Goal: Answer question/provide support

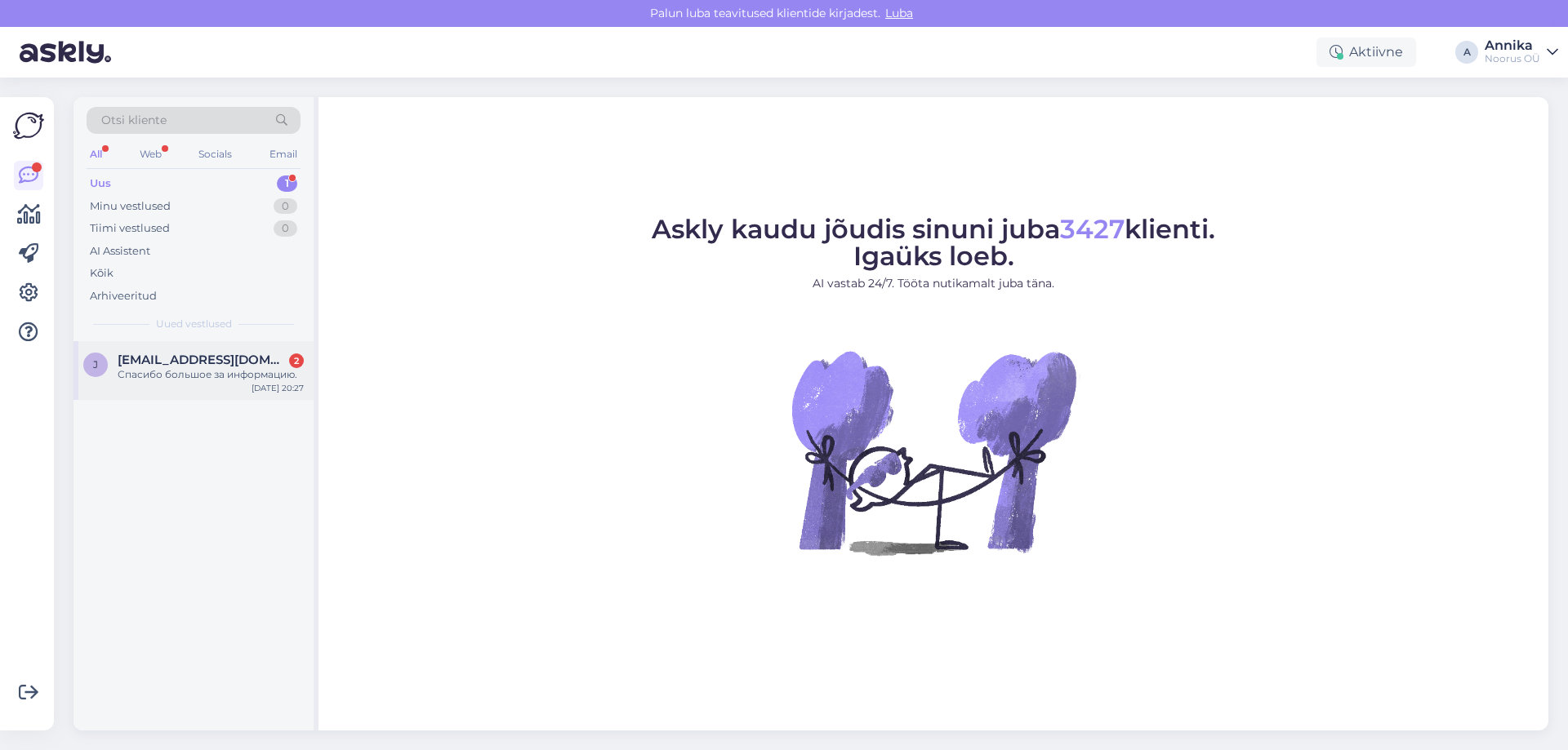
click at [195, 362] on span "jekaterina1208@gmail.com" at bounding box center [202, 359] width 170 height 15
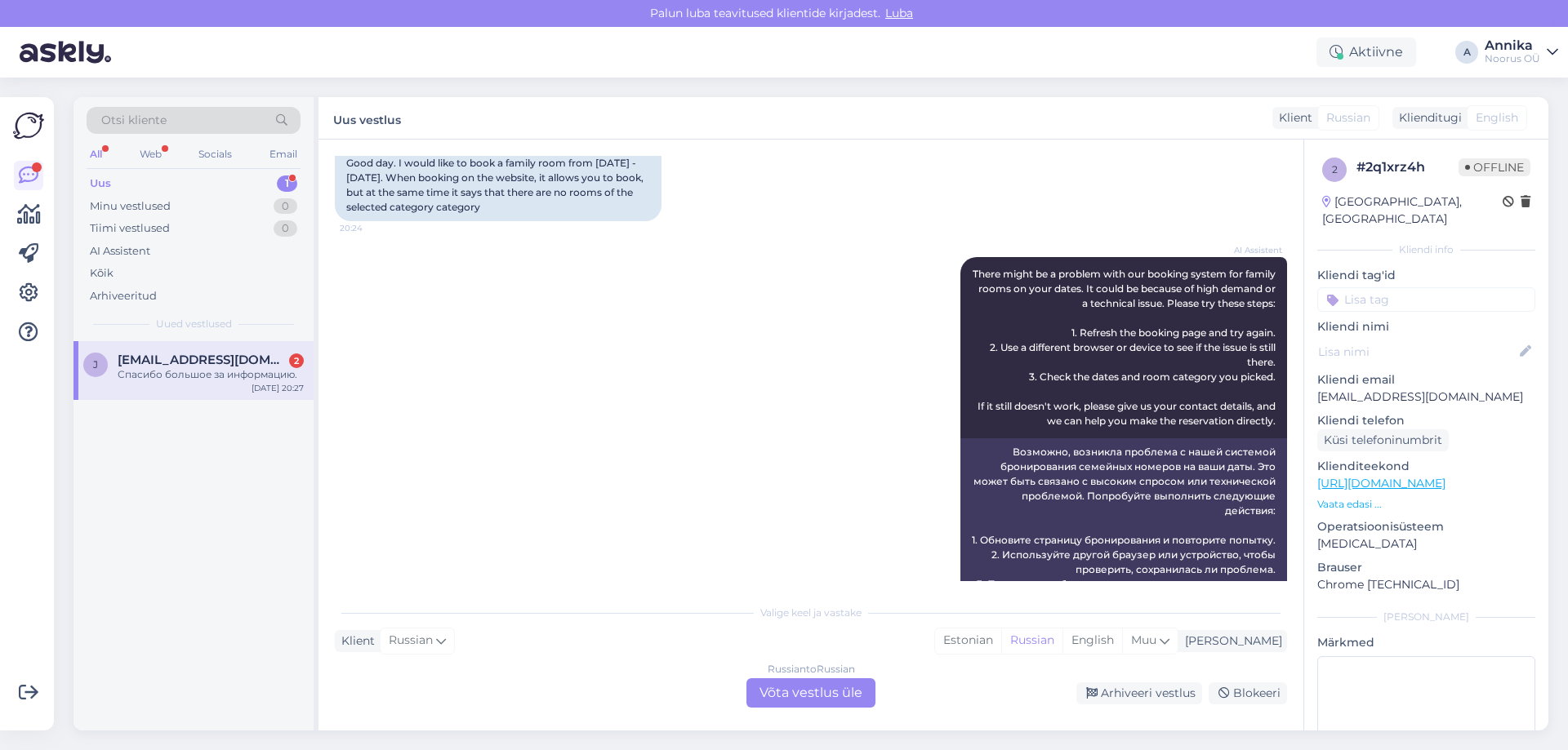
scroll to position [564, 0]
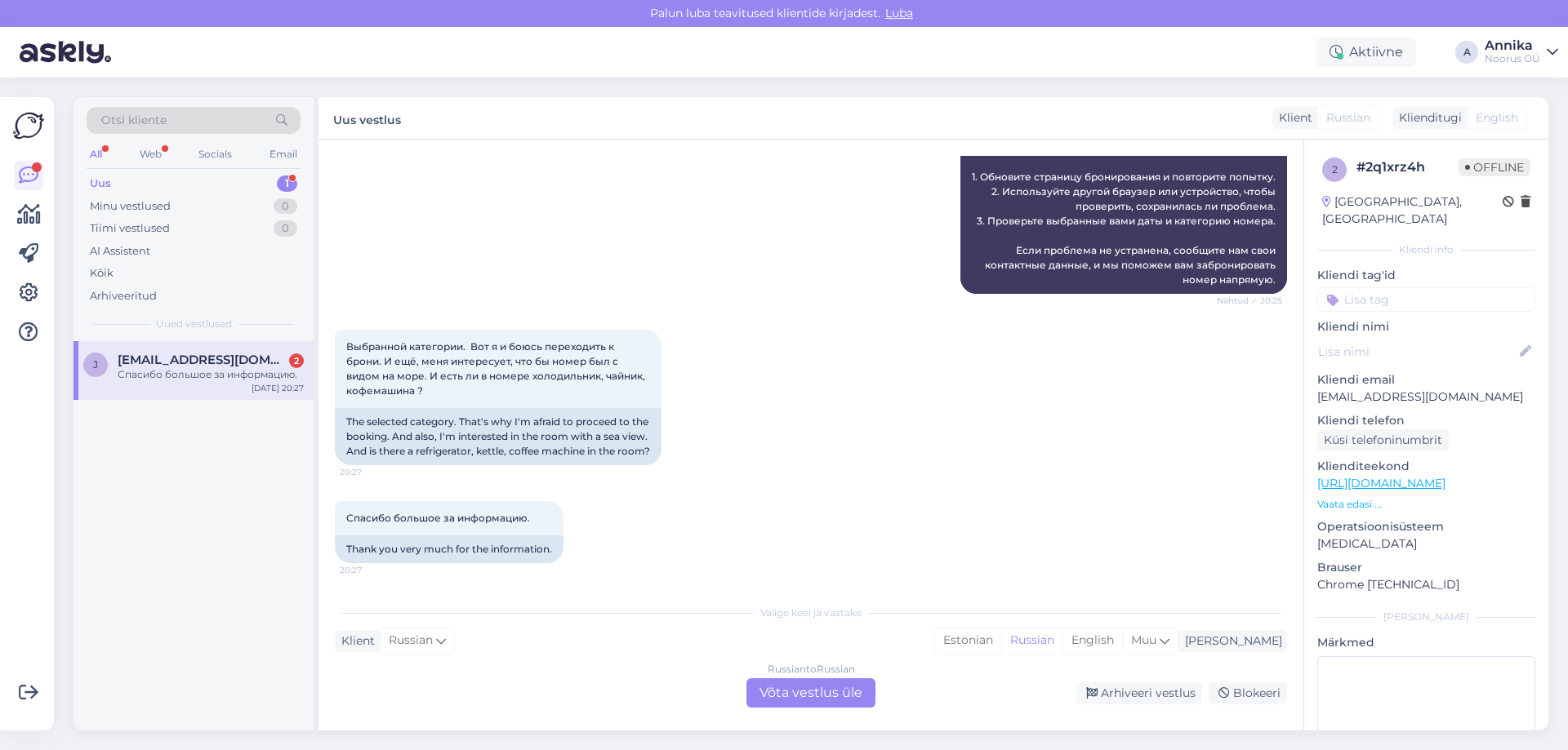
click at [749, 340] on div "Выбранной категории. Вот я и боюсь переходить к брони. И ещё, меня интересует, …" at bounding box center [811, 398] width 952 height 172
click at [834, 496] on div "Спасибо большое за информацию. 20:27 Thank you very much for the information." at bounding box center [811, 533] width 952 height 98
click at [841, 691] on div "Russian to Russian Võta vestlus üle" at bounding box center [811, 693] width 129 height 30
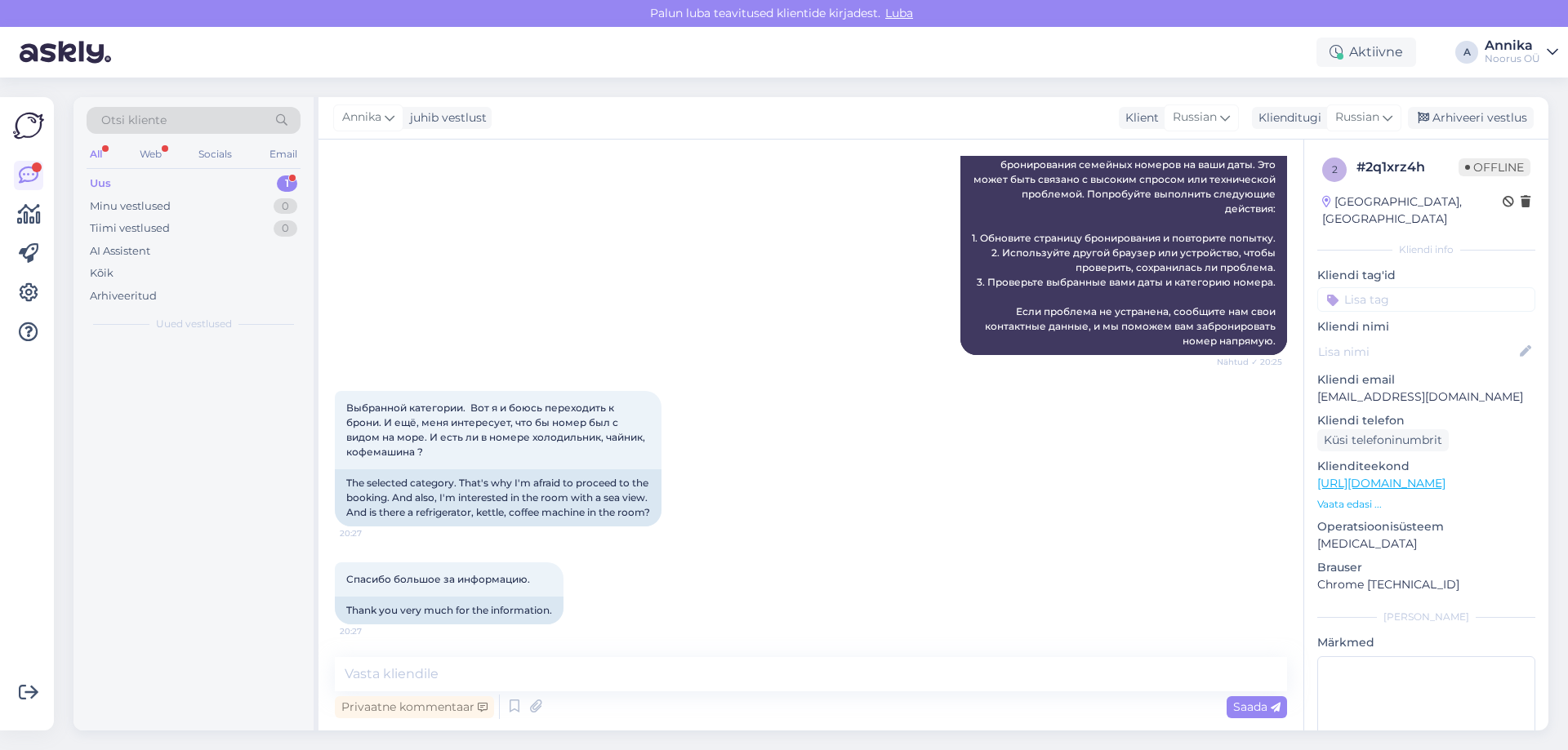
scroll to position [503, 0]
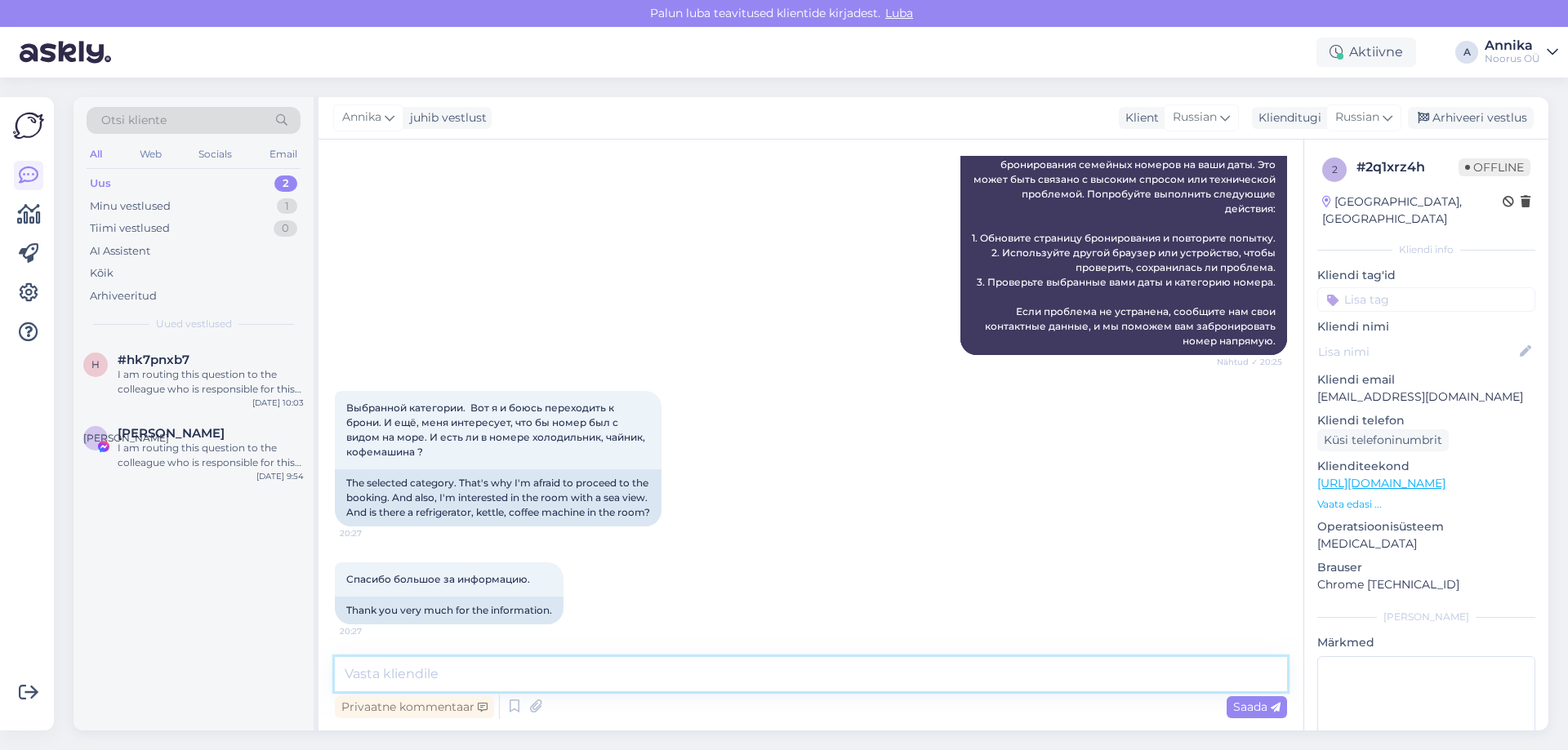
click at [700, 669] on textarea at bounding box center [811, 674] width 952 height 34
click at [545, 666] on textarea at bounding box center [811, 674] width 952 height 34
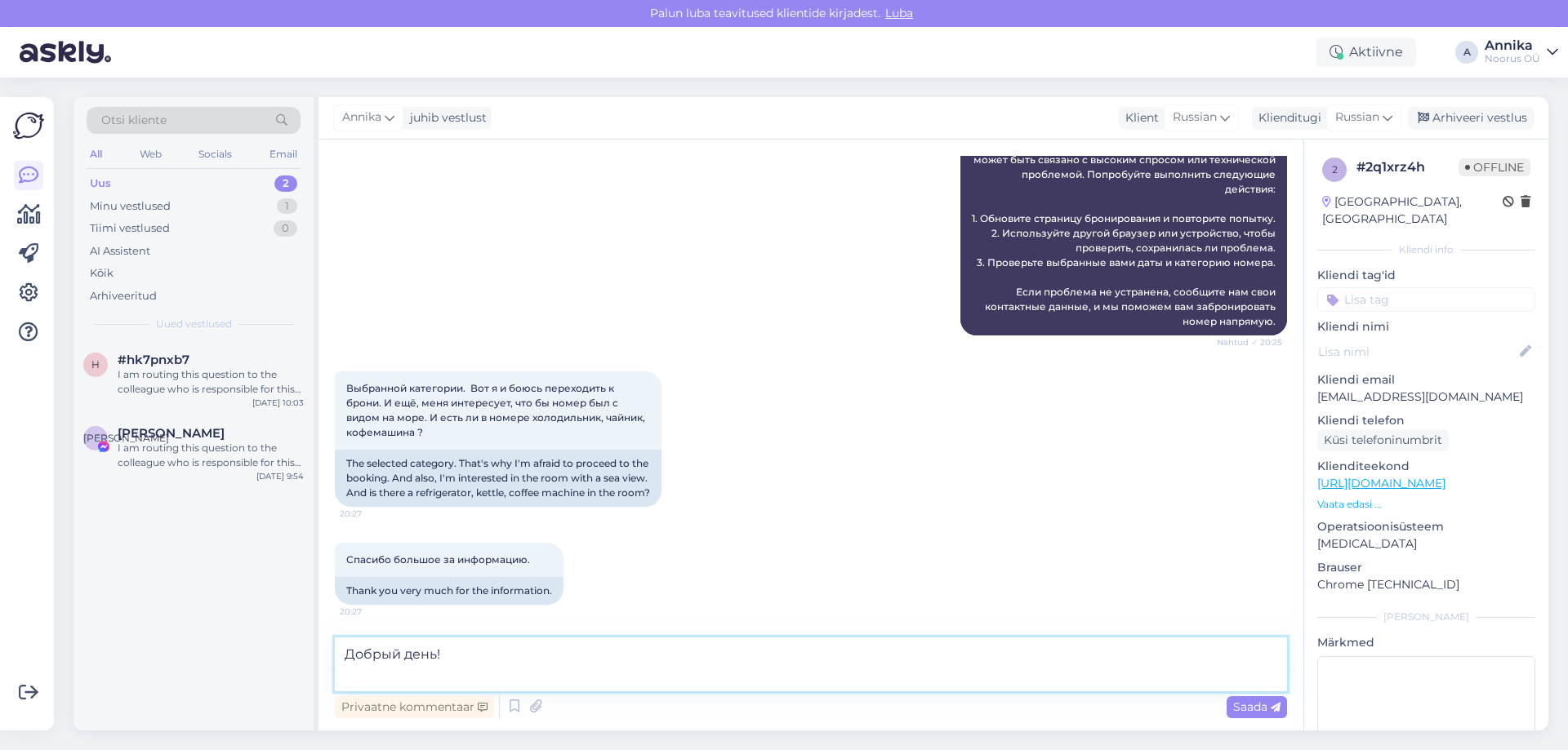
scroll to position [522, 0]
type textarea "Добрый день! Сколько человек будет проживать?"
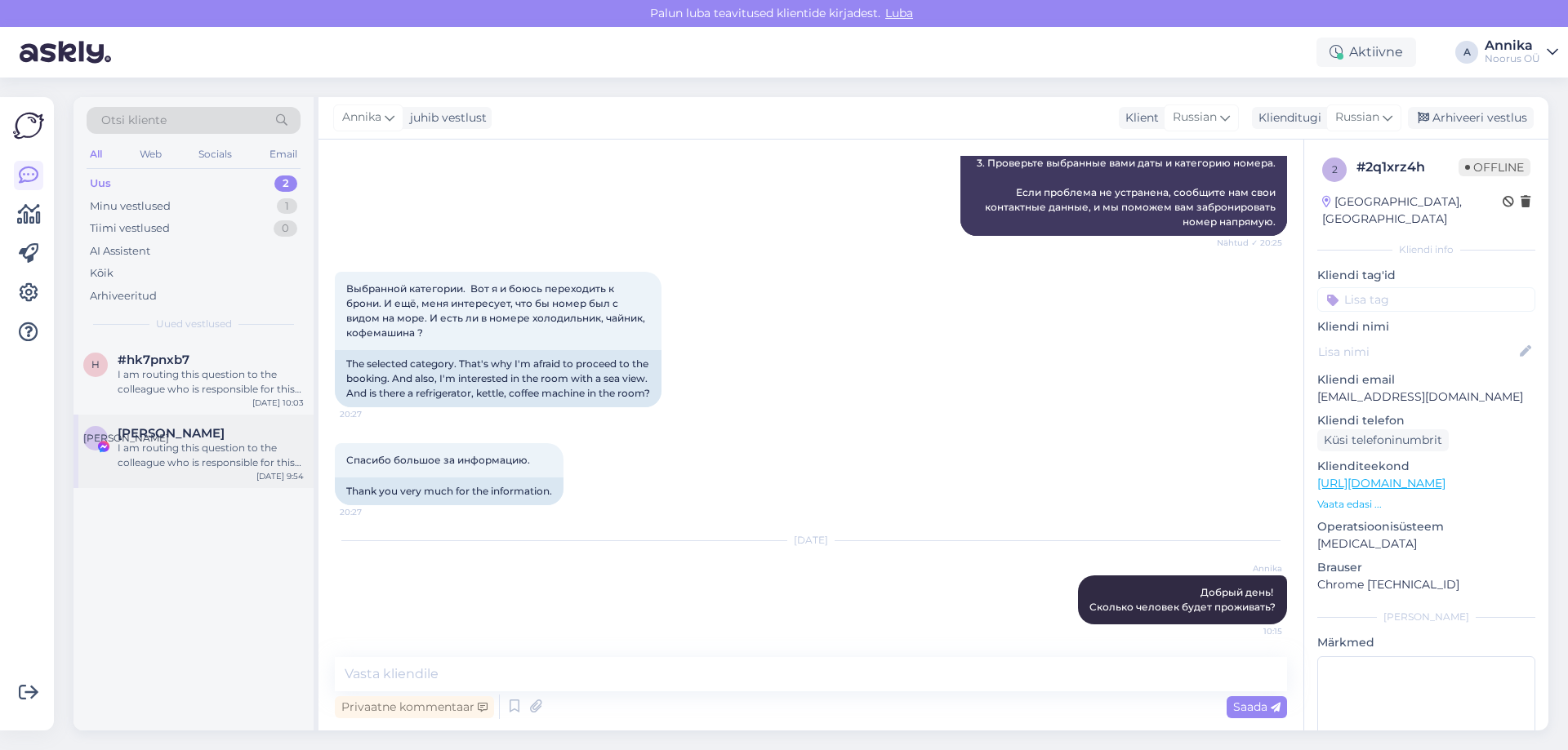
click at [195, 458] on div "I am routing this question to the colleague who is responsible for this topic. …" at bounding box center [210, 456] width 186 height 30
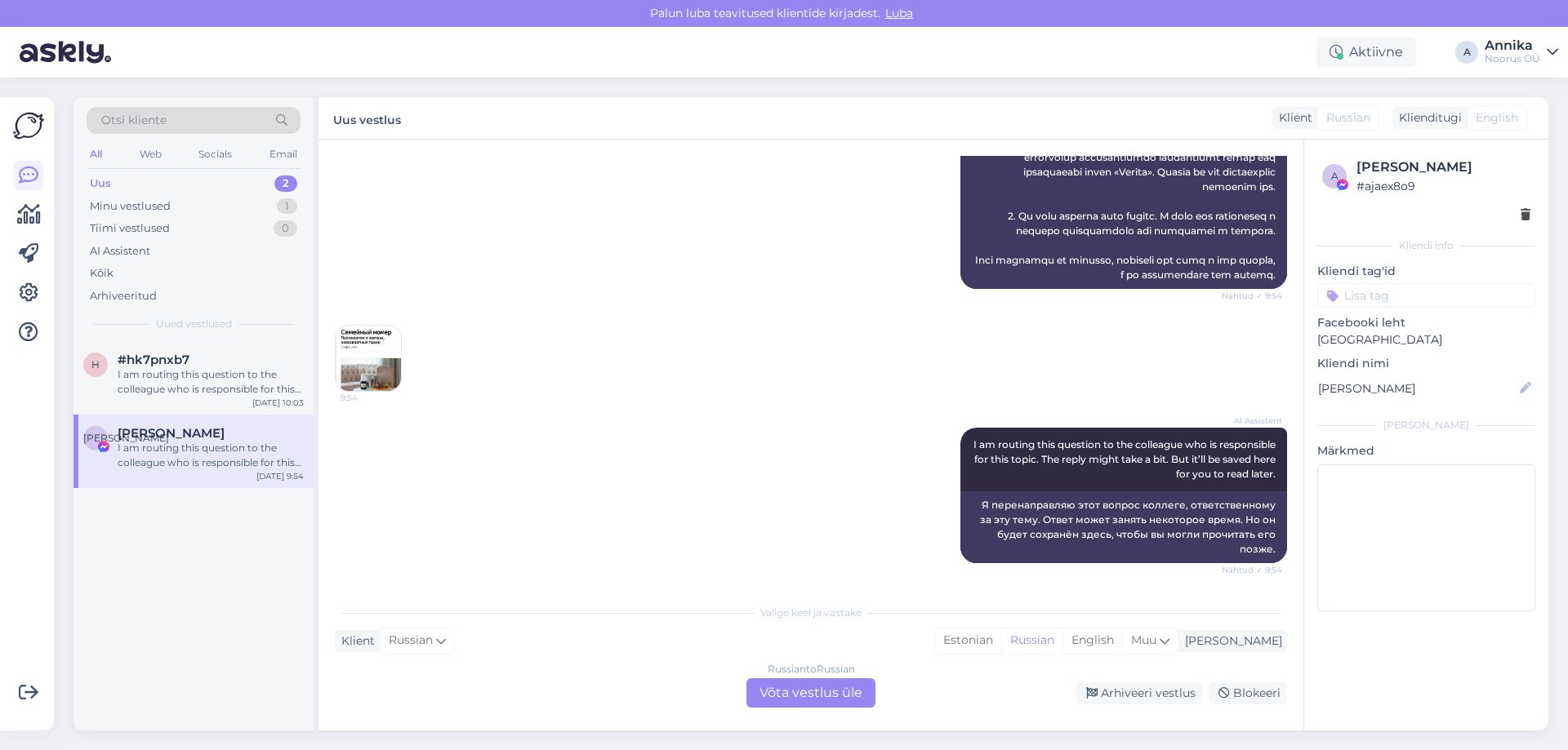
click at [764, 689] on div "Russian to Russian Võta vestlus üle" at bounding box center [811, 693] width 129 height 30
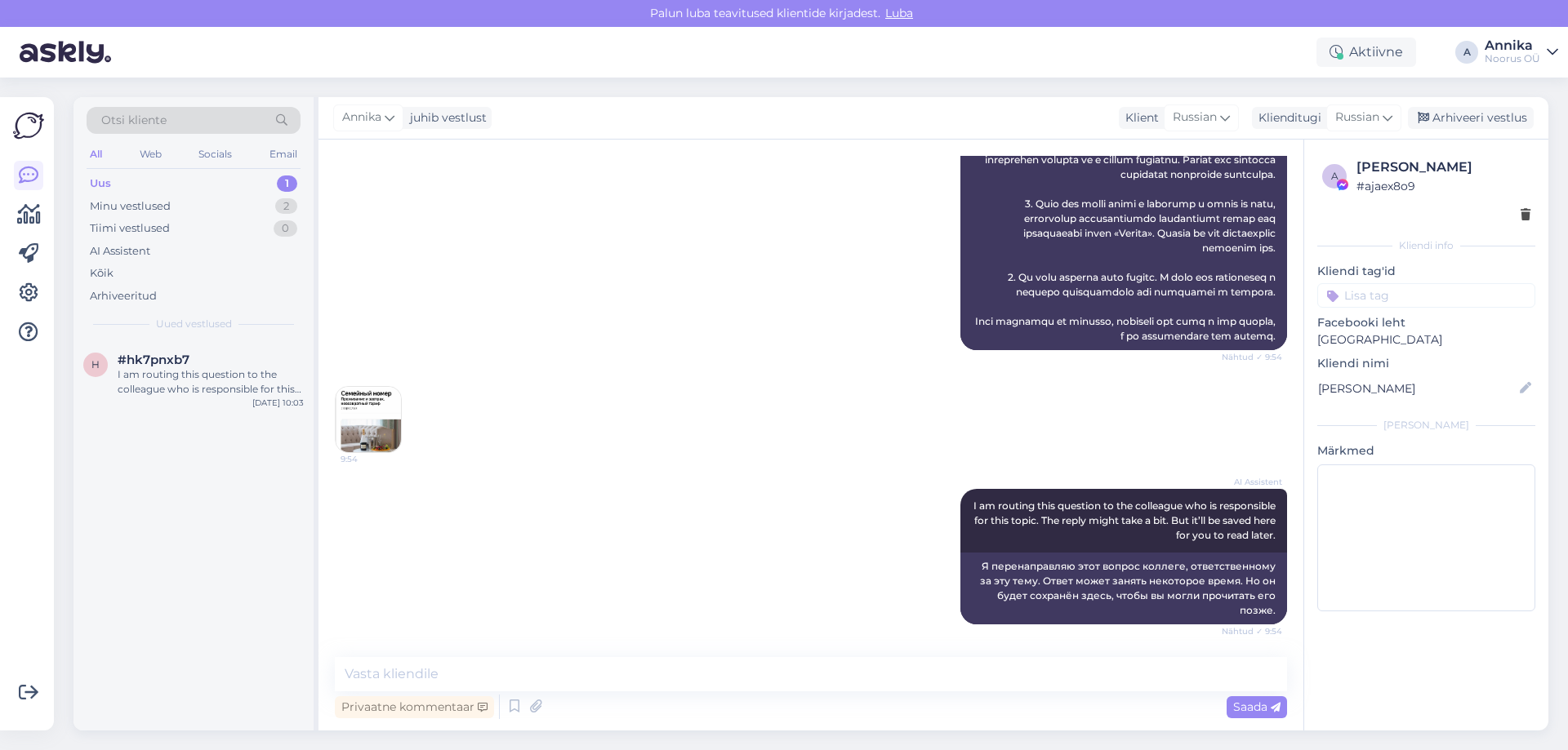
scroll to position [713, 0]
click at [380, 428] on img at bounding box center [368, 420] width 66 height 66
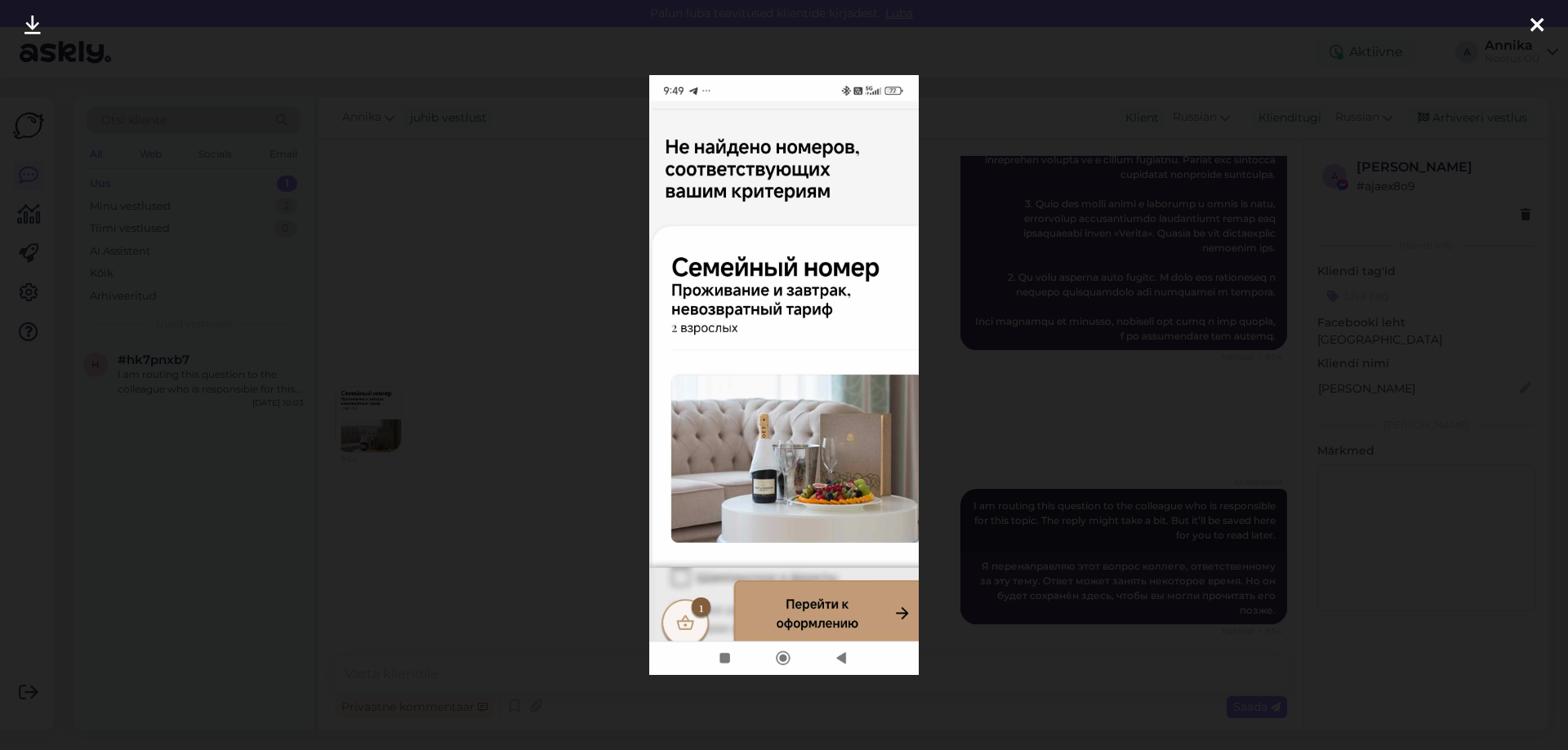
click at [568, 254] on div at bounding box center [784, 375] width 1568 height 750
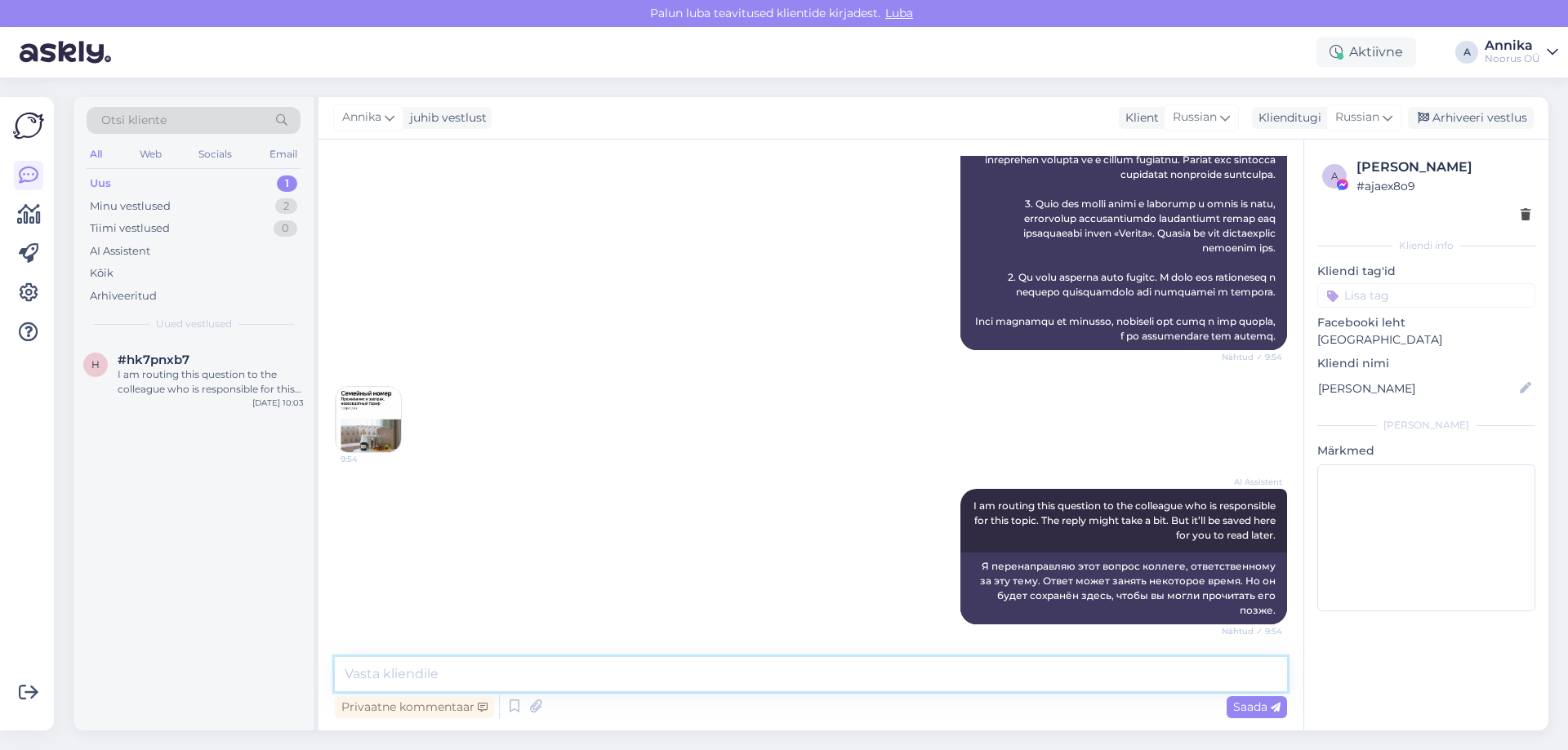
click at [772, 683] on textarea at bounding box center [811, 674] width 952 height 34
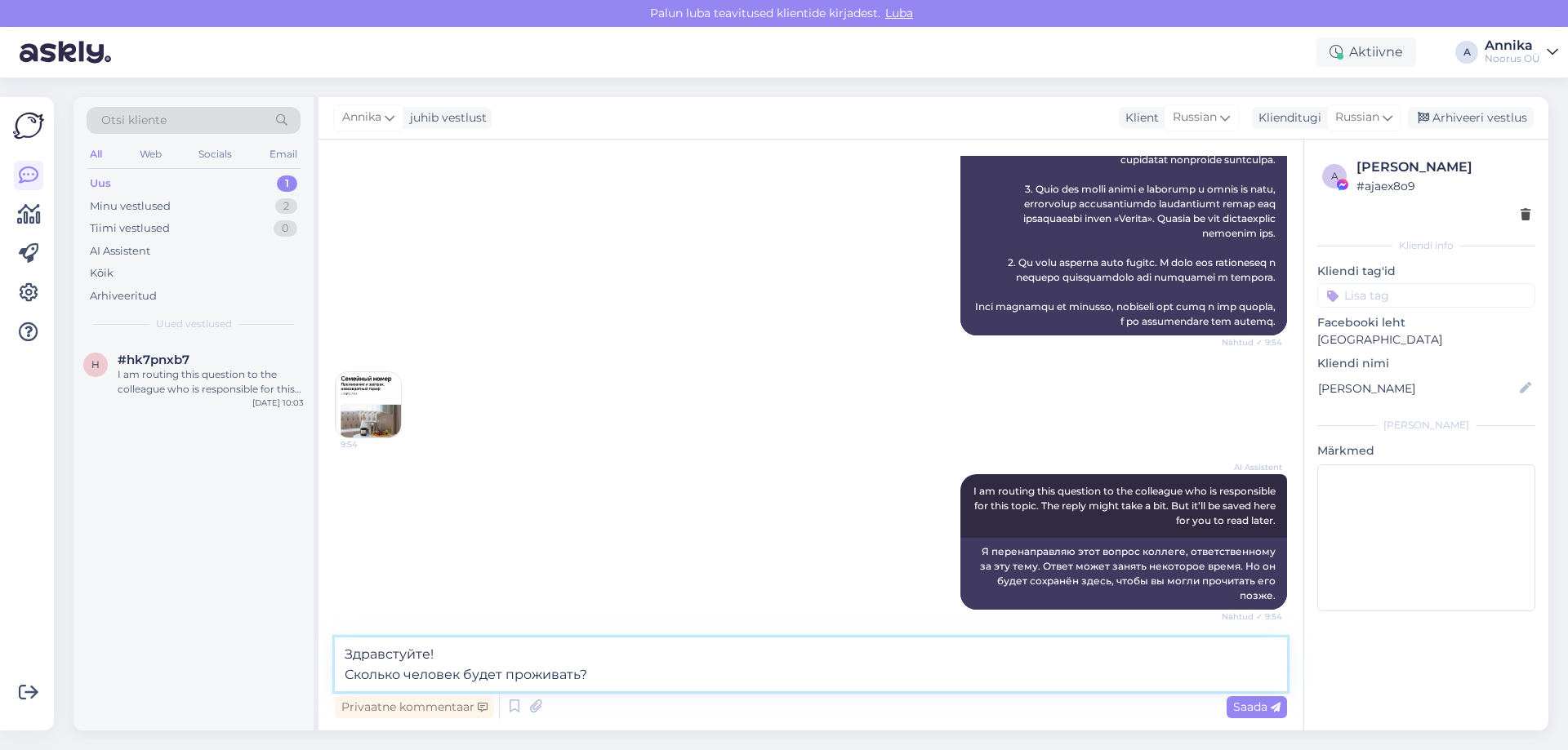
click at [394, 654] on textarea "Здравстуйте! Сколько человек будет проживать?" at bounding box center [811, 664] width 952 height 53
click at [621, 676] on textarea "Здравсвтуйте! Сколько человек будет проживать?" at bounding box center [811, 664] width 952 height 53
type textarea "Здравсвтуйте! Сколько человек будет проживать?"
click at [221, 374] on div "I am routing this question to the colleague who is responsible for this topic. …" at bounding box center [210, 382] width 186 height 30
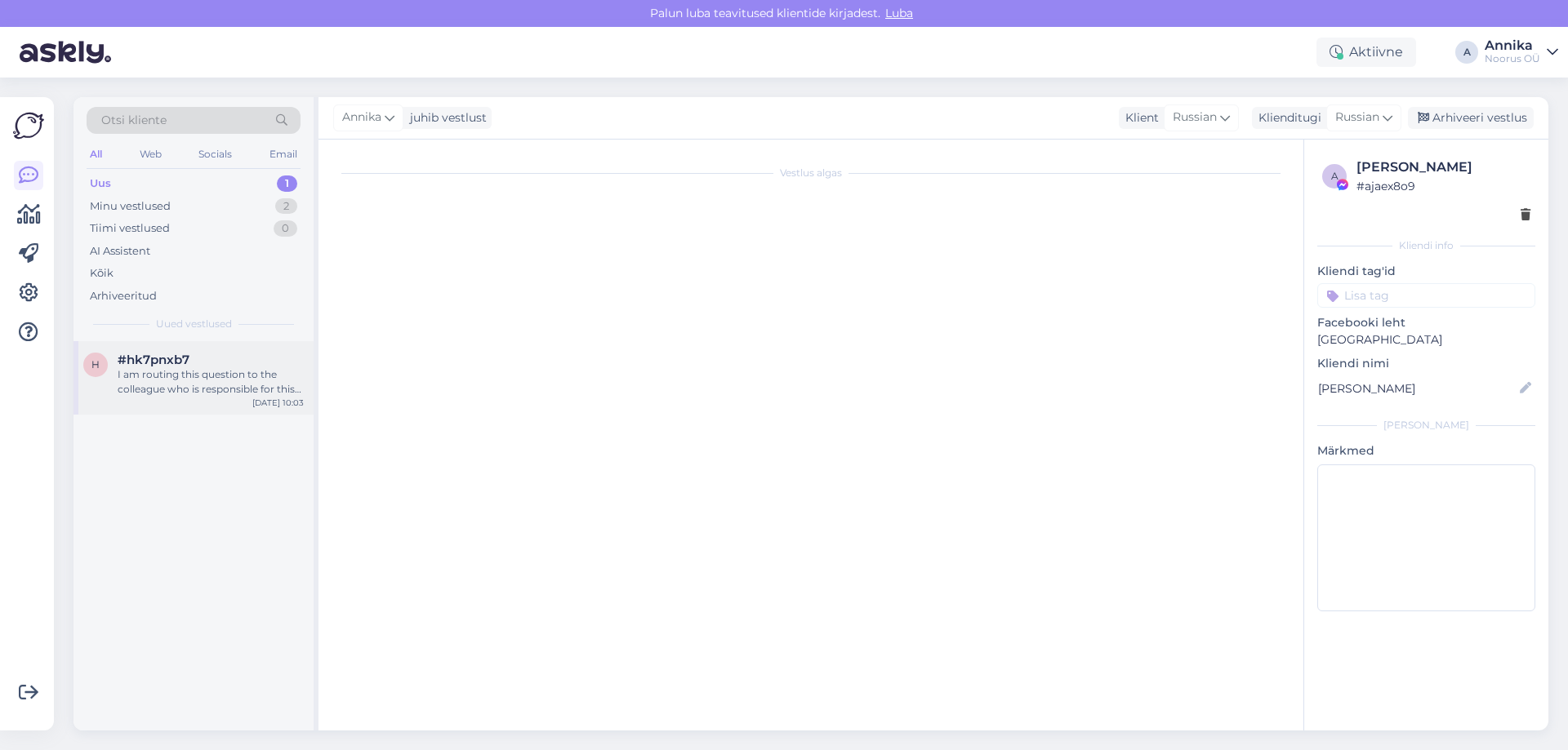
scroll to position [109, 0]
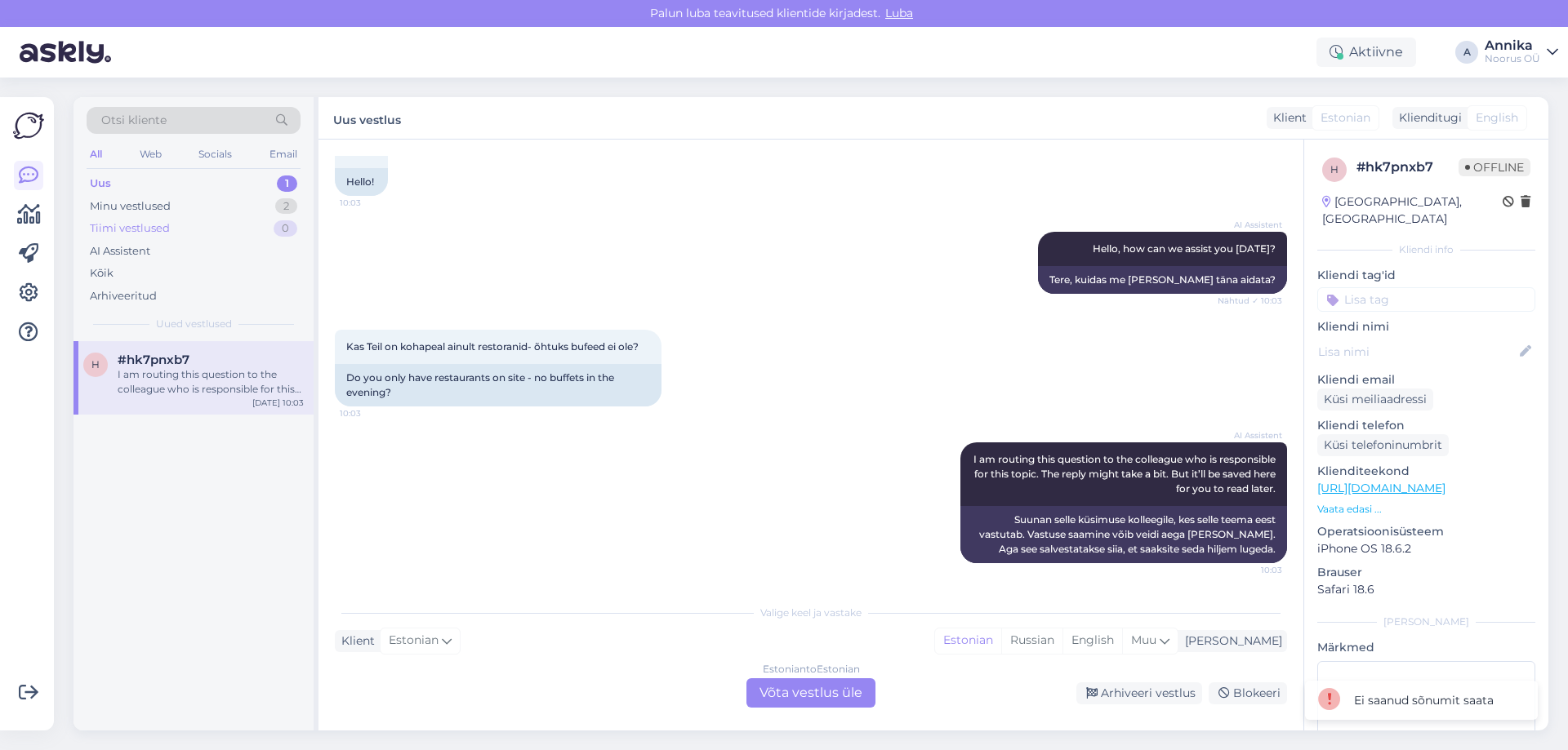
click at [229, 223] on div "Tiimi vestlused 0" at bounding box center [194, 229] width 214 height 23
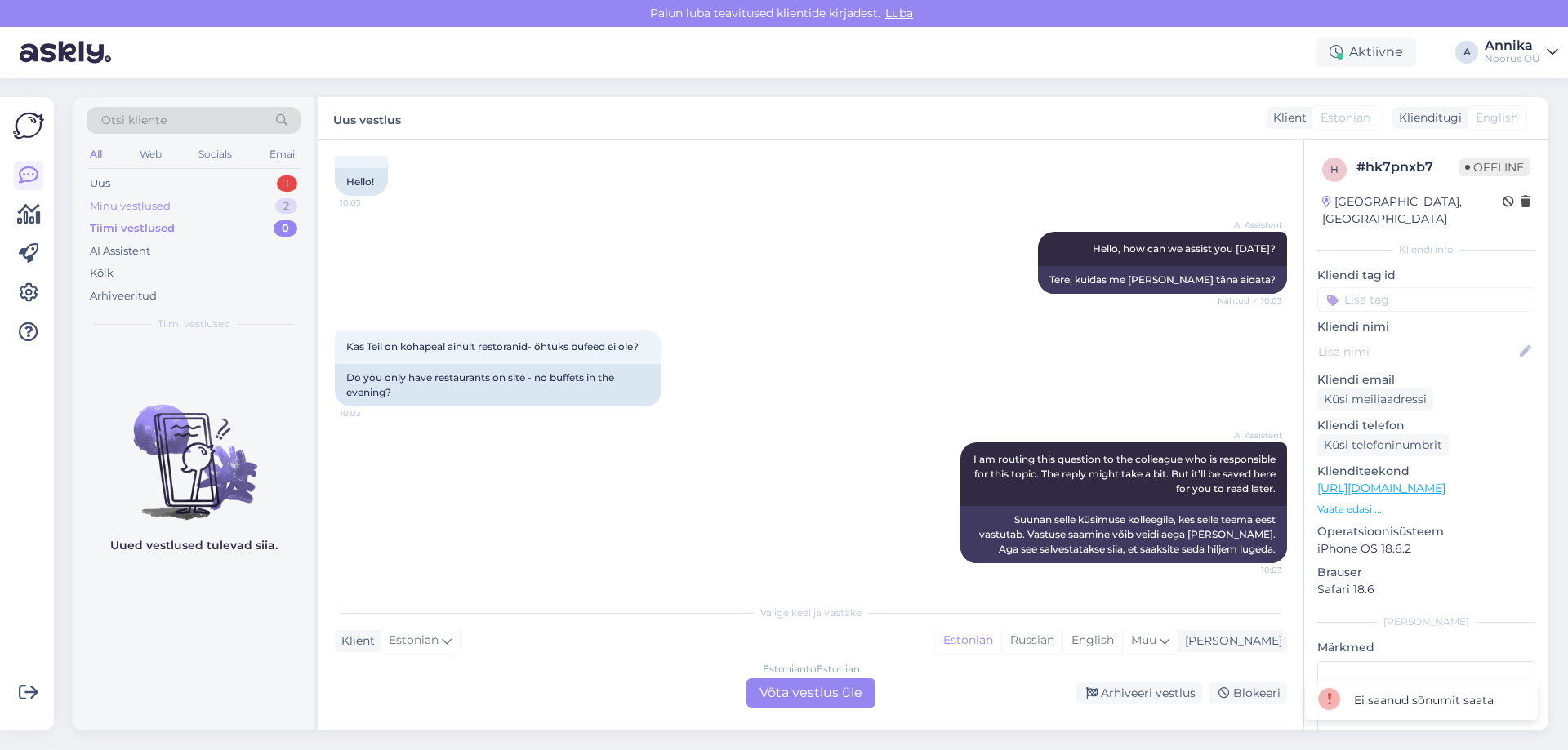
click at [221, 214] on div "Minu vestlused 2" at bounding box center [194, 207] width 214 height 23
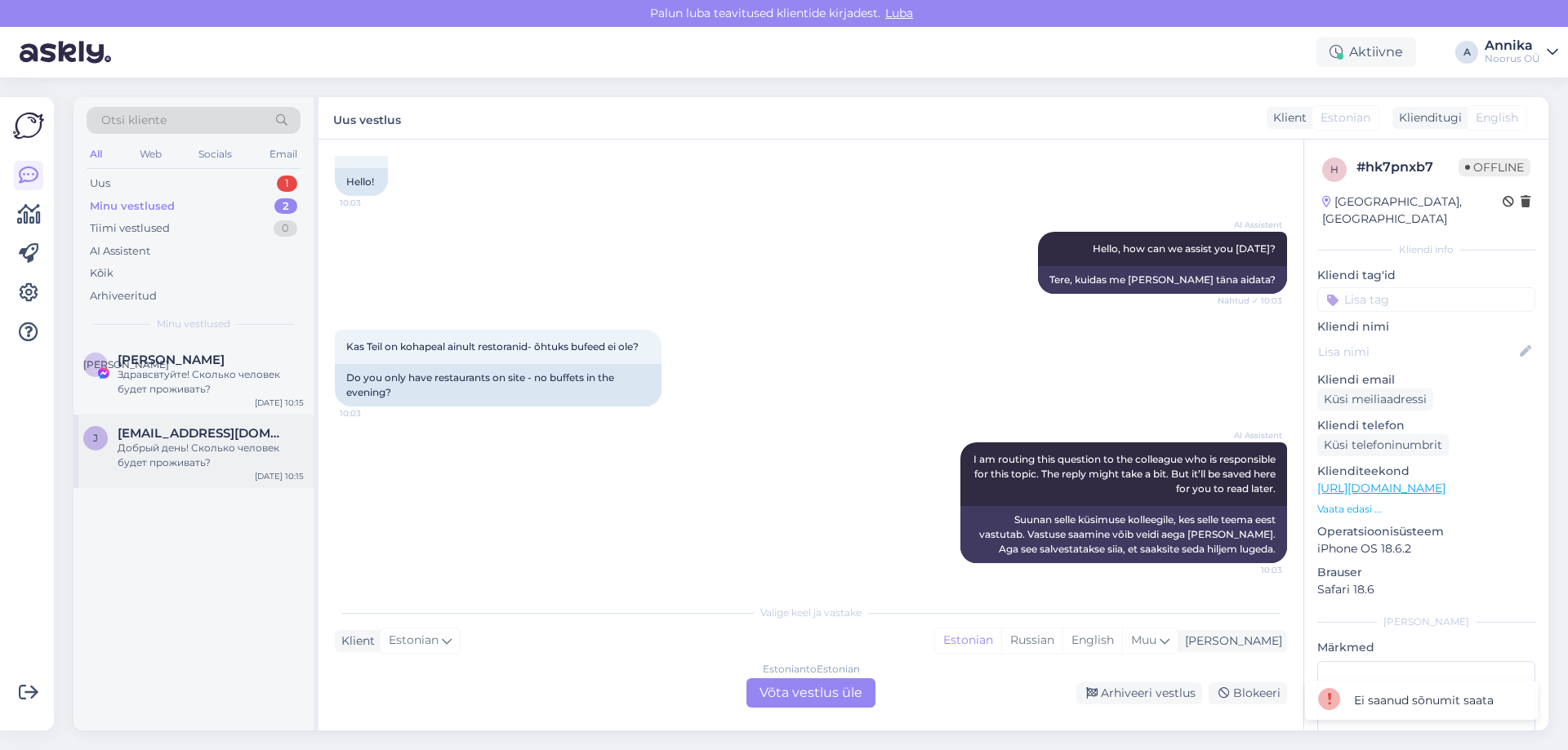
click at [204, 432] on span "jekaterina1208@gmail.com" at bounding box center [202, 433] width 170 height 15
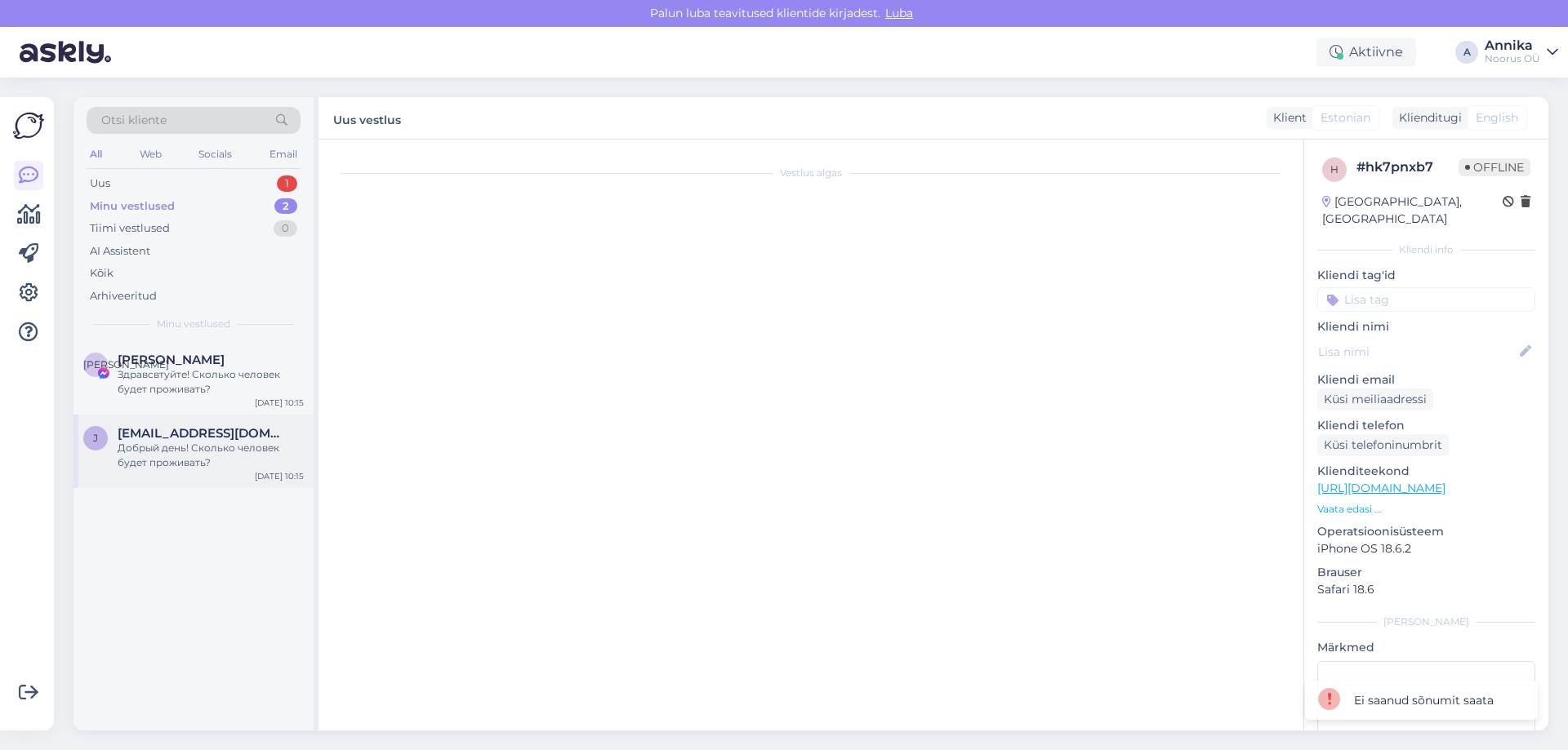
scroll to position [622, 0]
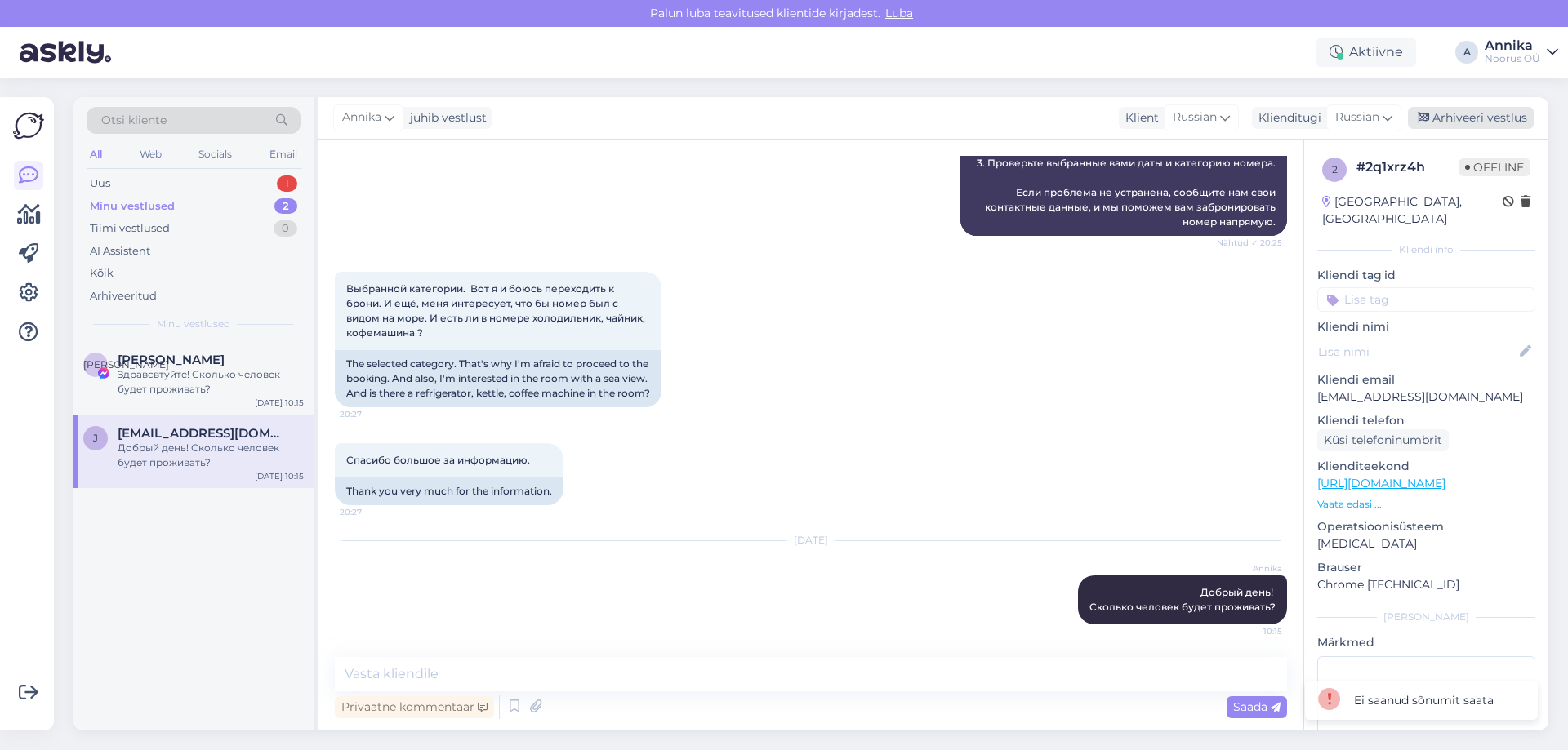
click at [1437, 113] on div "Arhiveeri vestlus" at bounding box center [1470, 117] width 125 height 22
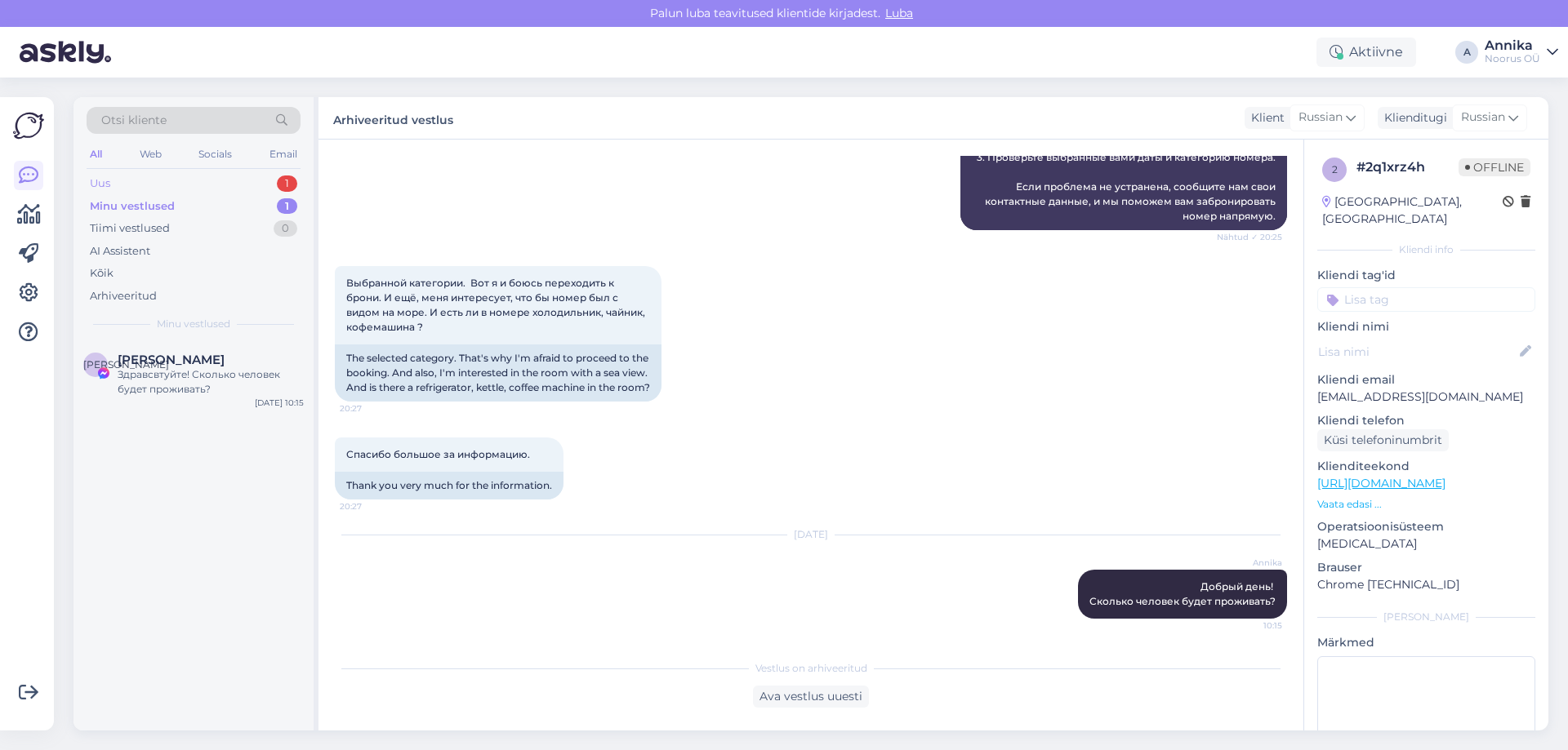
click at [192, 190] on div "Uus 1" at bounding box center [194, 184] width 214 height 23
click at [184, 183] on div "Uus 1" at bounding box center [194, 184] width 214 height 23
click at [215, 396] on div "I am routing this question to the colleague who is responsible for this topic. …" at bounding box center [210, 382] width 186 height 30
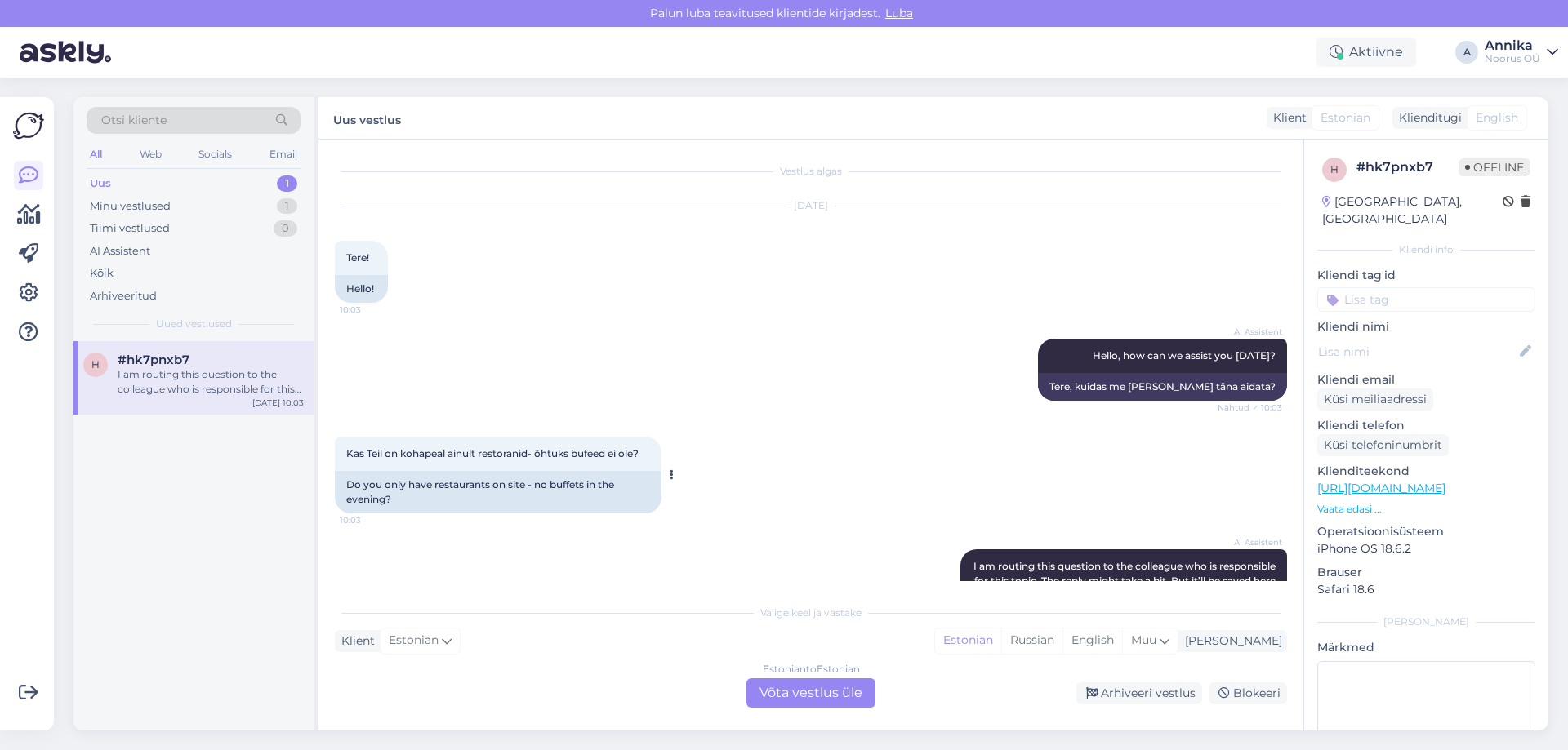
scroll to position [0, 0]
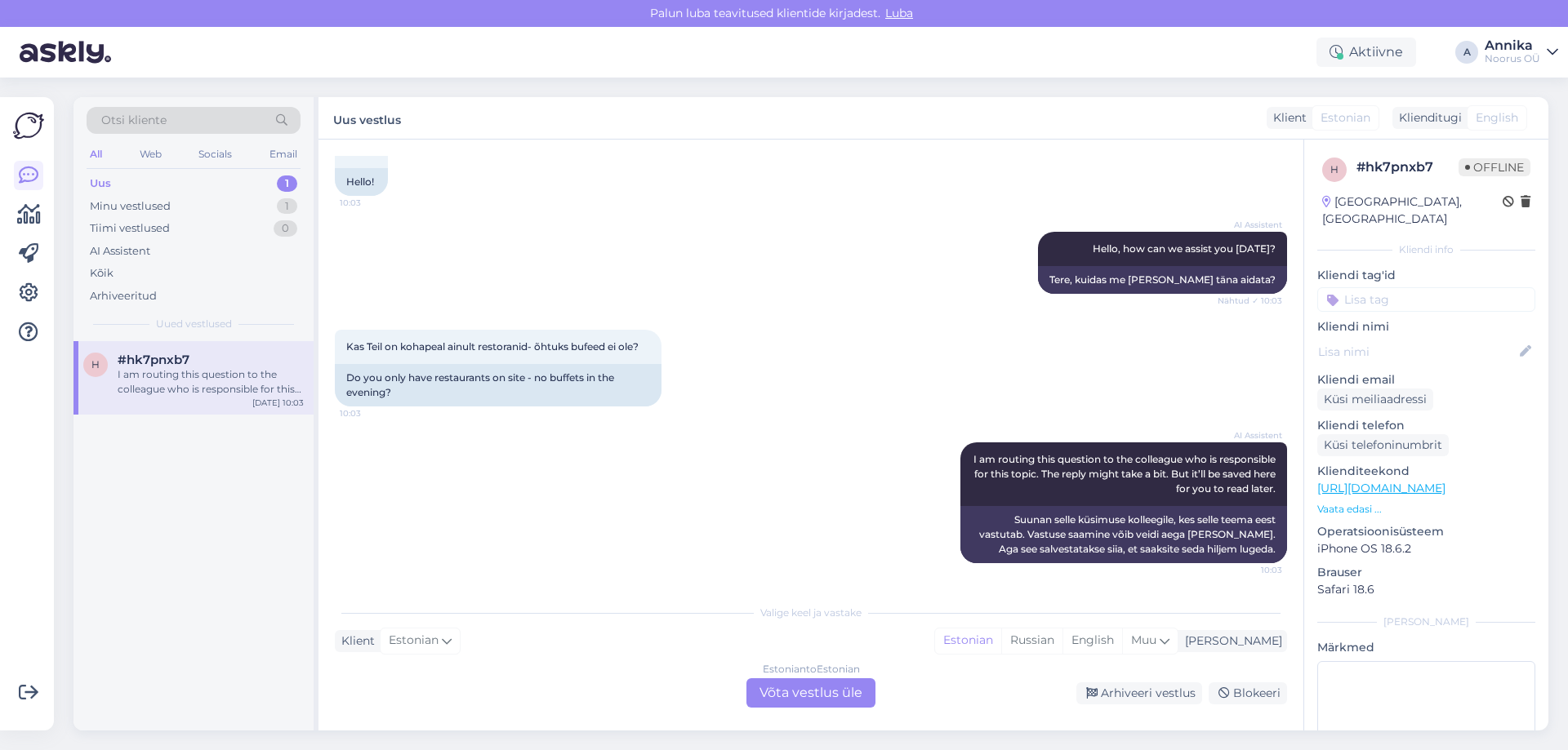
drag, startPoint x: 775, startPoint y: 697, endPoint x: 718, endPoint y: 651, distance: 73.2
click at [774, 697] on div "Estonian to Estonian Võta vestlus üle" at bounding box center [811, 693] width 129 height 30
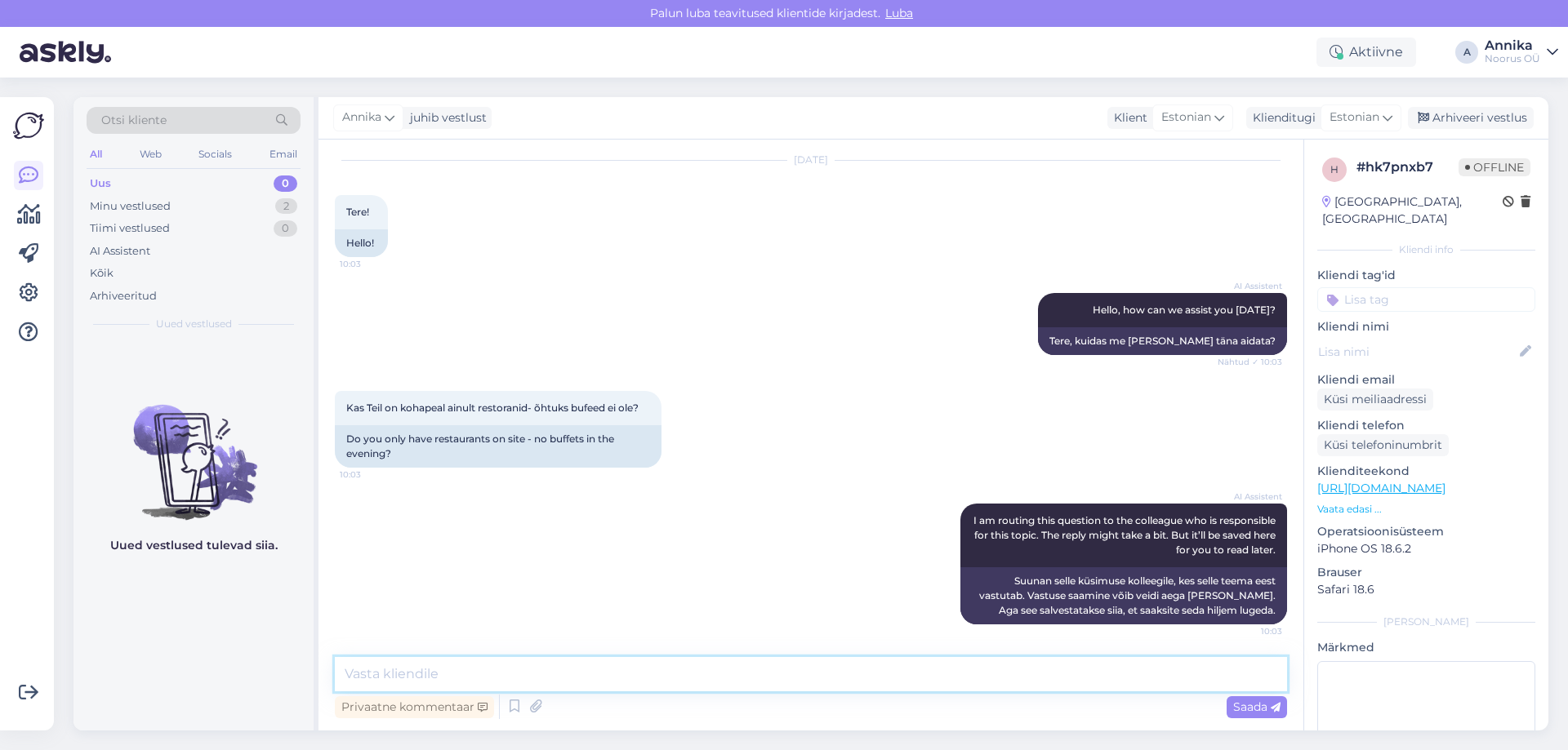
click at [690, 679] on textarea at bounding box center [811, 674] width 952 height 34
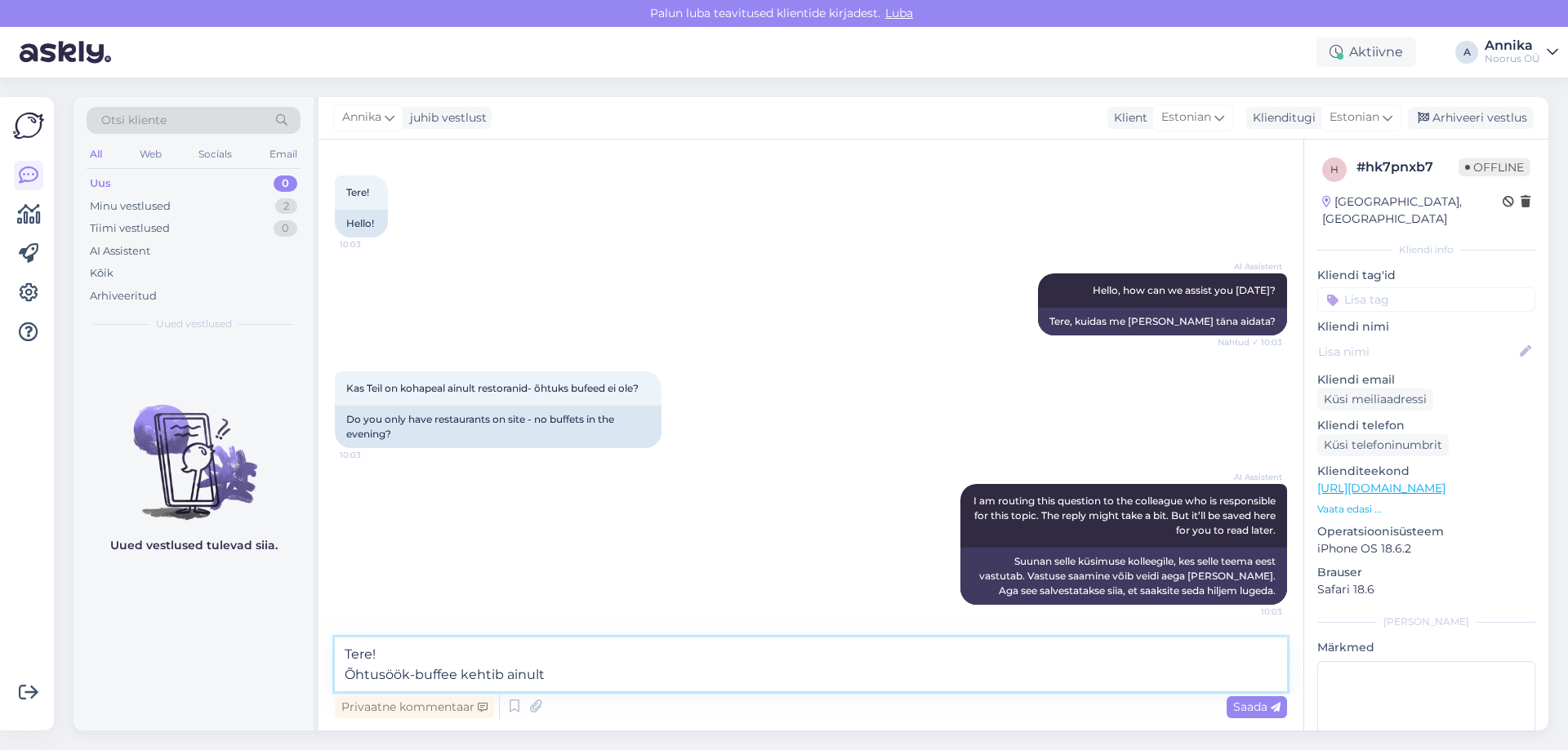
click at [585, 667] on textarea "Tere! Õhtusöök-buffee kehtib ainult" at bounding box center [811, 664] width 952 height 53
click at [585, 666] on textarea "Tere! Õhtusöök-buffee kehtib ainult" at bounding box center [811, 664] width 952 height 53
type textarea "Tere! Õhtusöök-buffee kehtib ainult reede, laupäev või igapäevaselt koolivaheaj…"
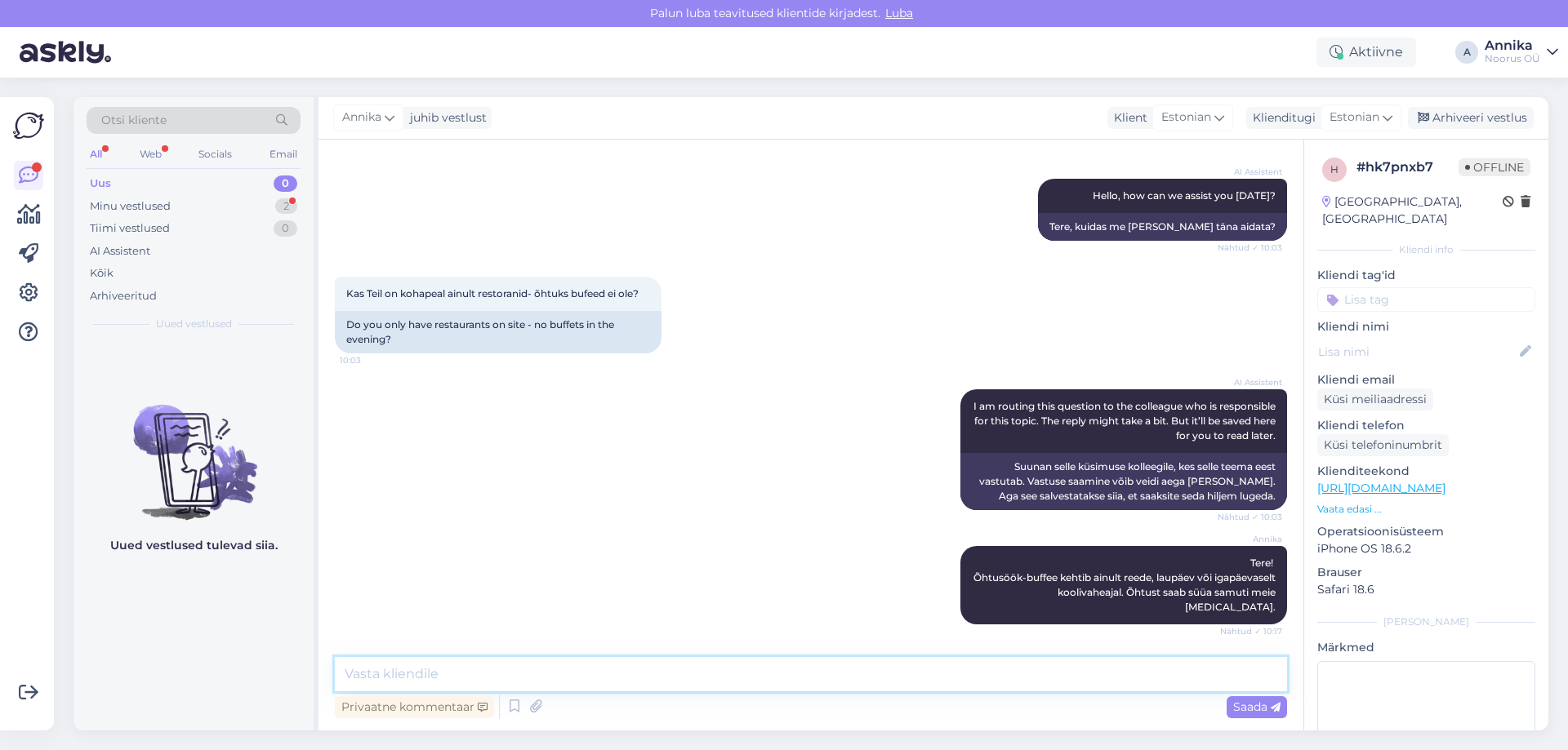
scroll to position [246, 0]
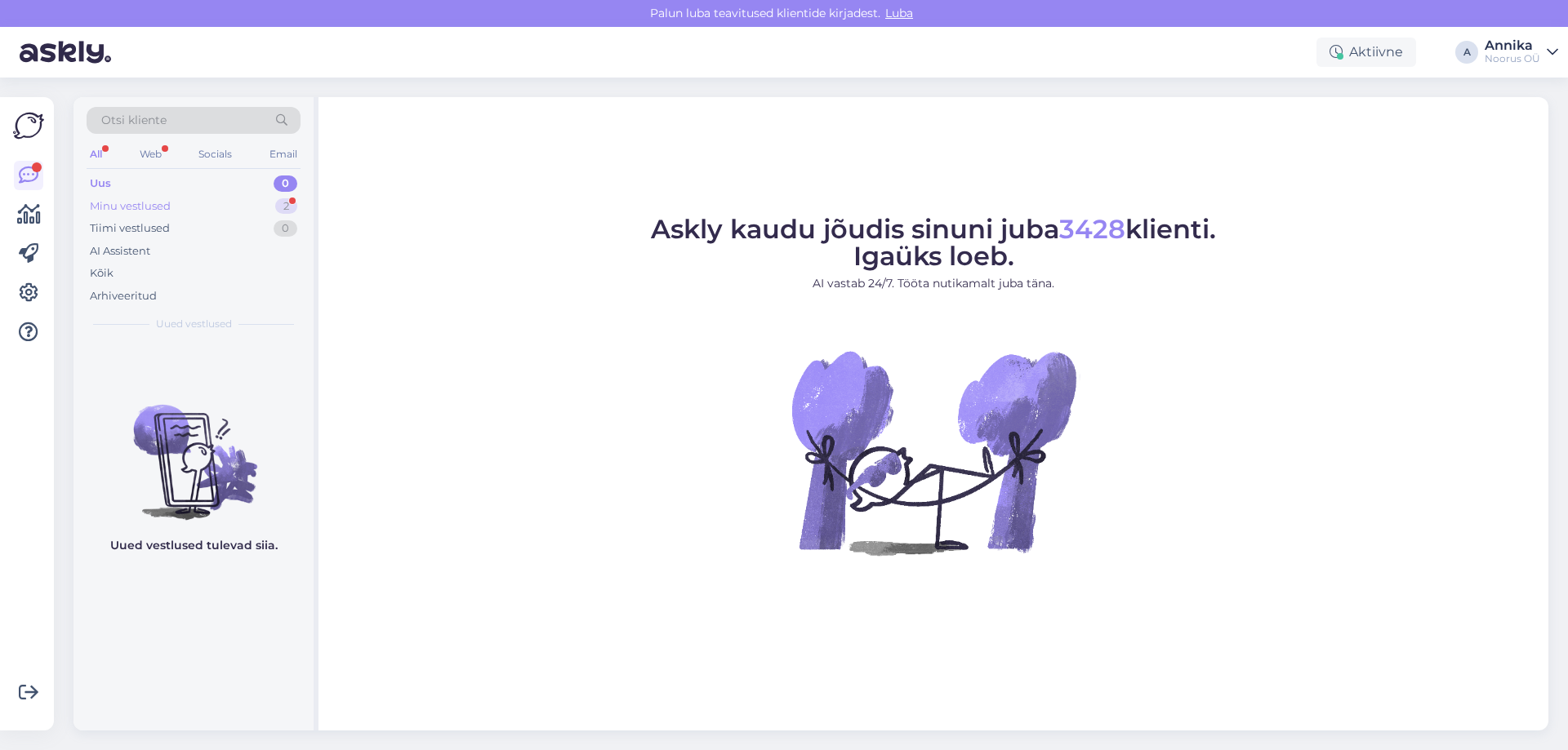
click at [220, 205] on div "Minu vestlused 2" at bounding box center [194, 207] width 214 height 23
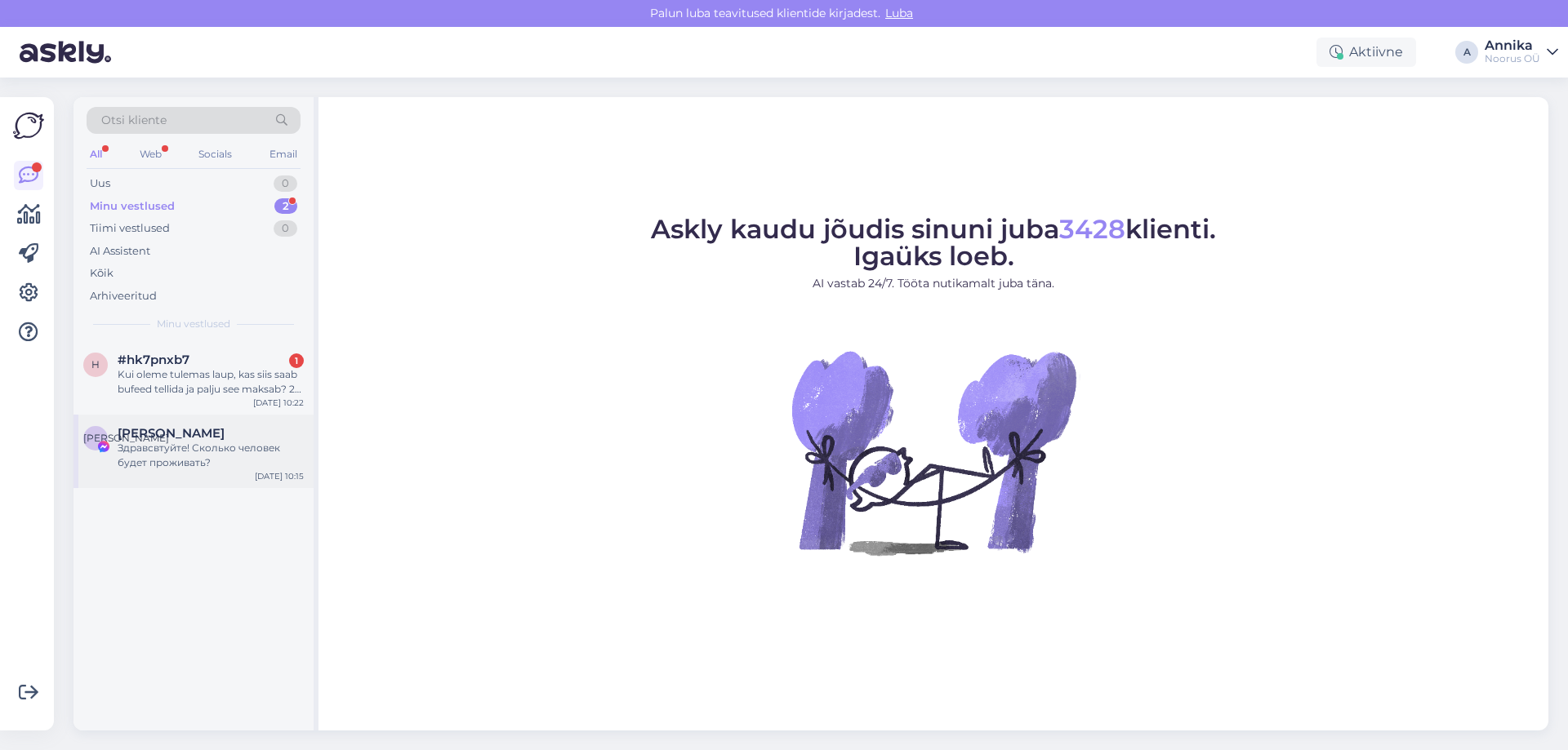
click at [194, 471] on div "Е [PERSON_NAME] Здравсвтуйте! Сколько человек будет проживать? [DATE] 10:15" at bounding box center [194, 451] width 240 height 74
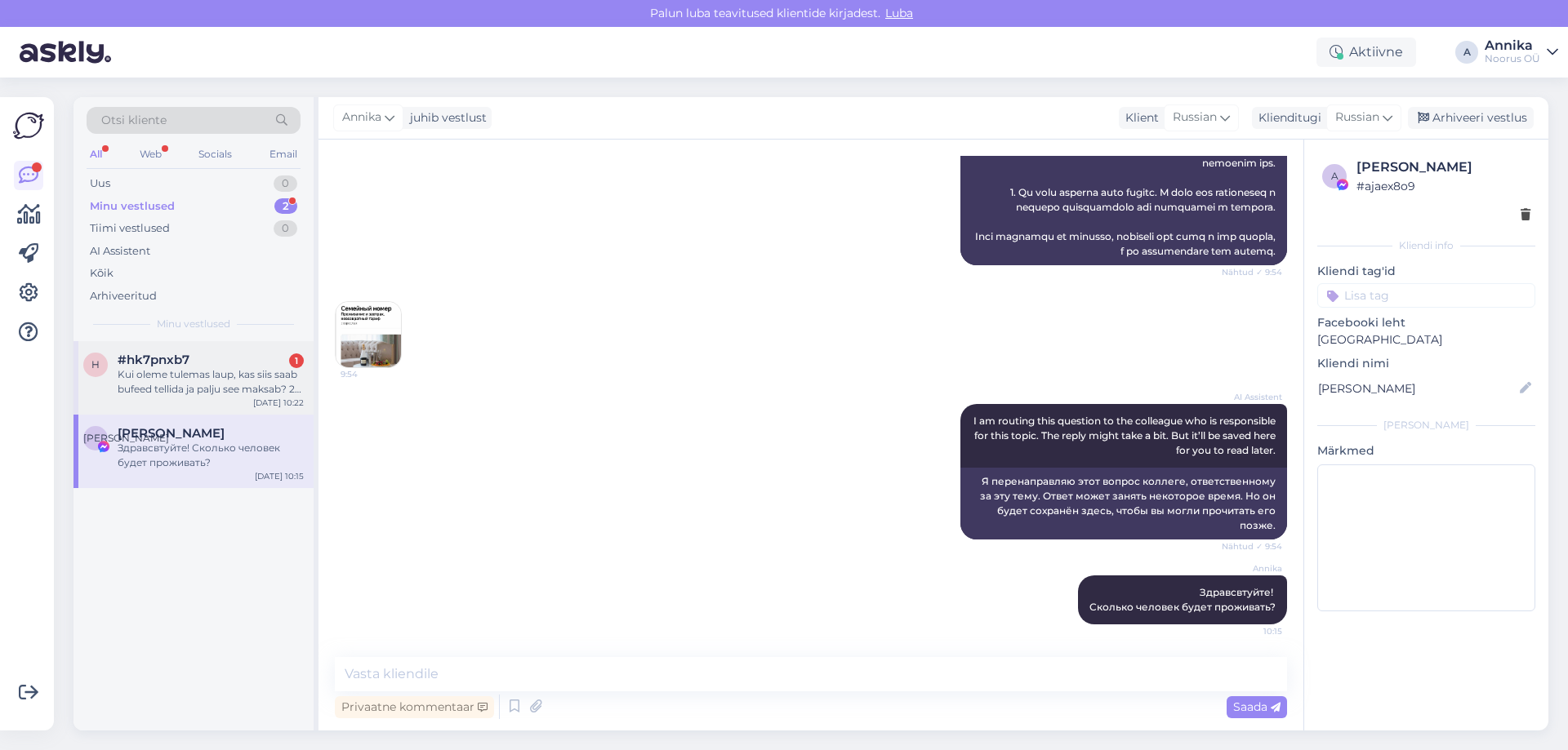
click at [185, 392] on div "Kui oleme tulemas laup, kas siis saab bufeed tellida ja palju see maksab? 2 täi…" at bounding box center [210, 382] width 186 height 30
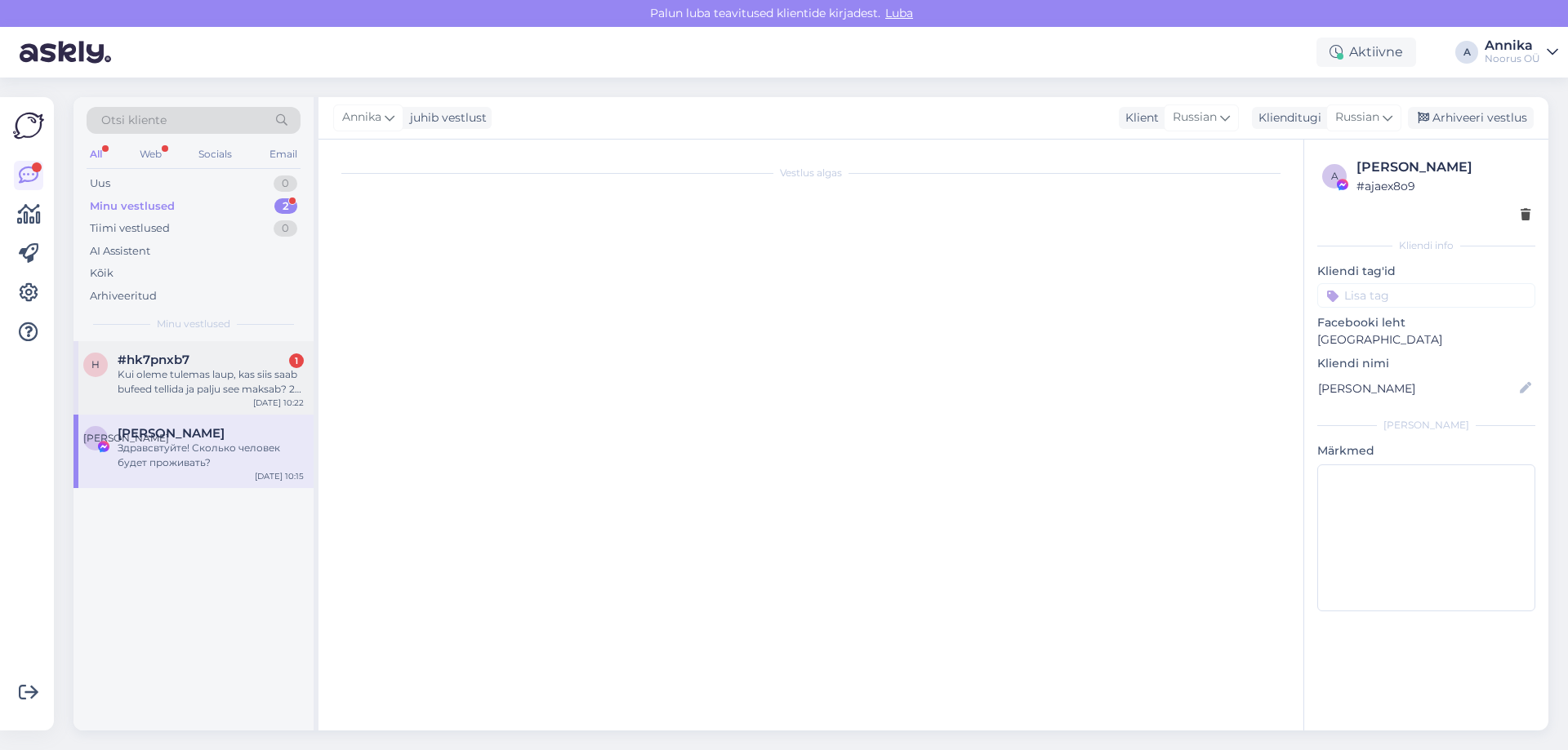
scroll to position [246, 0]
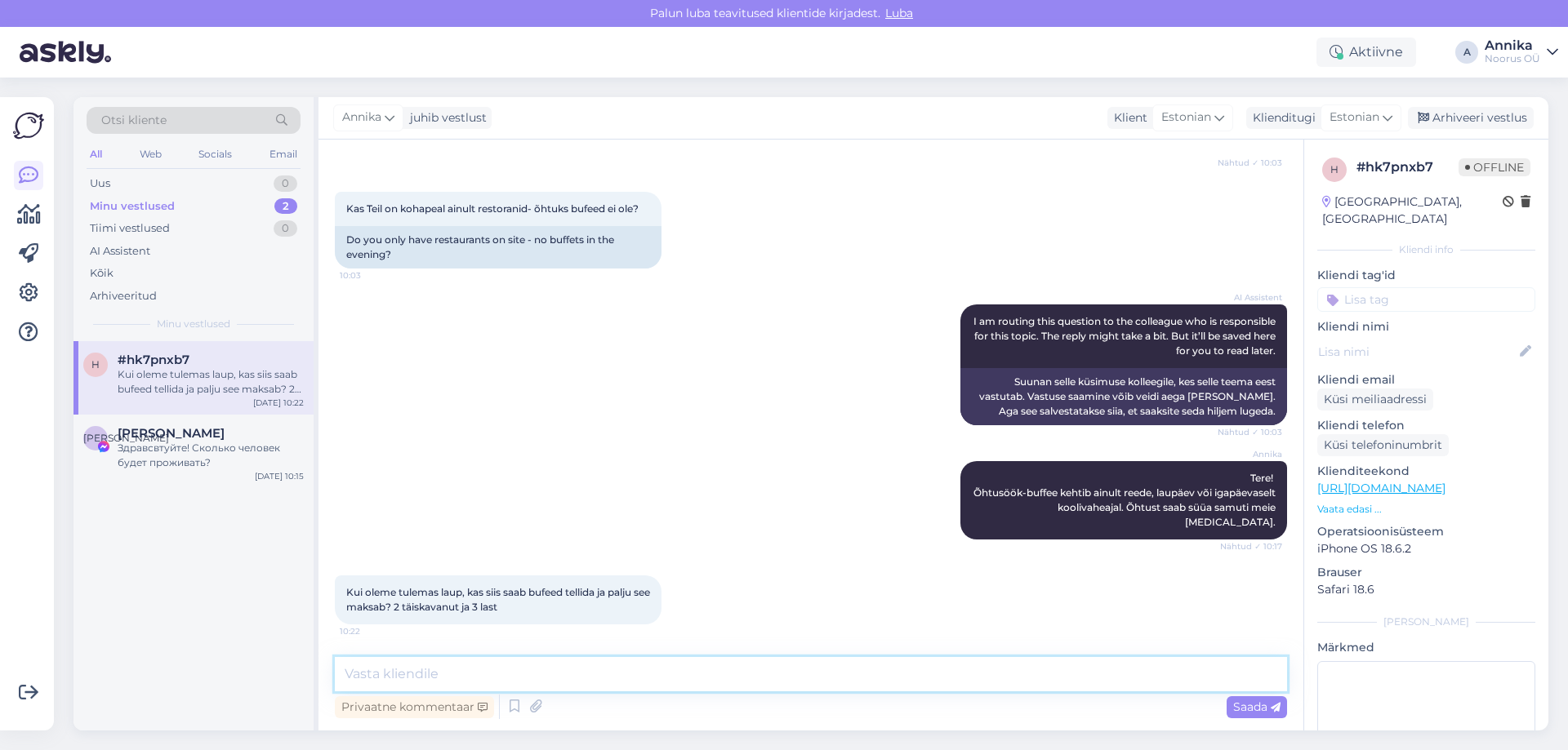
click at [586, 670] on textarea at bounding box center [811, 674] width 952 height 34
click at [592, 667] on textarea at bounding box center [811, 674] width 952 height 34
type textarea "Buffee maksab 25 eurot/ täiskasvanu ja 12 eurot/ lapsed 6-12a. Väiksemad söövad…"
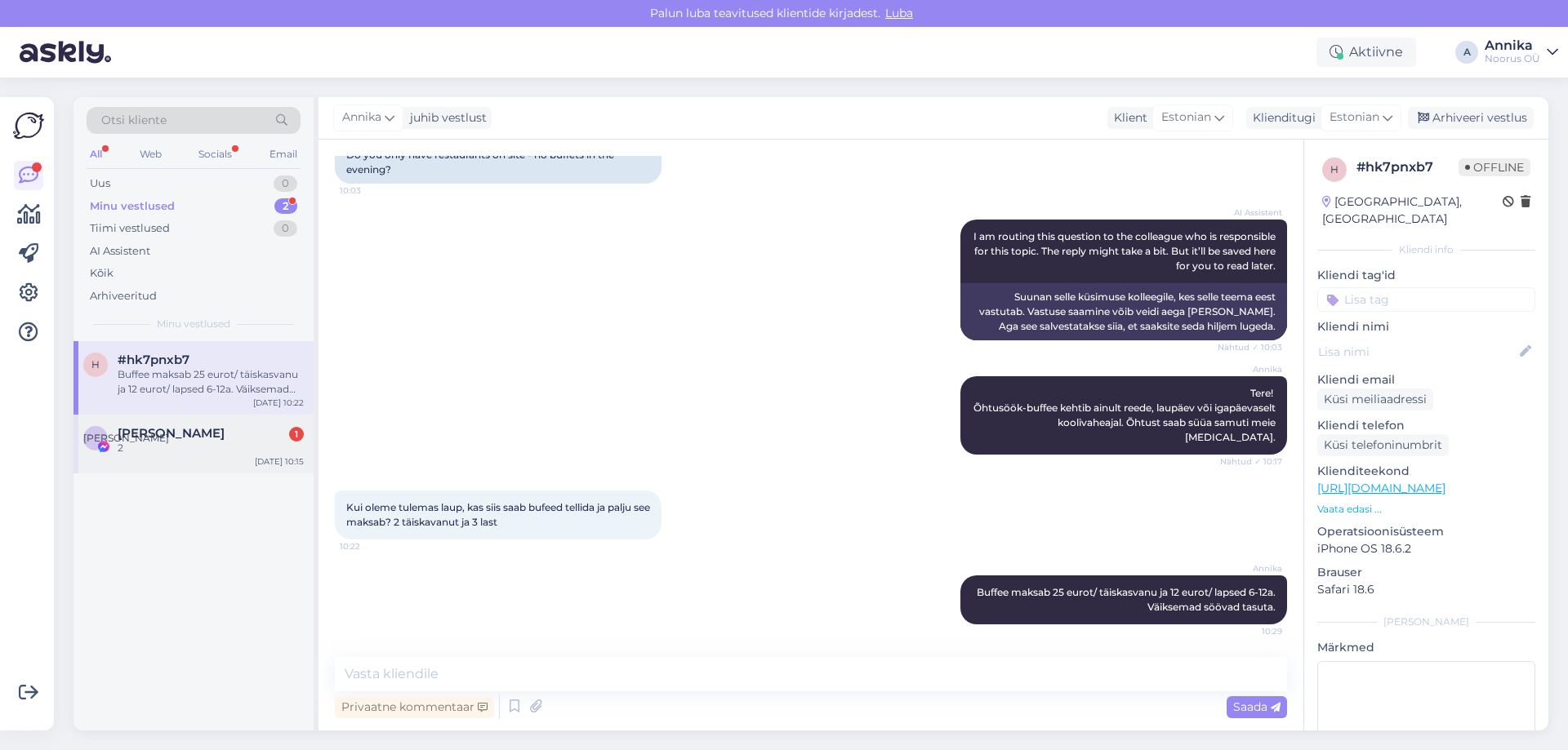
click at [260, 456] on div "[DATE] 10:15" at bounding box center [280, 462] width 49 height 12
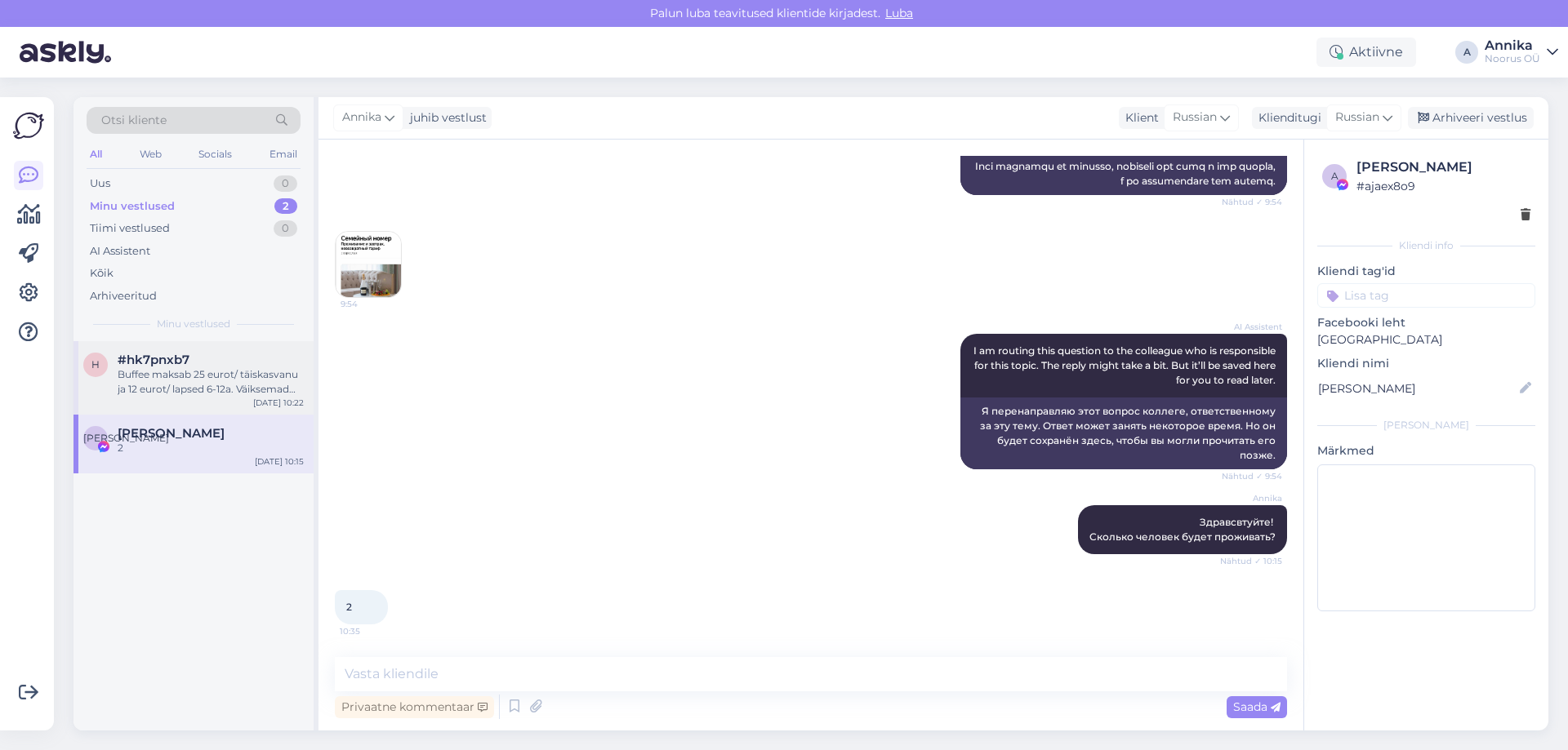
click at [217, 371] on div "Buffee maksab 25 eurot/ täiskasvanu ja 12 eurot/ lapsed 6-12a. Väiksemad söövad…" at bounding box center [210, 382] width 186 height 30
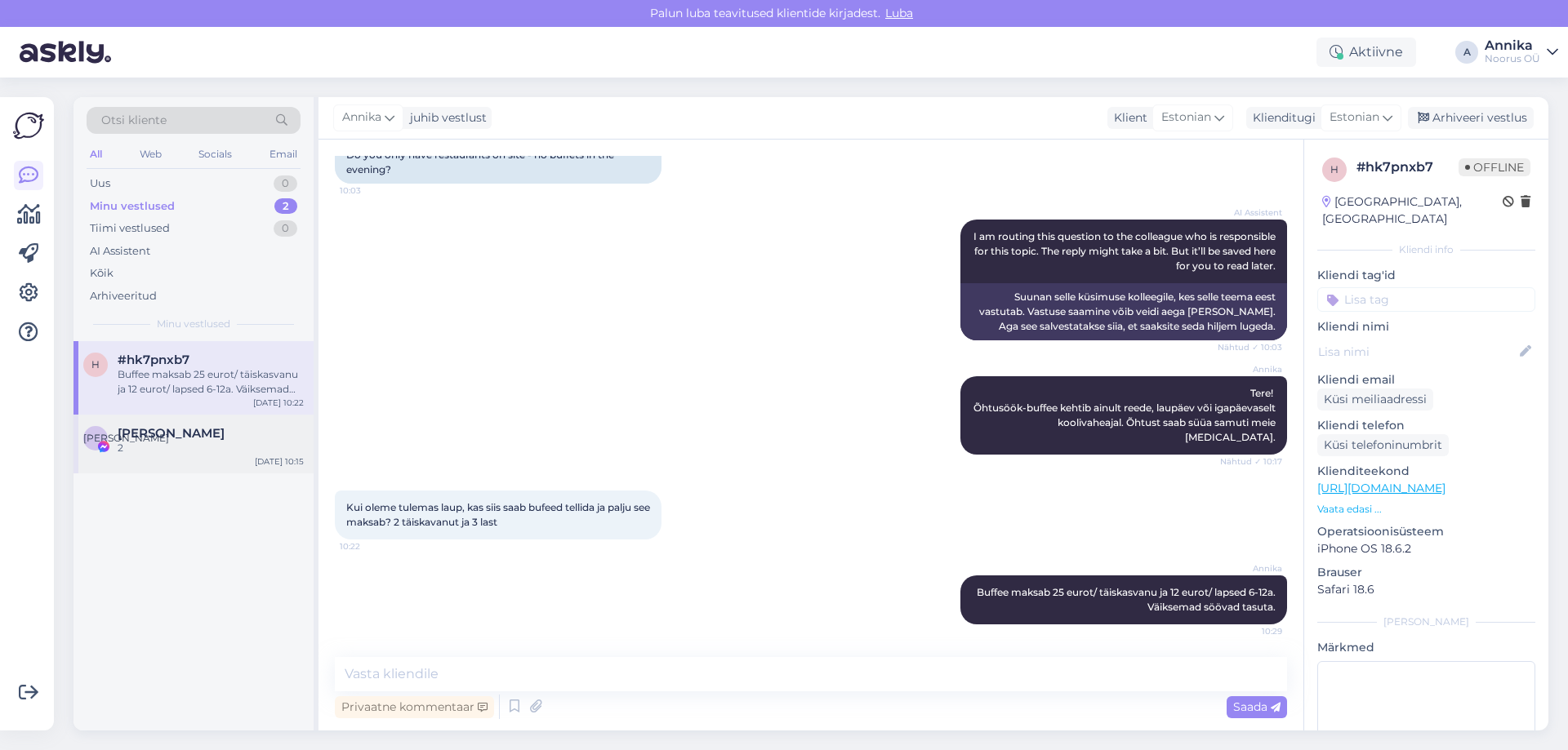
click at [169, 424] on div "Е [PERSON_NAME] [DATE] 10:15" at bounding box center [194, 443] width 240 height 59
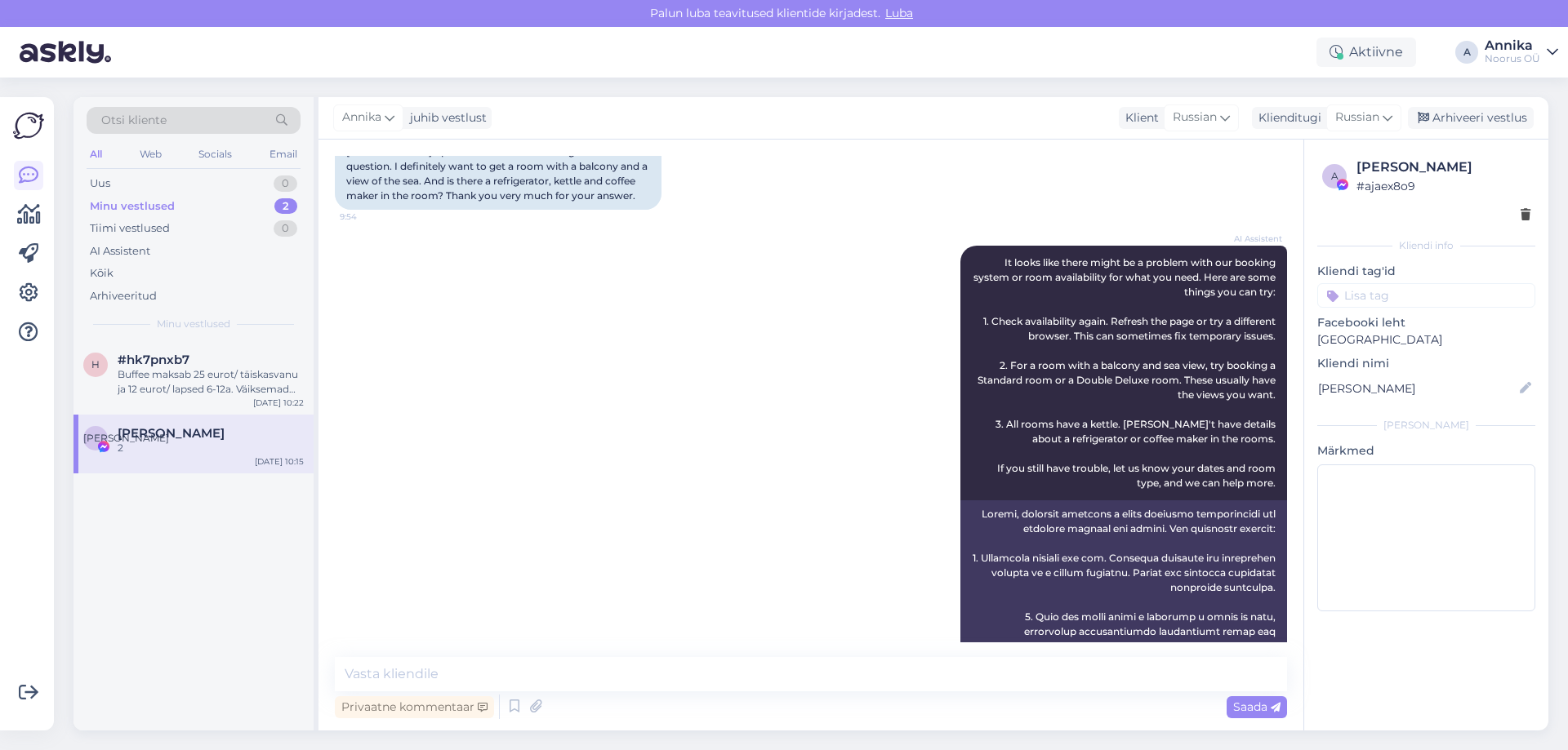
scroll to position [734, 0]
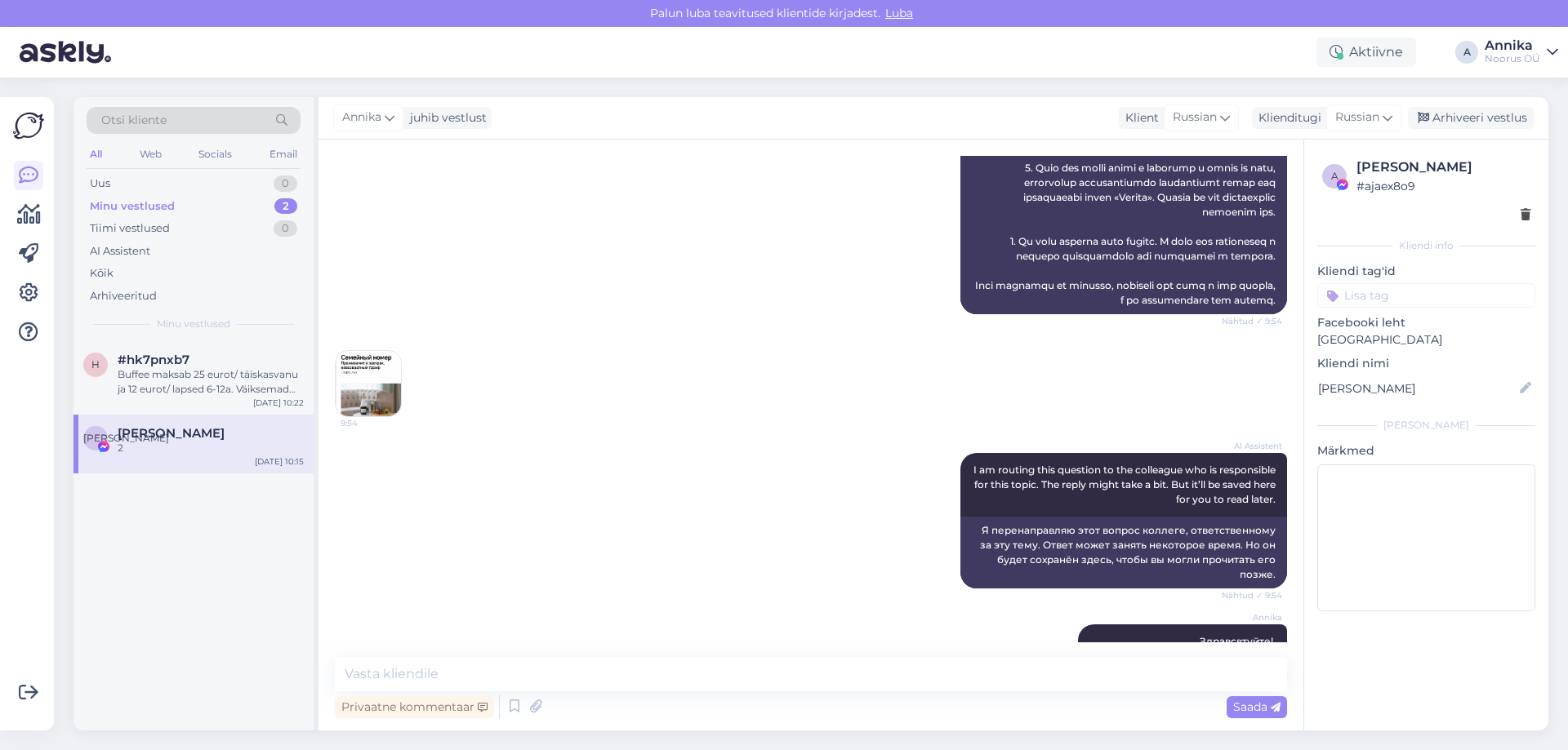
click at [342, 381] on img at bounding box center [368, 384] width 66 height 66
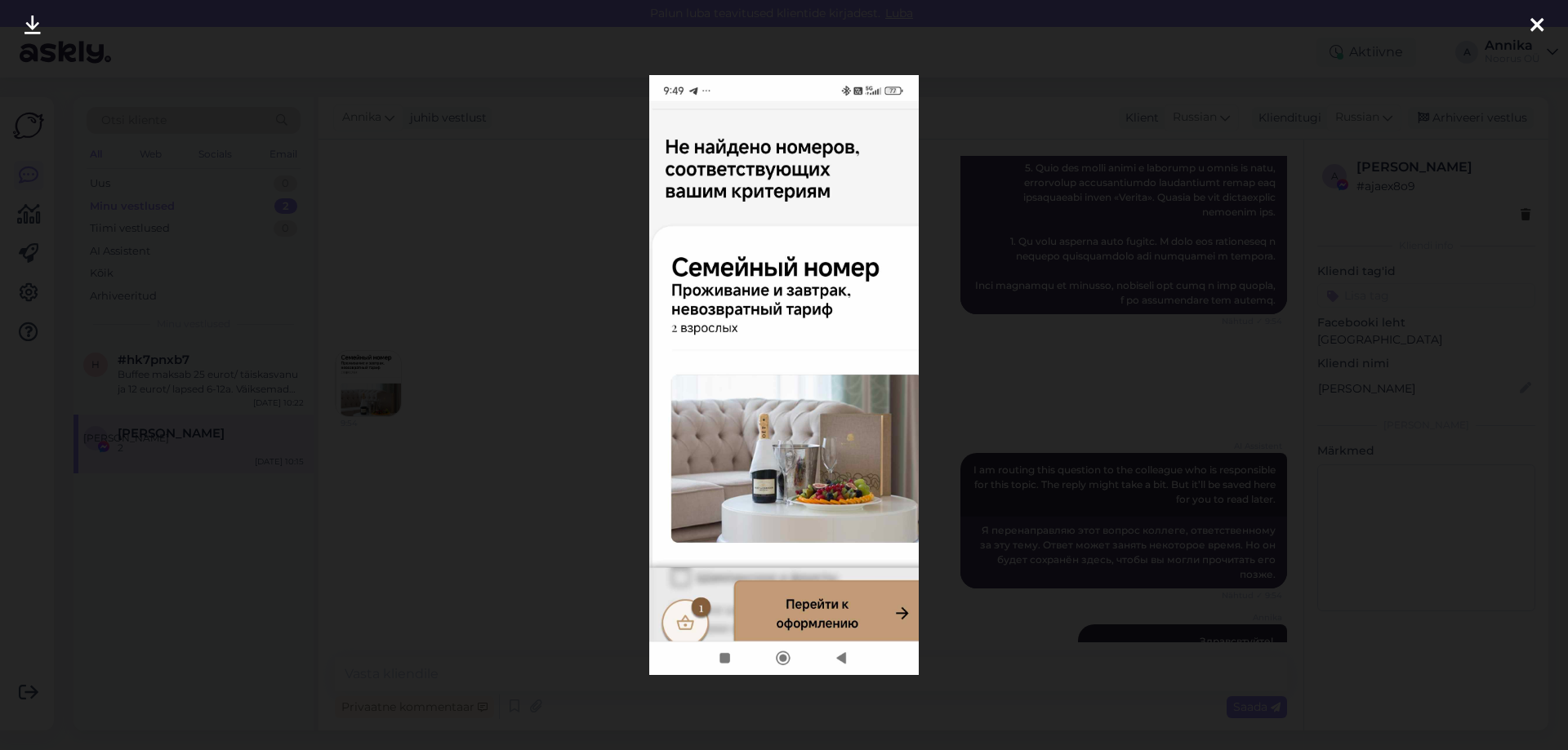
click at [1076, 300] on div at bounding box center [784, 375] width 1568 height 750
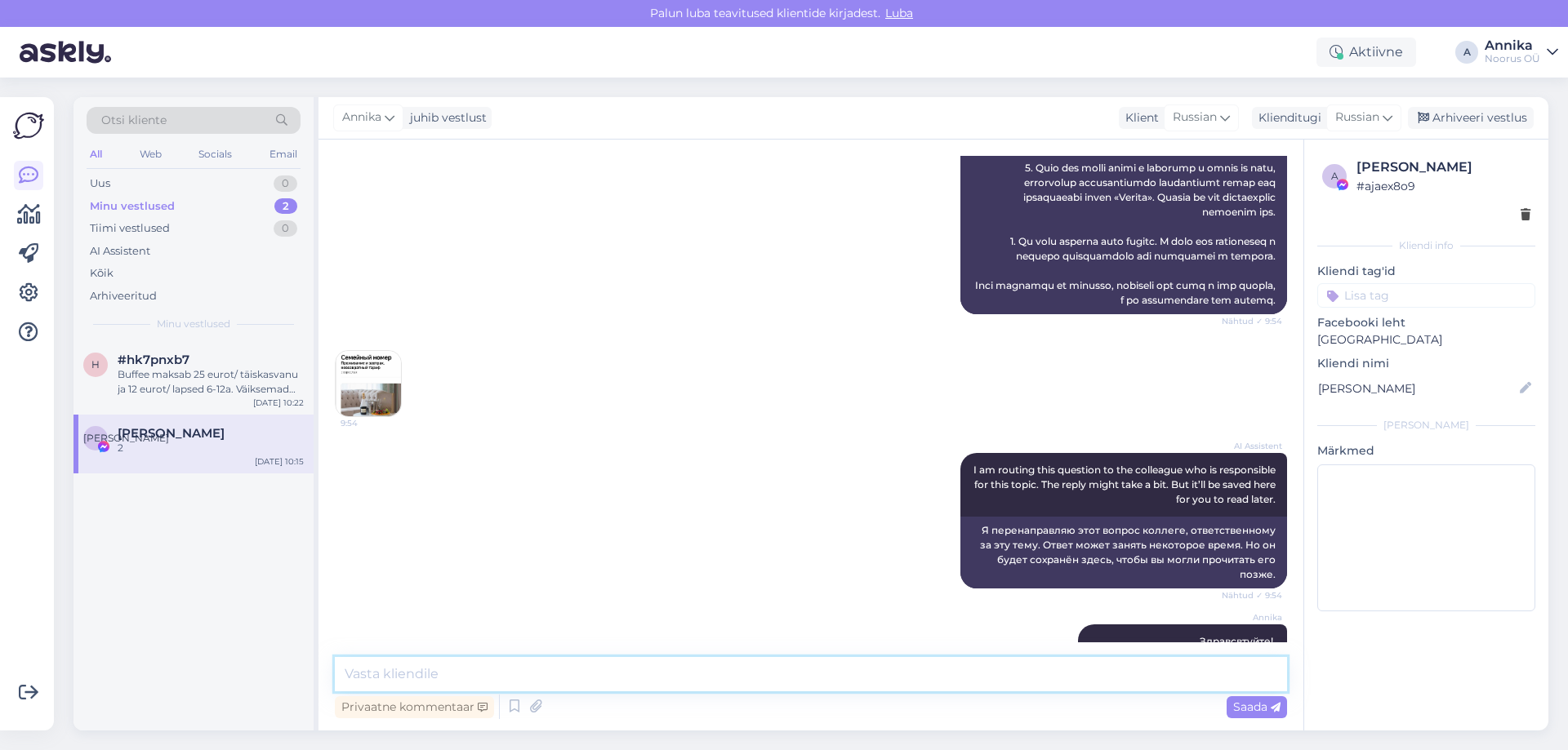
click at [599, 687] on textarea at bounding box center [811, 674] width 952 height 34
type textarea "Не подскажете какие даты будут?"
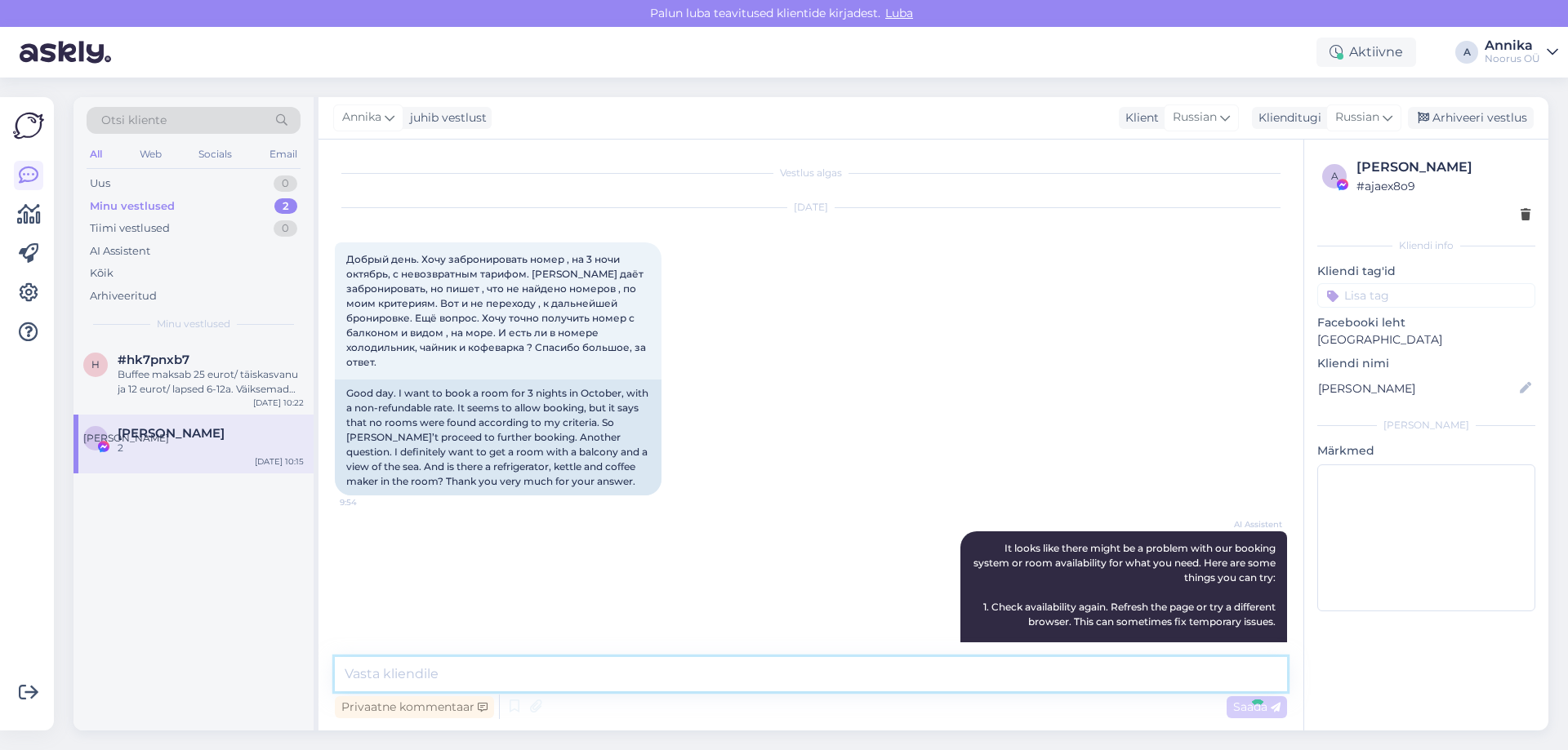
scroll to position [938, 0]
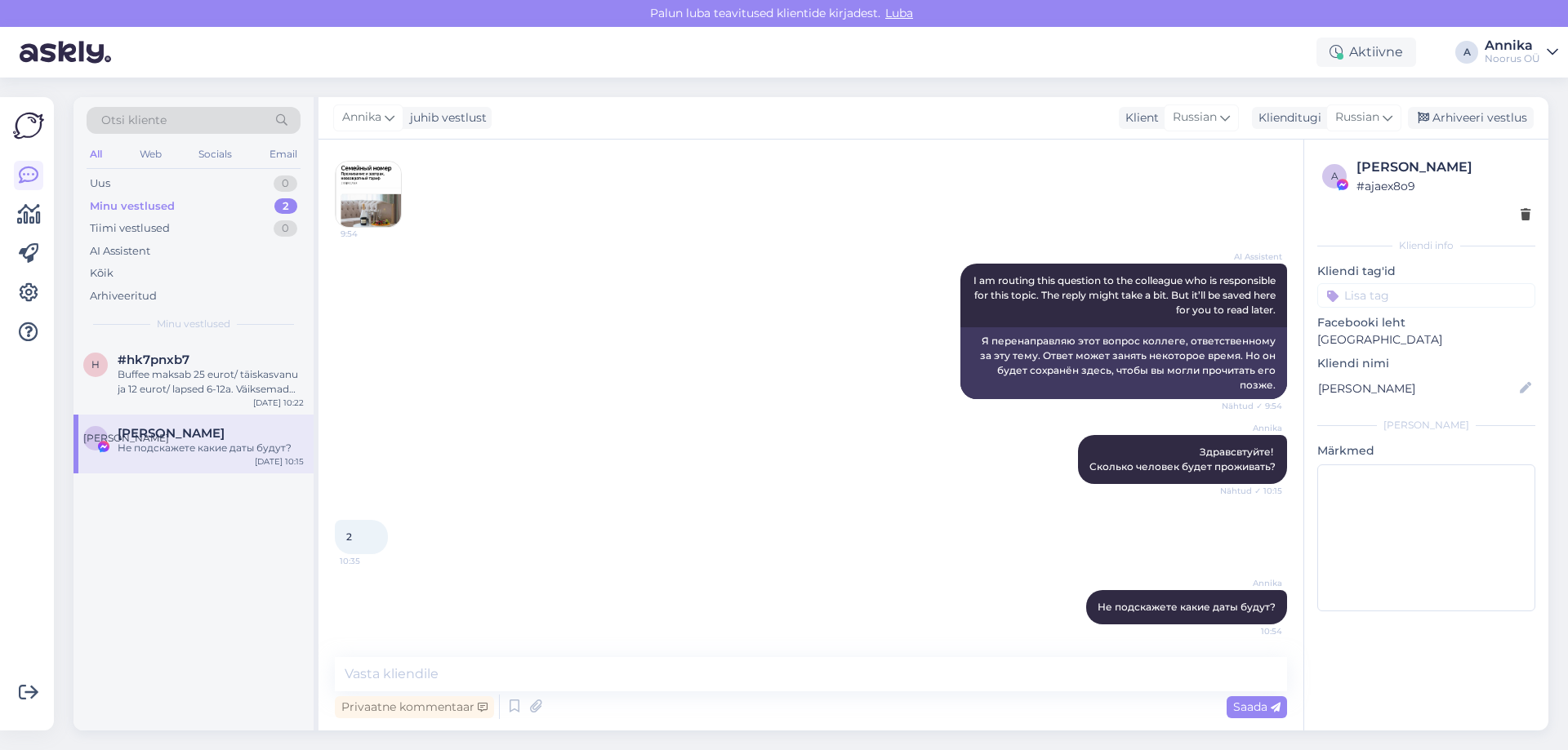
click at [658, 490] on div "[PERSON_NAME]! Сколько человек будет проживать? Nähtud ✓ 10:15" at bounding box center [811, 459] width 952 height 85
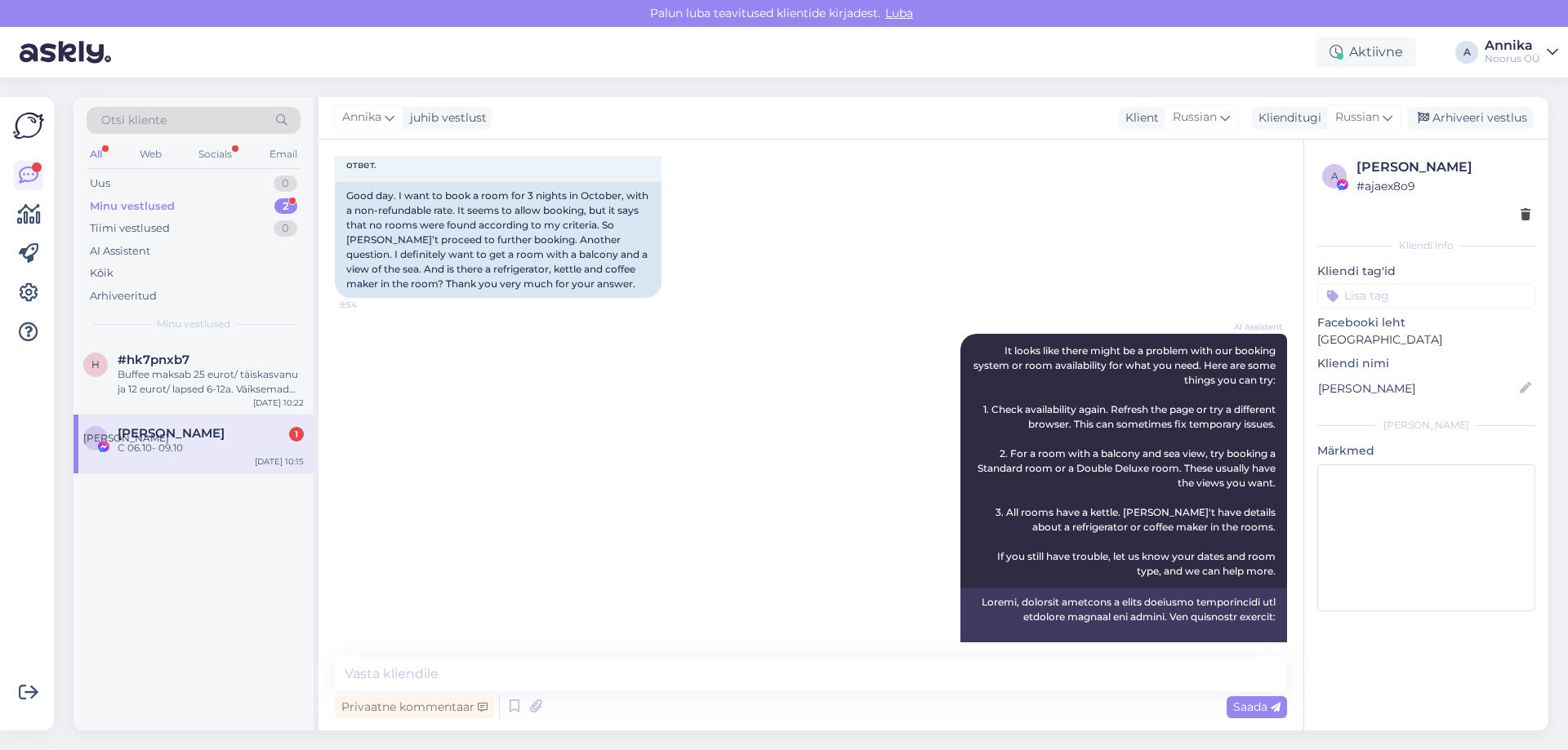
scroll to position [30, 0]
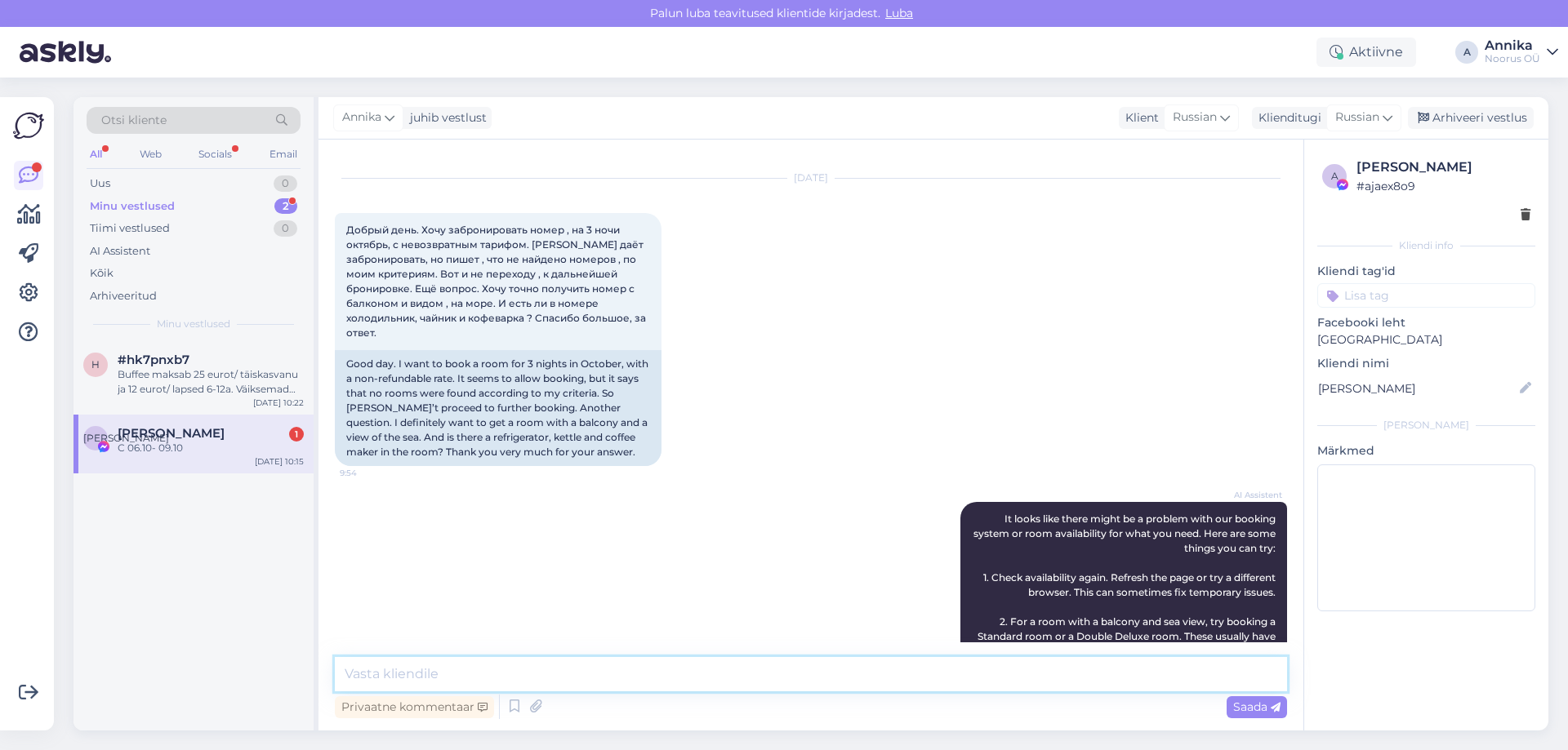
click at [476, 666] on textarea at bounding box center [811, 674] width 952 height 34
click at [354, 651] on div "Vestlus algas [DATE] Добрый день. Хочу забронировать номер , на 3 ночи октябрь,…" at bounding box center [811, 435] width 985 height 591
click at [358, 658] on textarea at bounding box center [811, 674] width 952 height 34
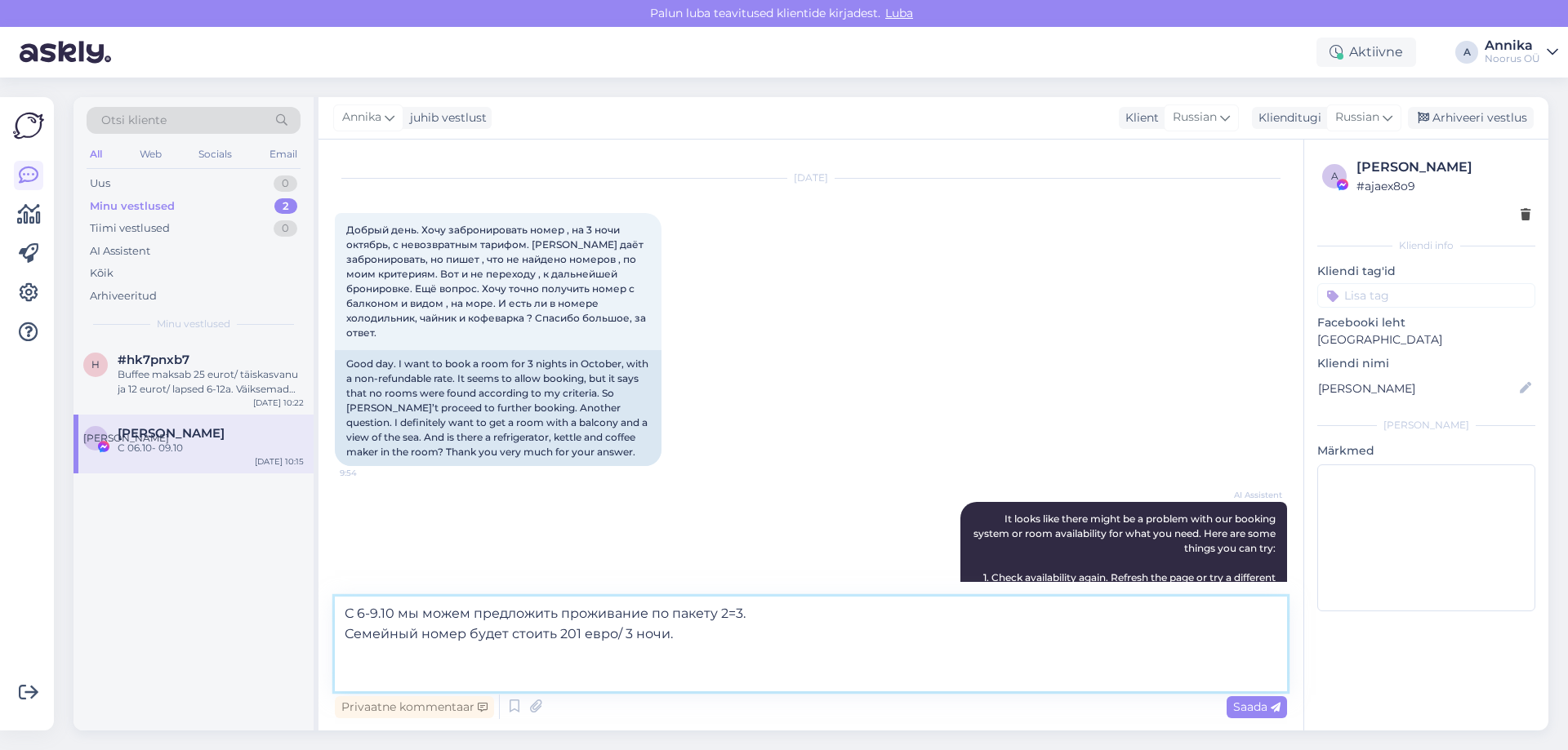
click at [389, 677] on textarea "С 6-9.10 мы можем предложить проживание по пакету 2=3. Семейный номер будет сто…" at bounding box center [811, 644] width 952 height 95
paste textarea "В стоимость входит: • Проживание • Завтрак-buffet • Неограниченное посещение ба…"
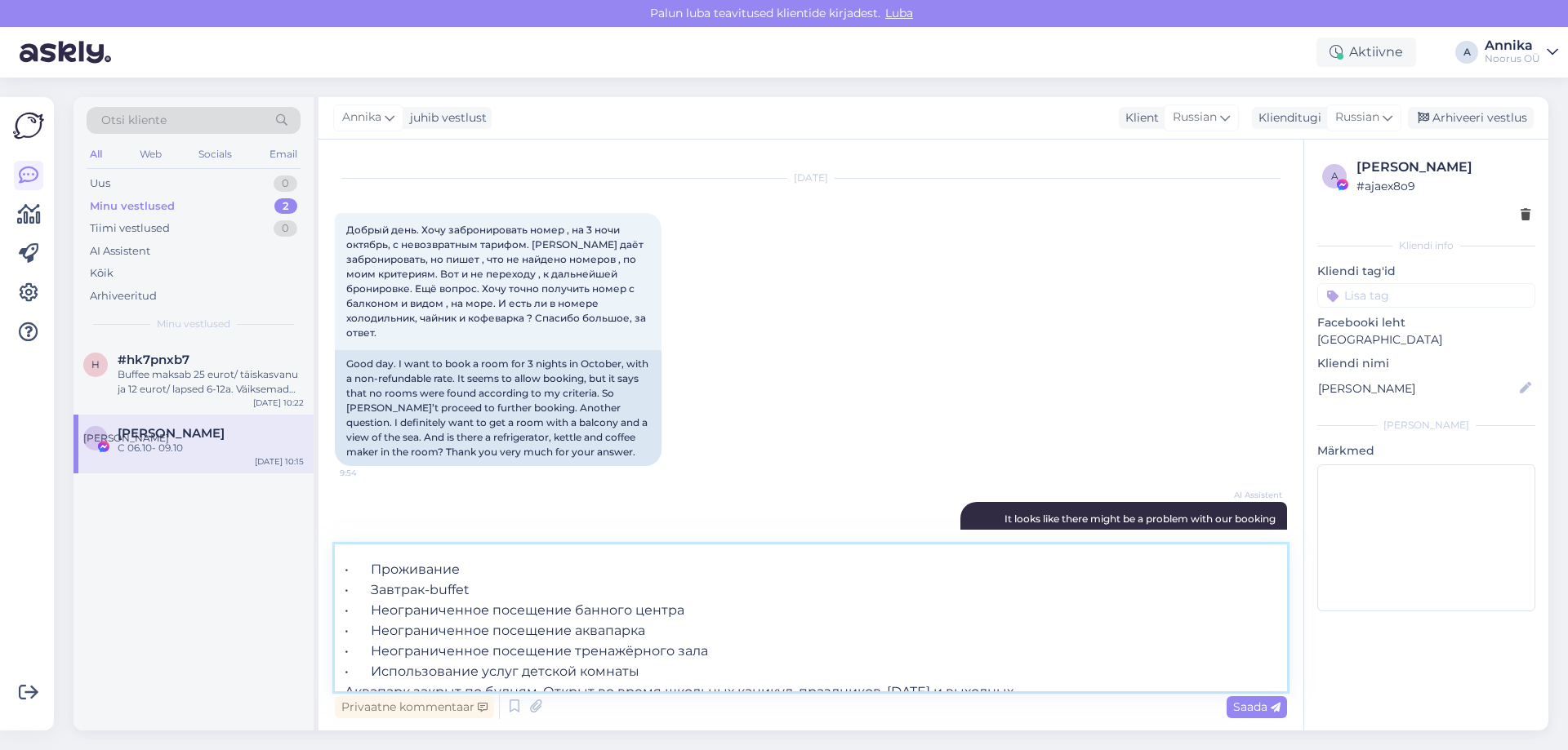
scroll to position [131, 0]
click at [708, 648] on textarea "С 6-9.10 мы можем предложить проживание по пакету 2=3. Семейный номер будет сто…" at bounding box center [811, 618] width 952 height 147
click at [697, 638] on textarea "С 6-9.10 мы можем предложить проживание по пакету 2=3. Семейный номер будет сто…" at bounding box center [811, 618] width 952 height 147
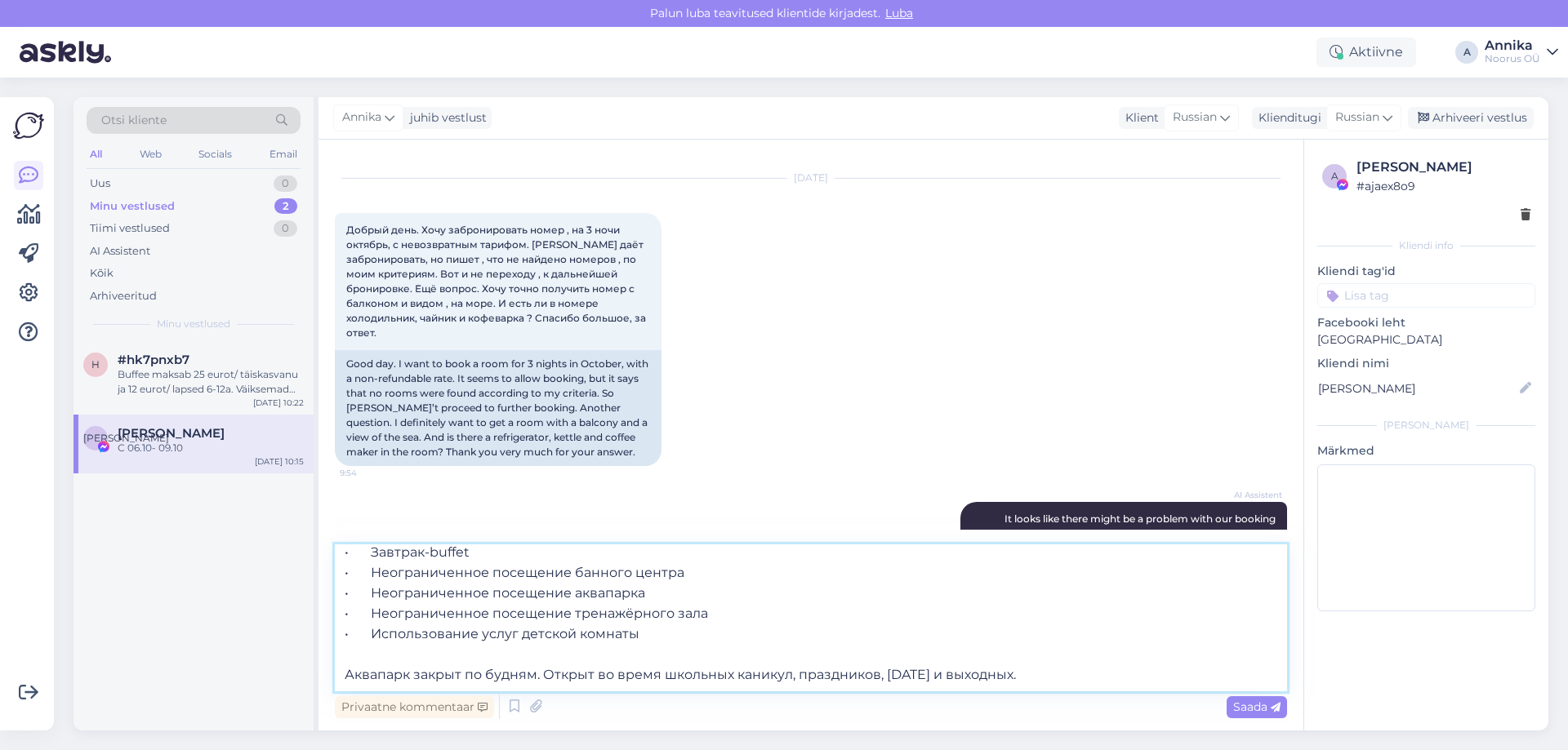
click at [1083, 676] on textarea "С 6-9.10 мы можем предложить проживание по пакету 2=3. Семейный номер будет сто…" at bounding box center [811, 618] width 952 height 147
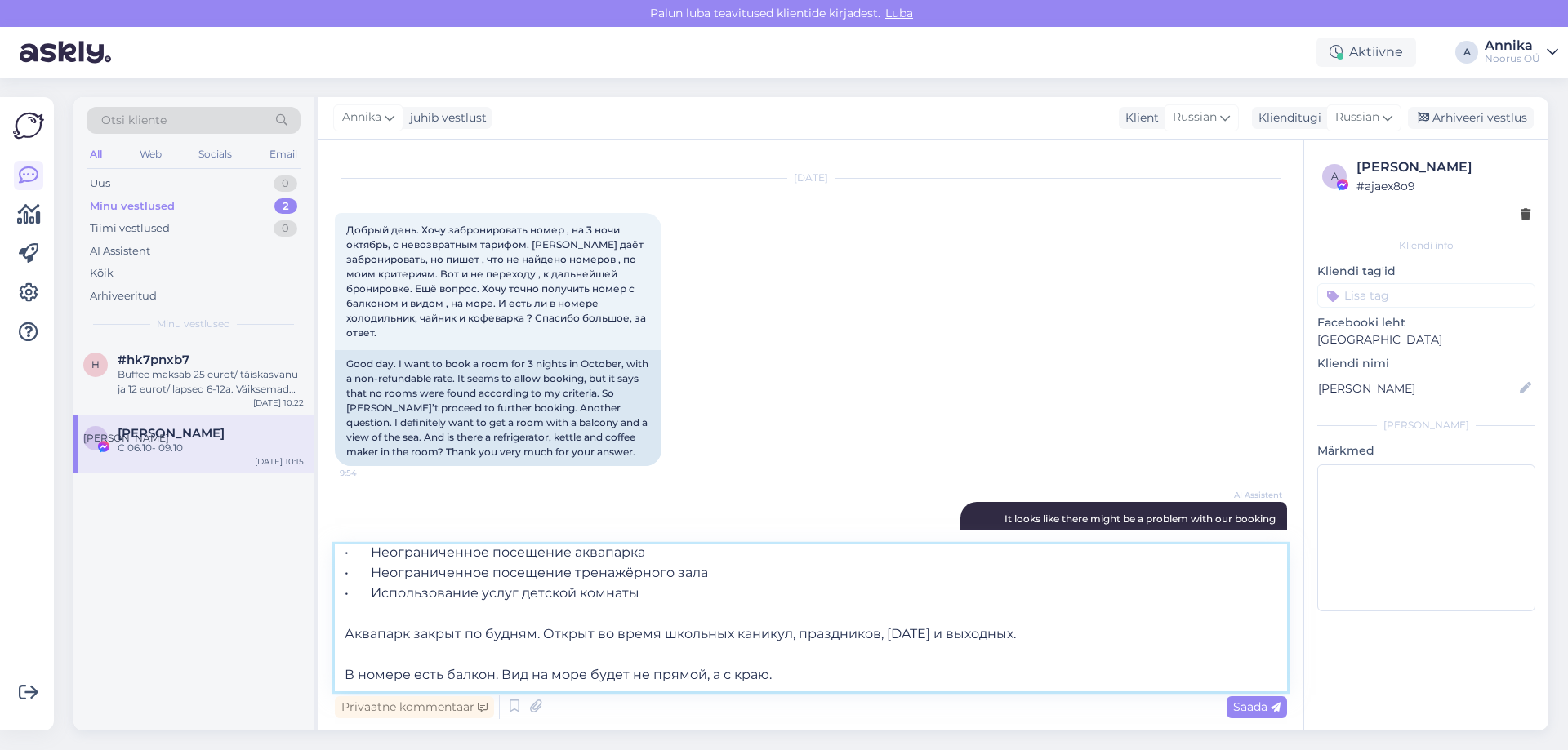
scroll to position [204, 0]
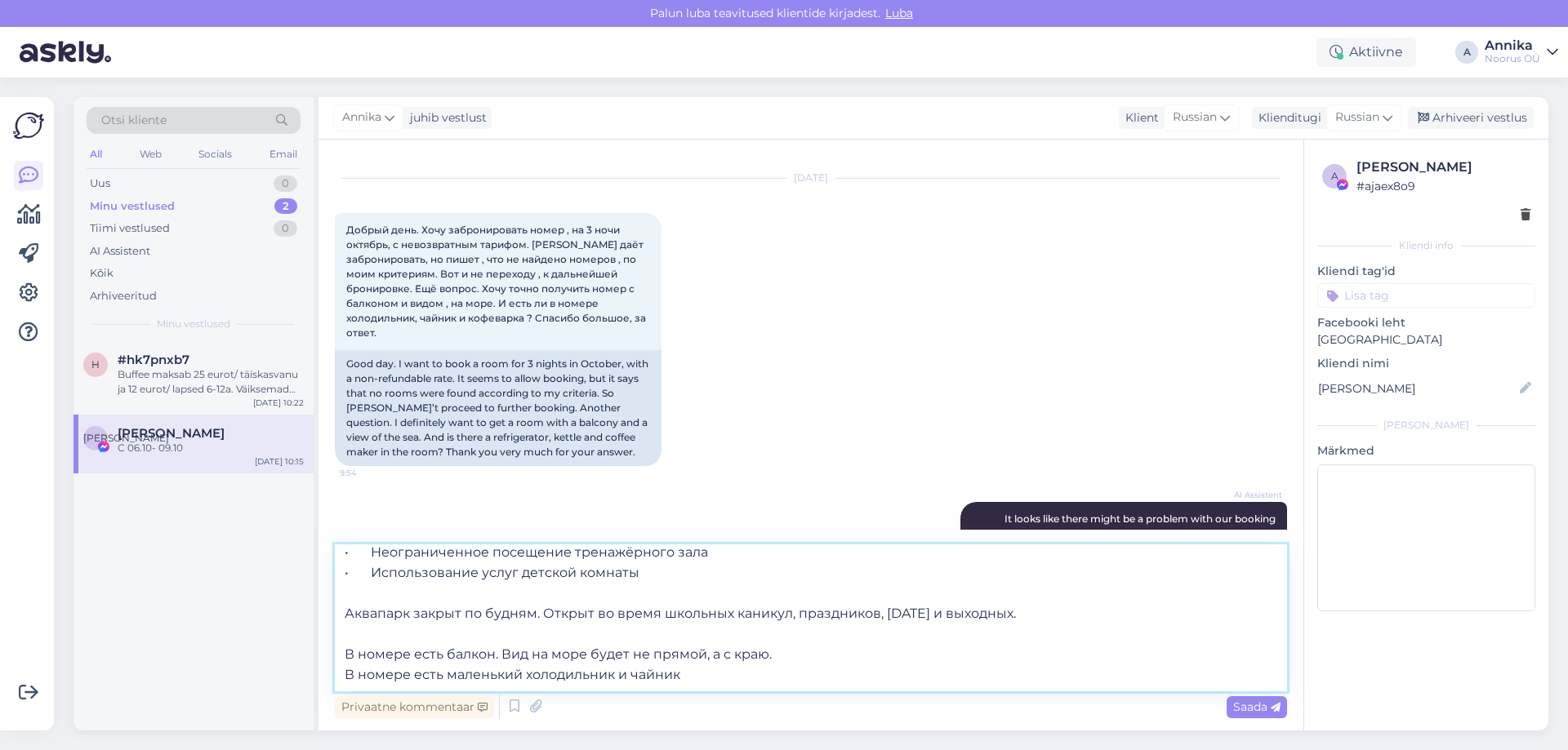
type textarea "С 6-9.10 мы можем предложить проживание по пакету 2=3. Семейный номер будет сто…"
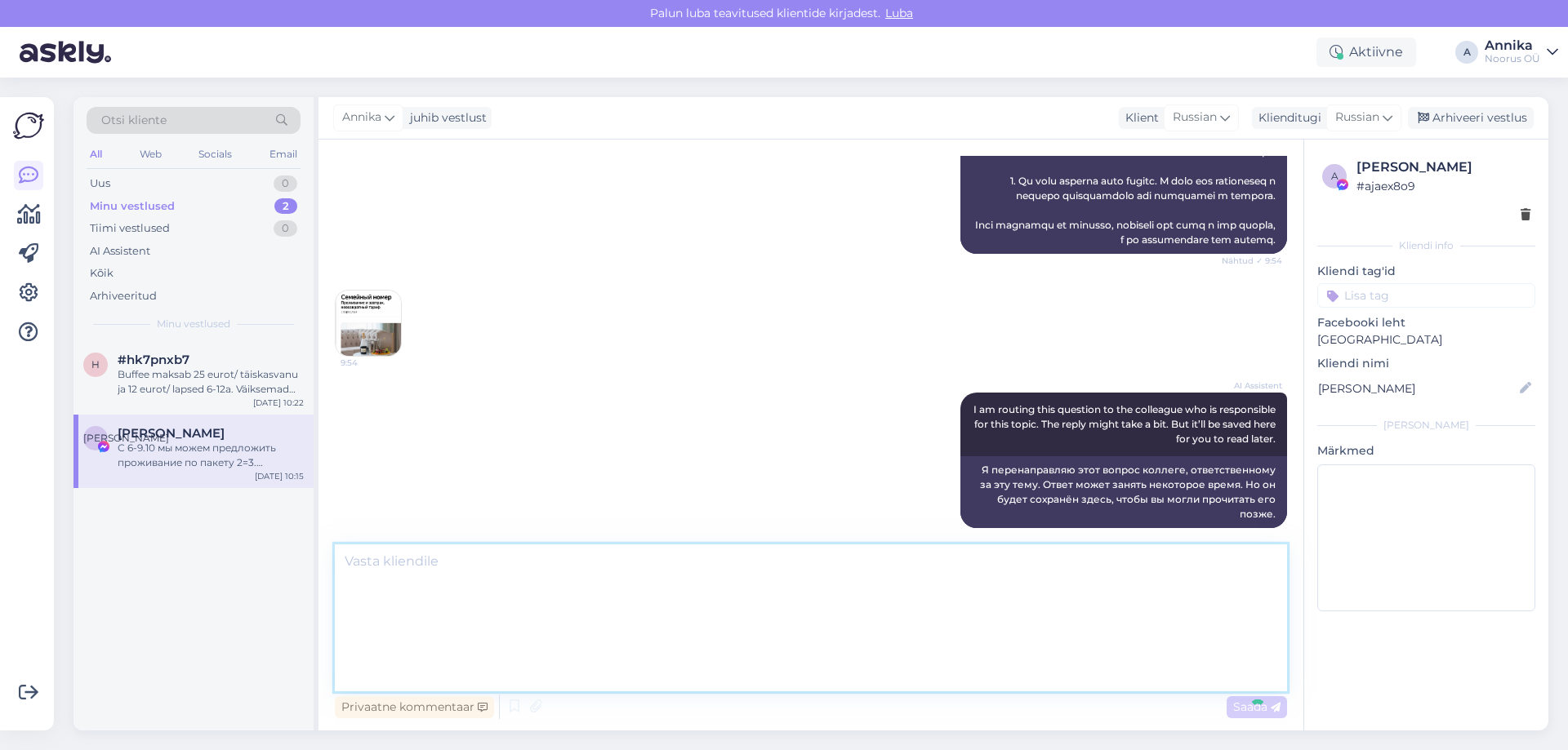
scroll to position [0, 0]
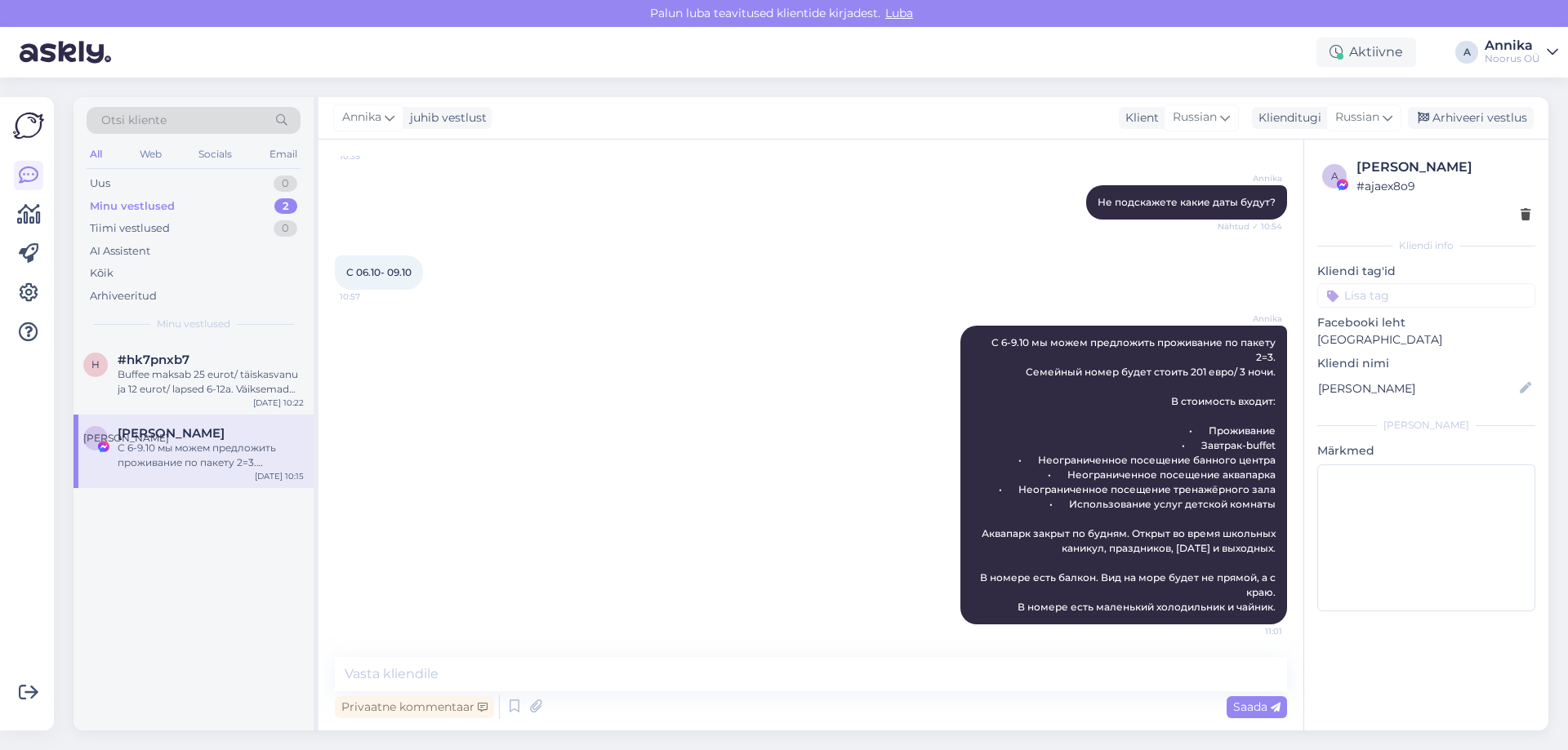
click at [768, 408] on div "Annika С 6-9.10 мы можем предложить проживание по пакету 2=3. Семейный номер бу…" at bounding box center [811, 475] width 952 height 335
click at [222, 377] on div "Buffee maksab 25 eurot/ täiskasvanu ja 12 eurot/ lapsed 6-12a. Väiksemad söövad…" at bounding box center [210, 382] width 186 height 30
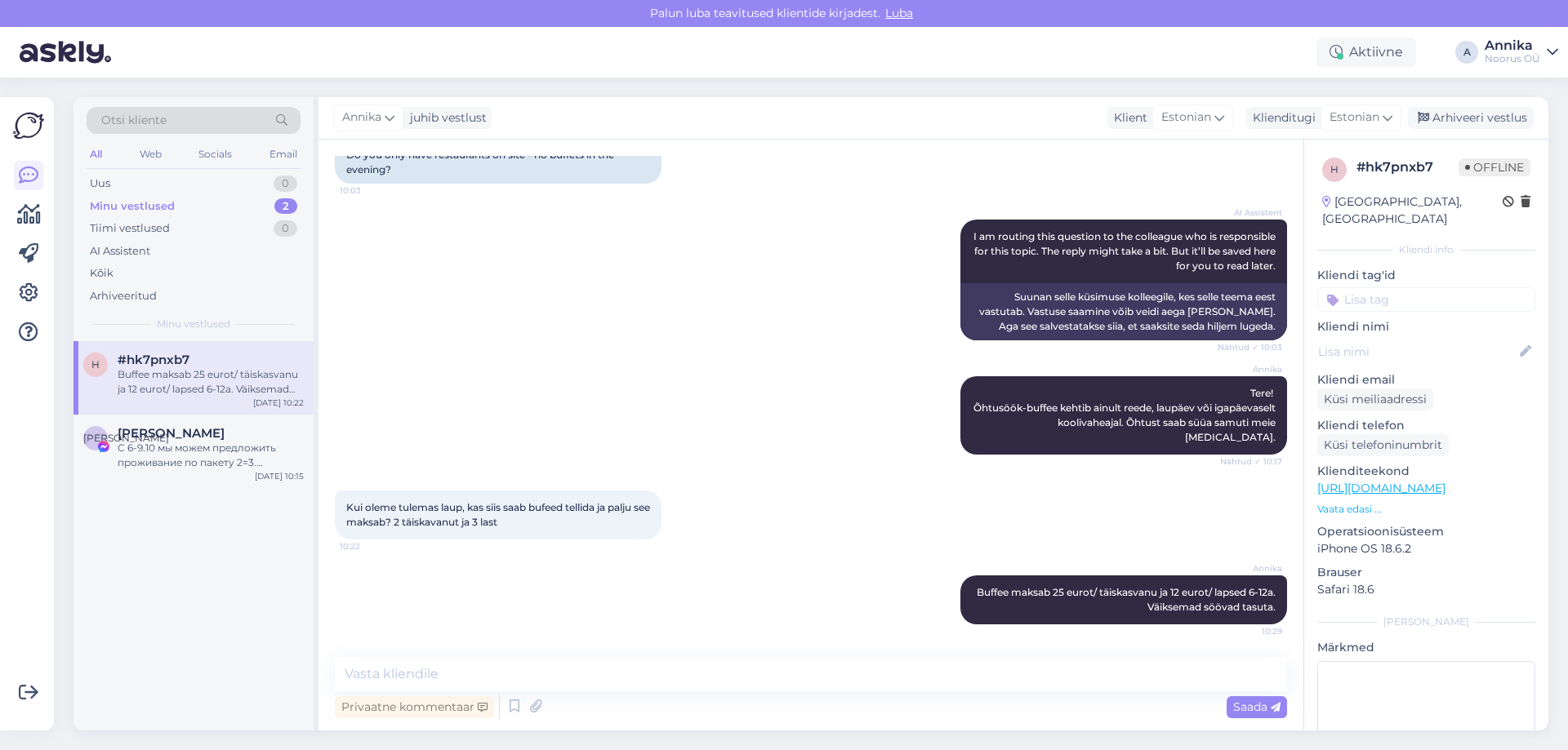
drag, startPoint x: 1481, startPoint y: 114, endPoint x: 1356, endPoint y: 209, distance: 157.0
click at [1481, 115] on div "Arhiveeri vestlus" at bounding box center [1470, 117] width 125 height 22
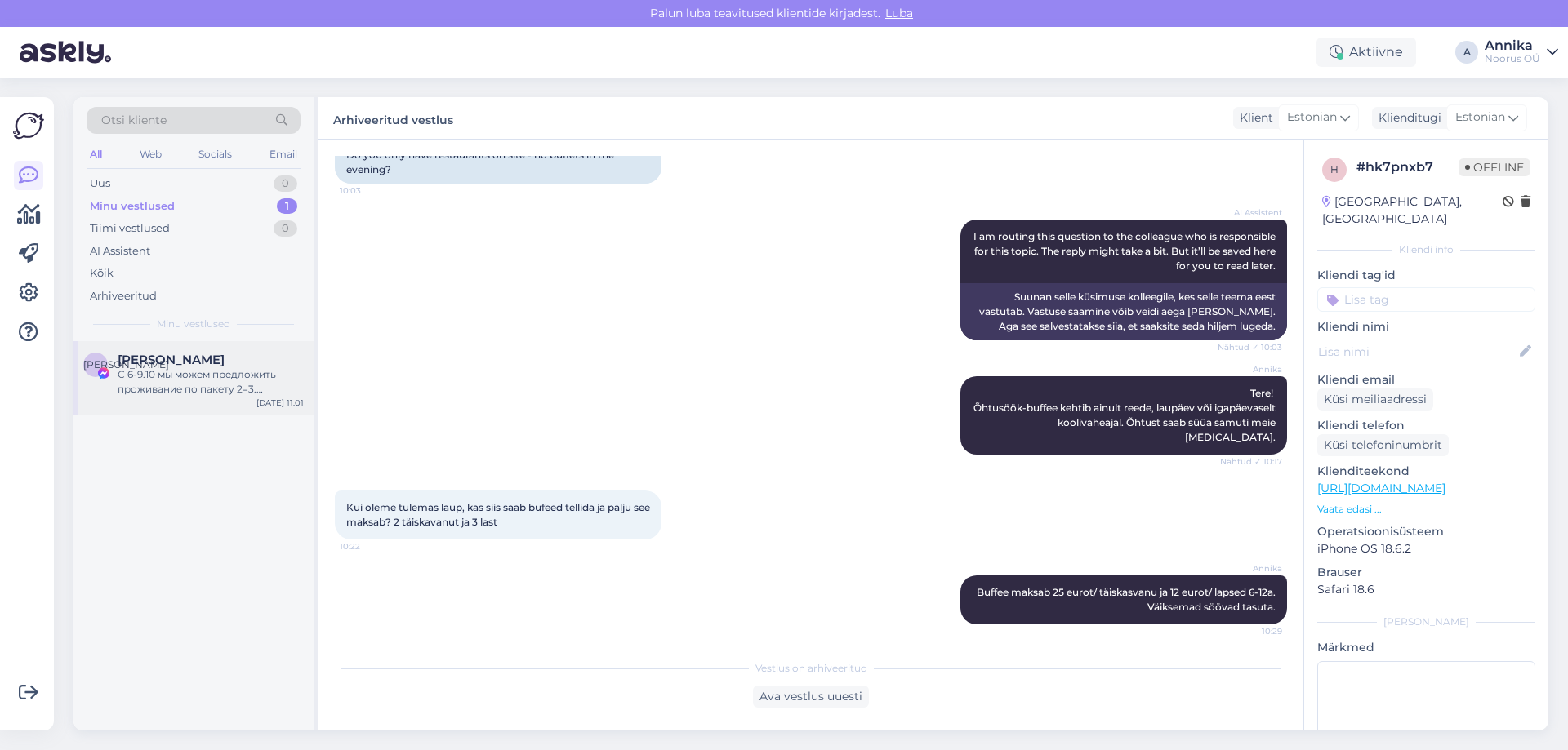
click at [178, 379] on div "С 6-9.10 мы можем предложить проживание по пакету 2=3. Семейный номер будет сто…" at bounding box center [210, 382] width 186 height 30
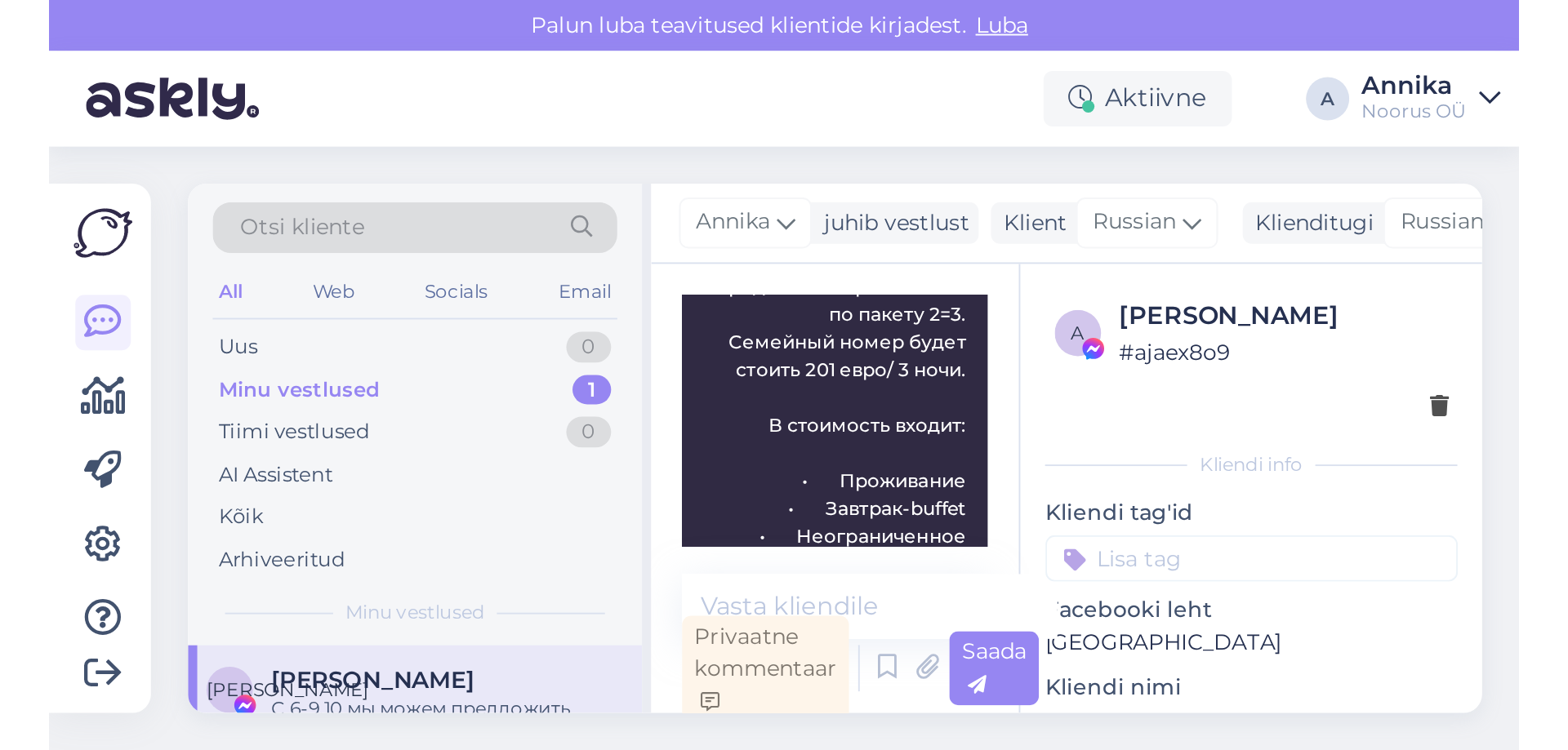
scroll to position [1343, 0]
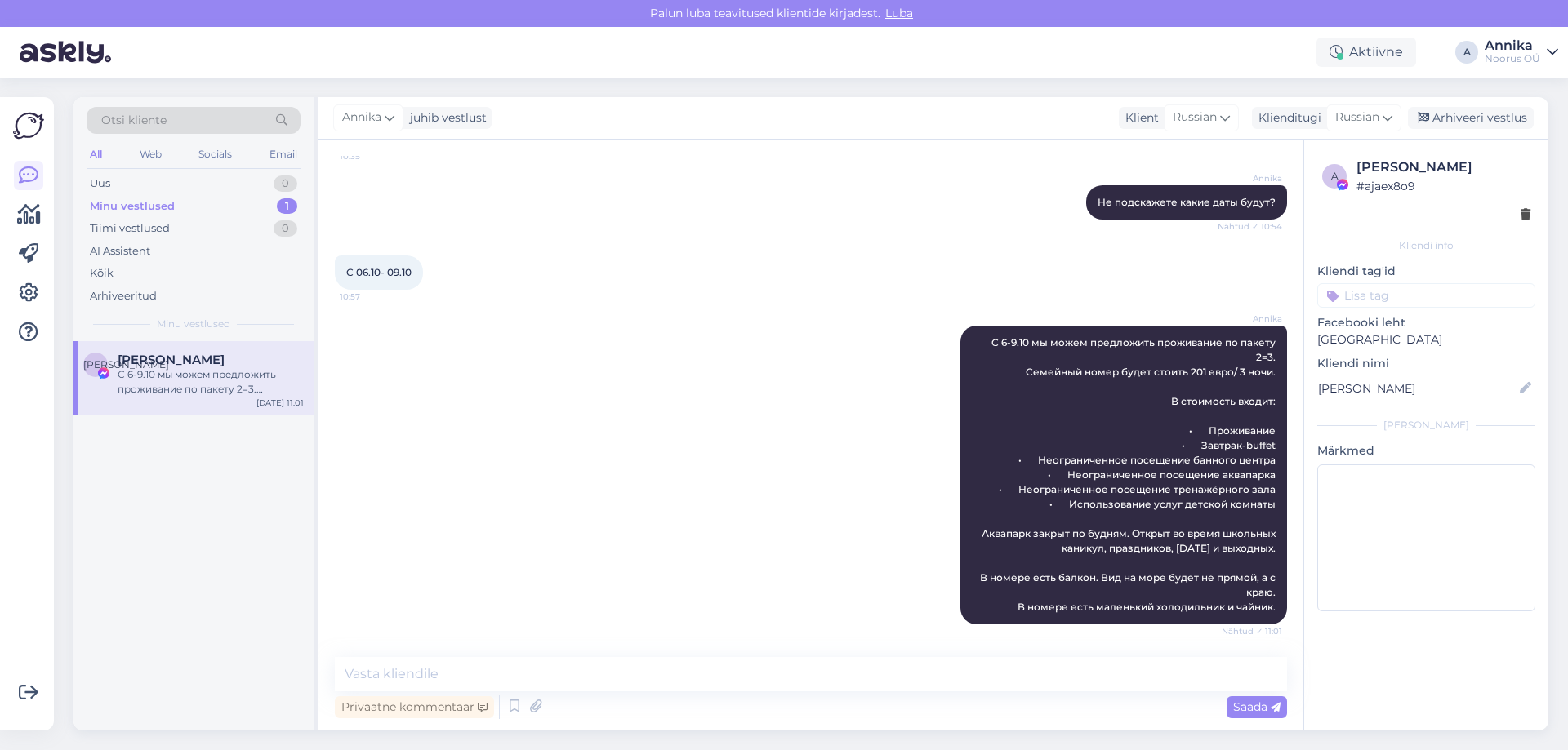
click at [556, 370] on div "Annika С 6-9.10 мы можем предложить проживание по пакету 2=3. Семейный номер бу…" at bounding box center [811, 475] width 952 height 335
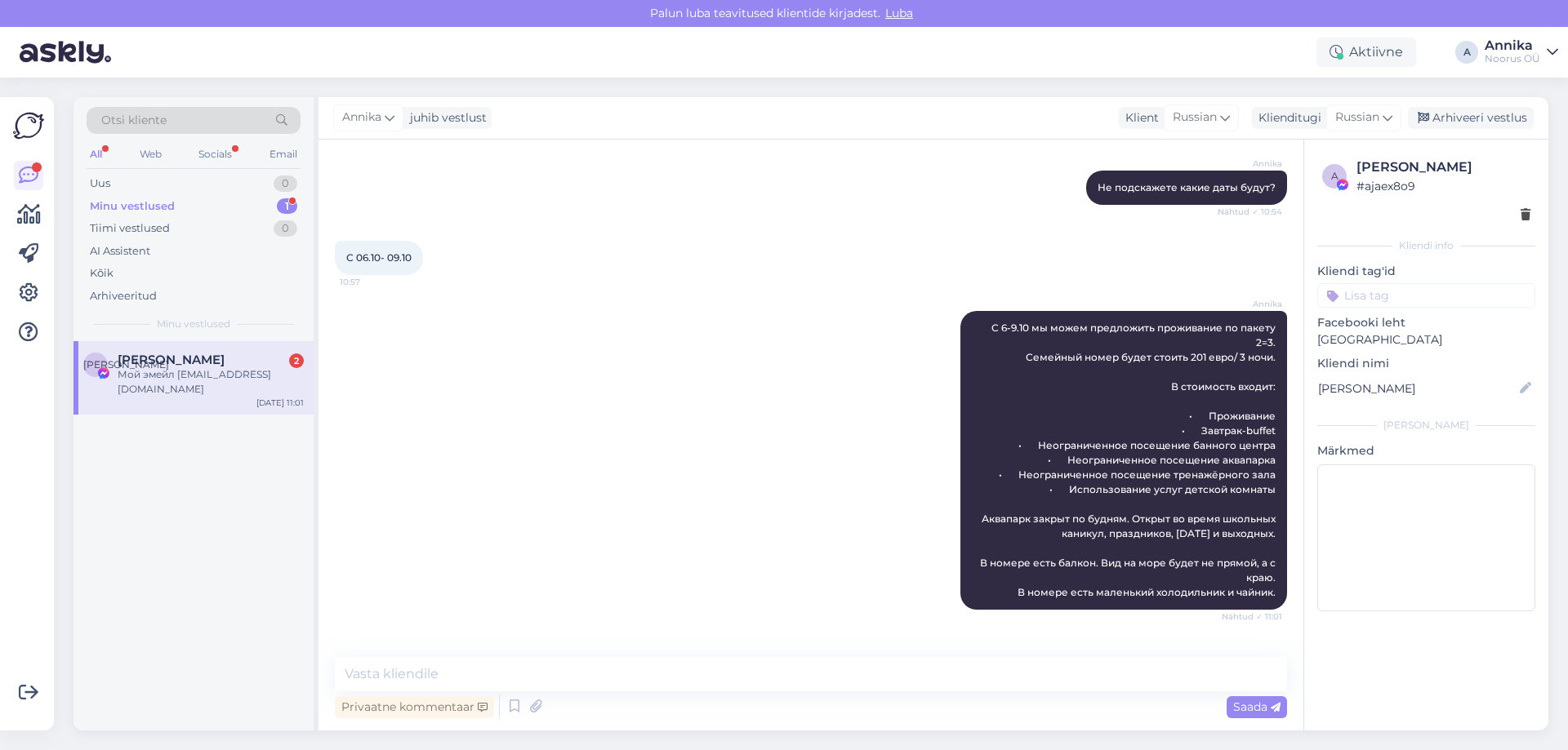
scroll to position [1484, 0]
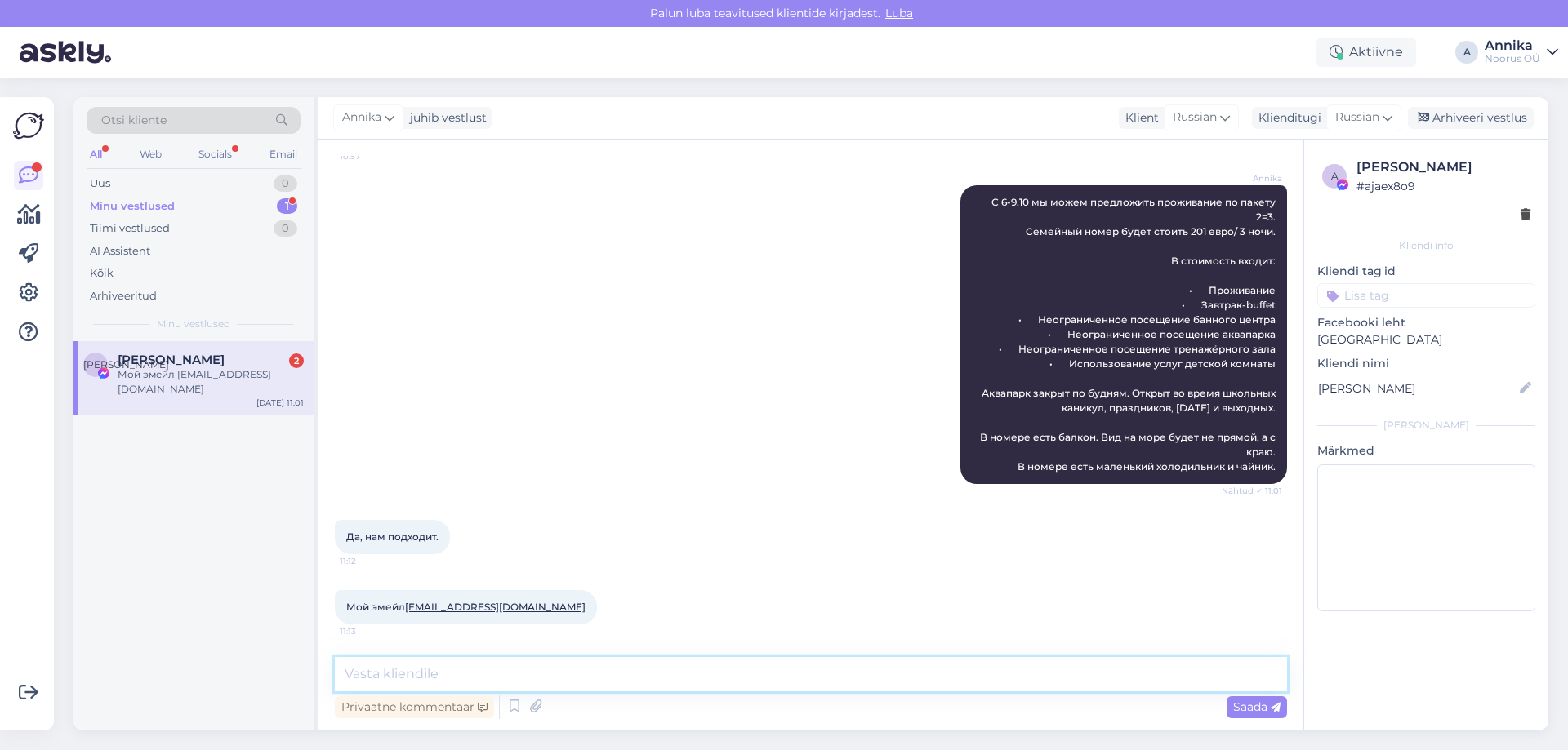
click at [507, 669] on textarea at bounding box center [811, 674] width 952 height 34
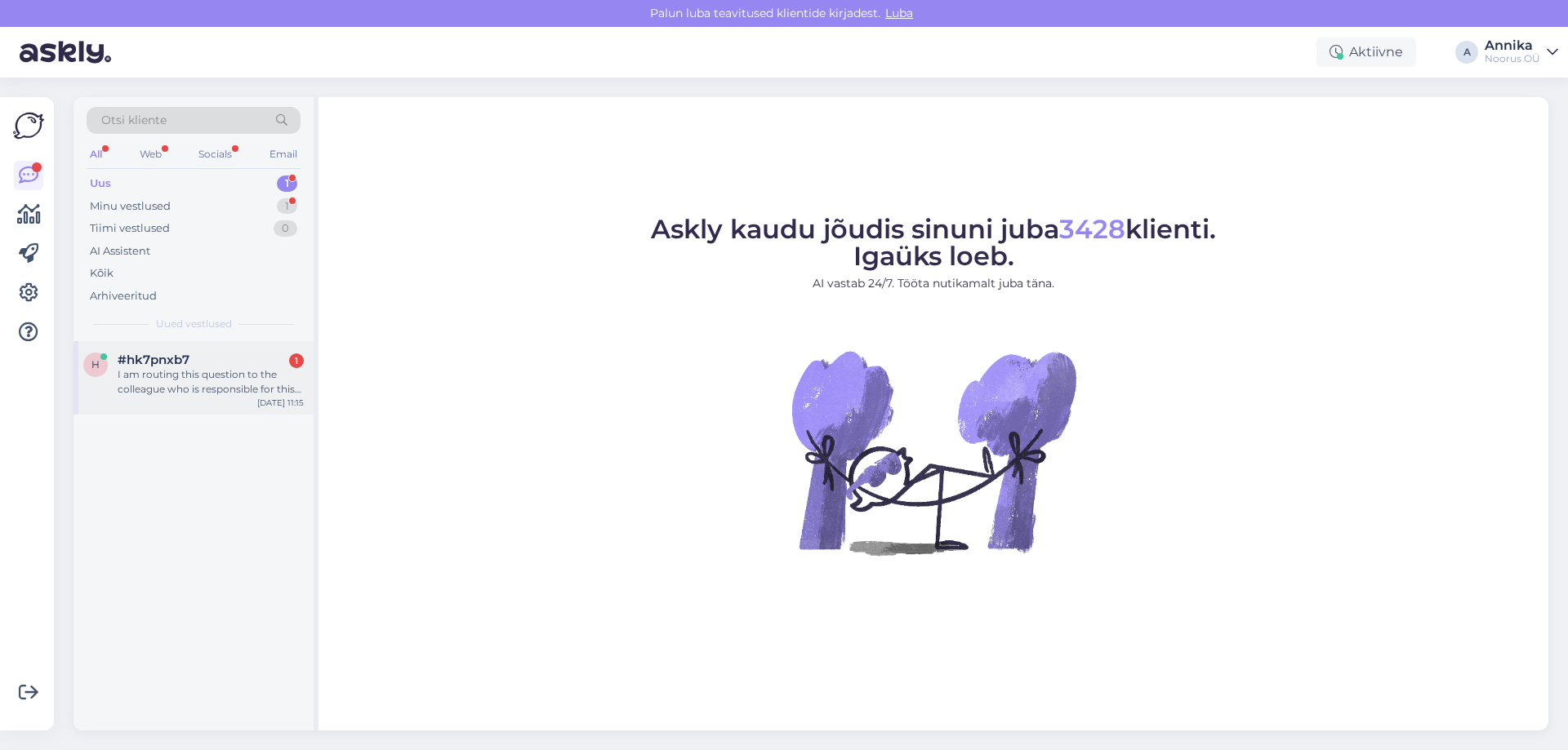
click at [167, 382] on div "I am routing this question to the colleague who is responsible for this topic. …" at bounding box center [210, 382] width 186 height 30
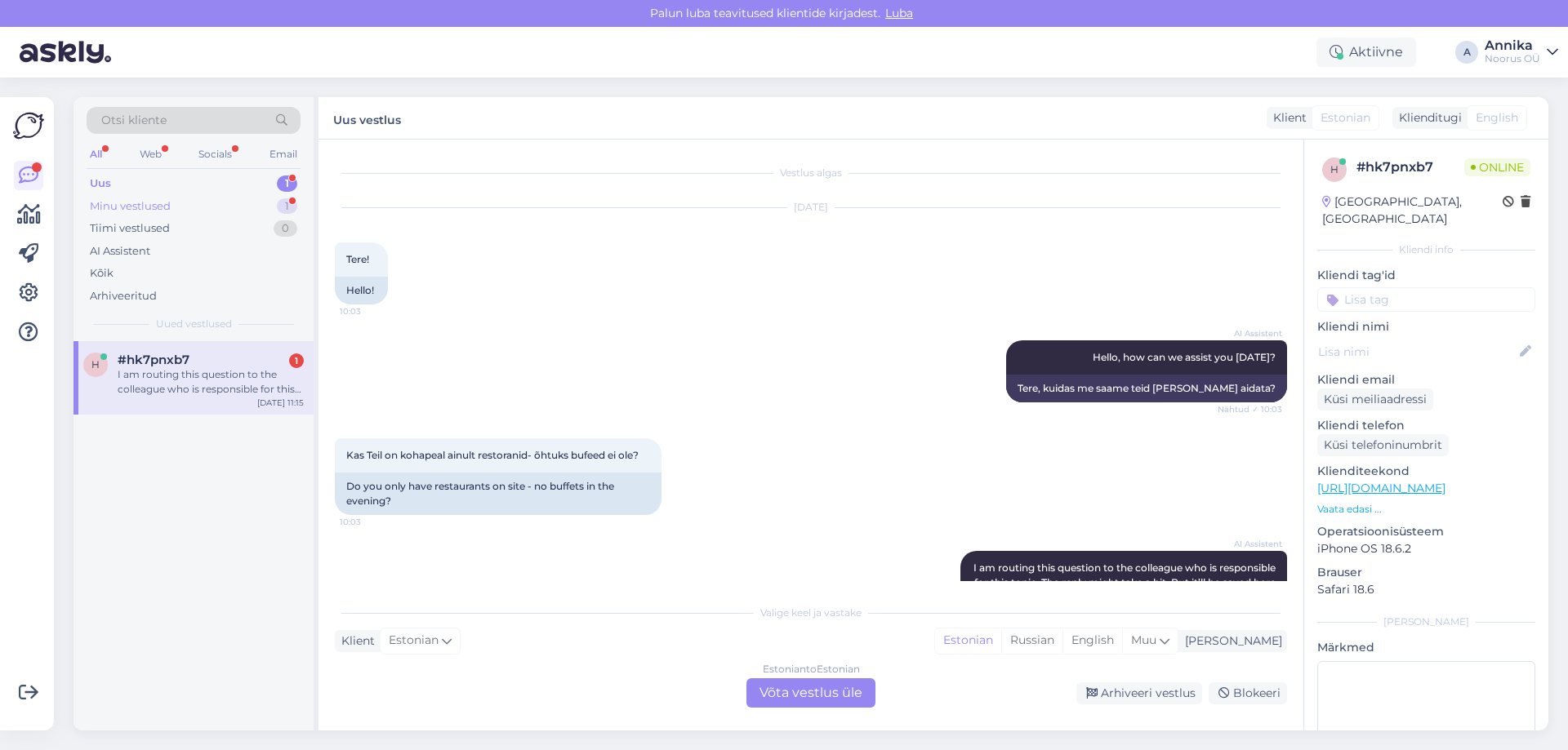
scroll to position [662, 0]
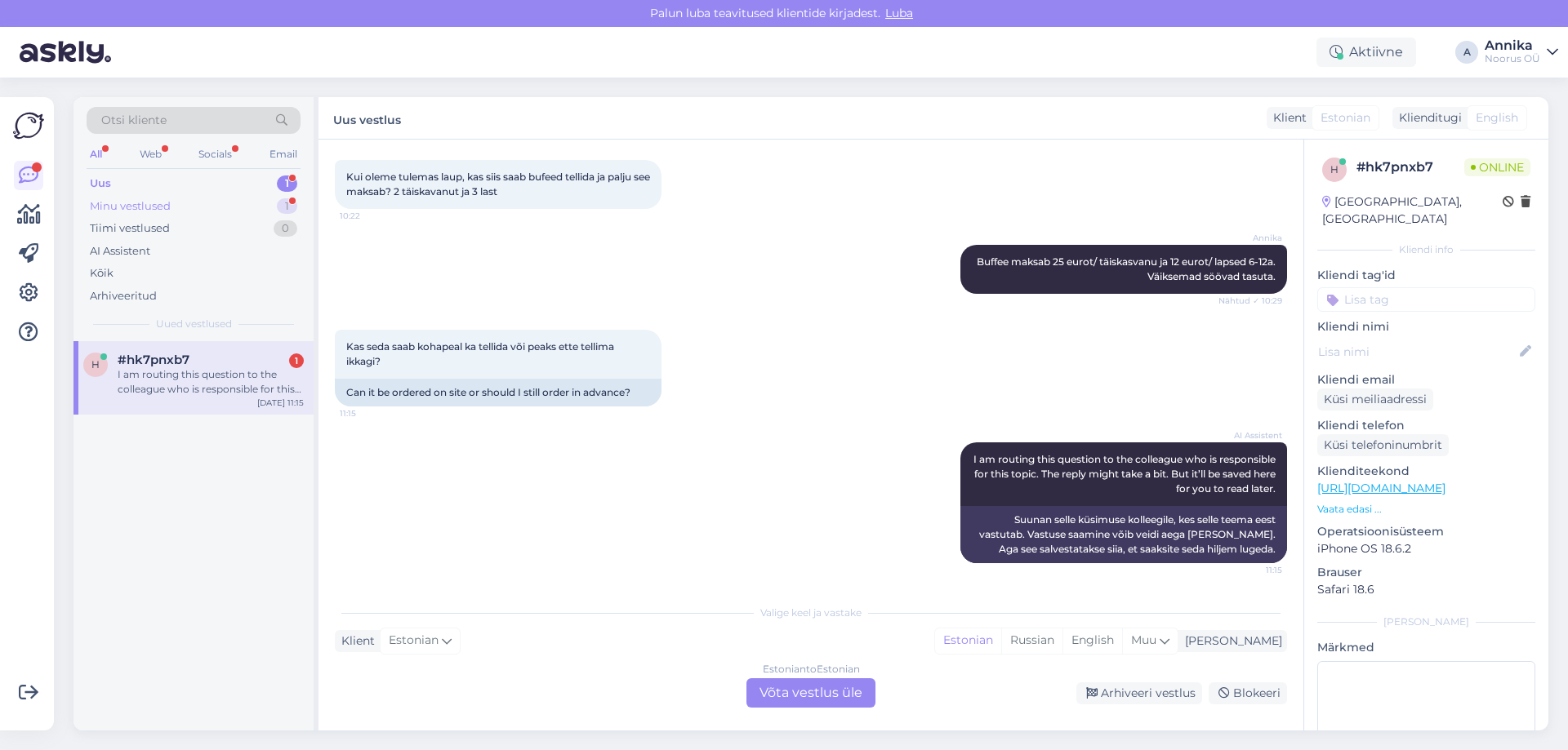
click at [198, 202] on div "Minu vestlused 1" at bounding box center [194, 207] width 214 height 23
drag, startPoint x: 185, startPoint y: 349, endPoint x: 273, endPoint y: 460, distance: 141.7
click at [185, 350] on div "Е [PERSON_NAME] 2 Мой эмейл [EMAIL_ADDRESS][DOMAIN_NAME] [DATE] 11:13" at bounding box center [194, 378] width 240 height 74
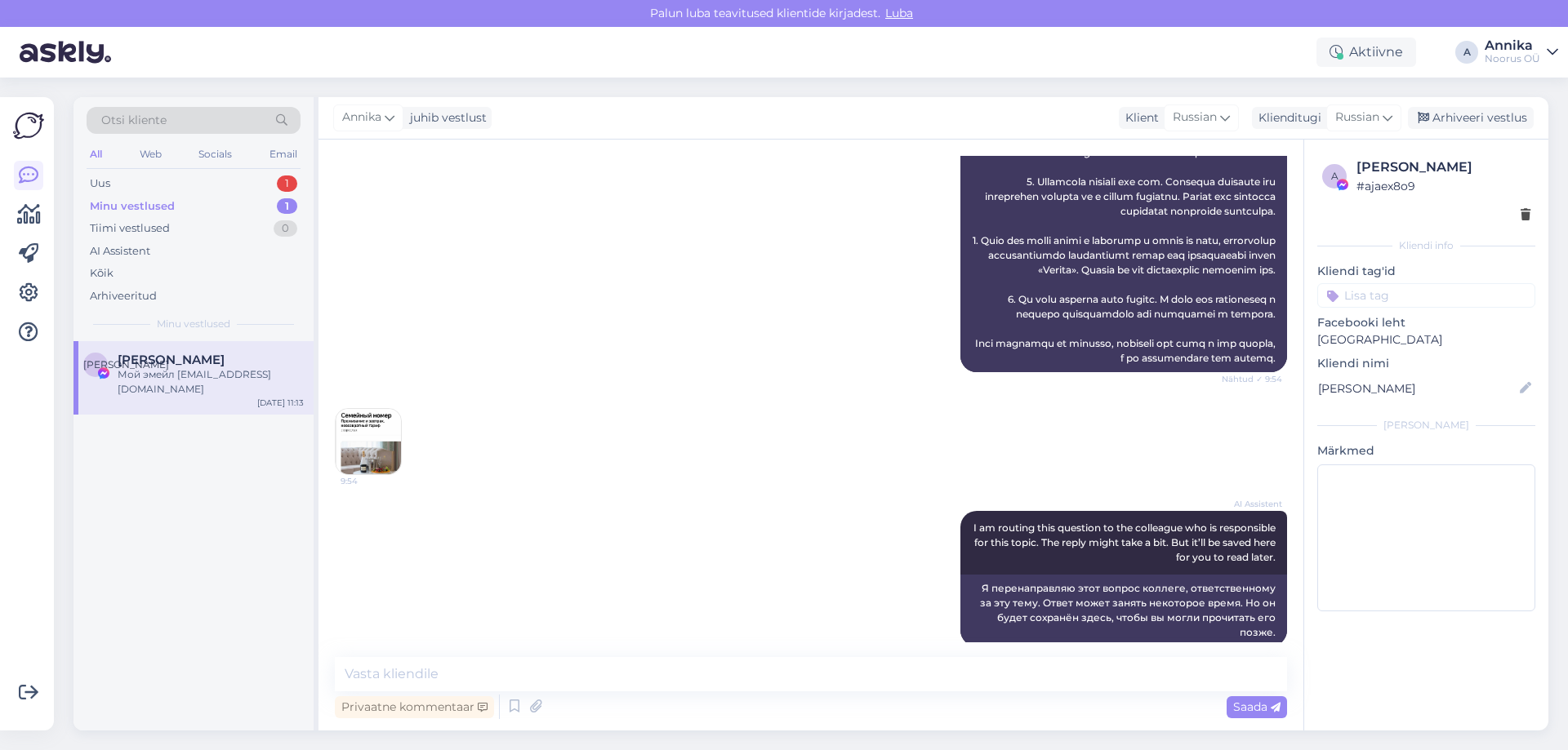
scroll to position [1484, 0]
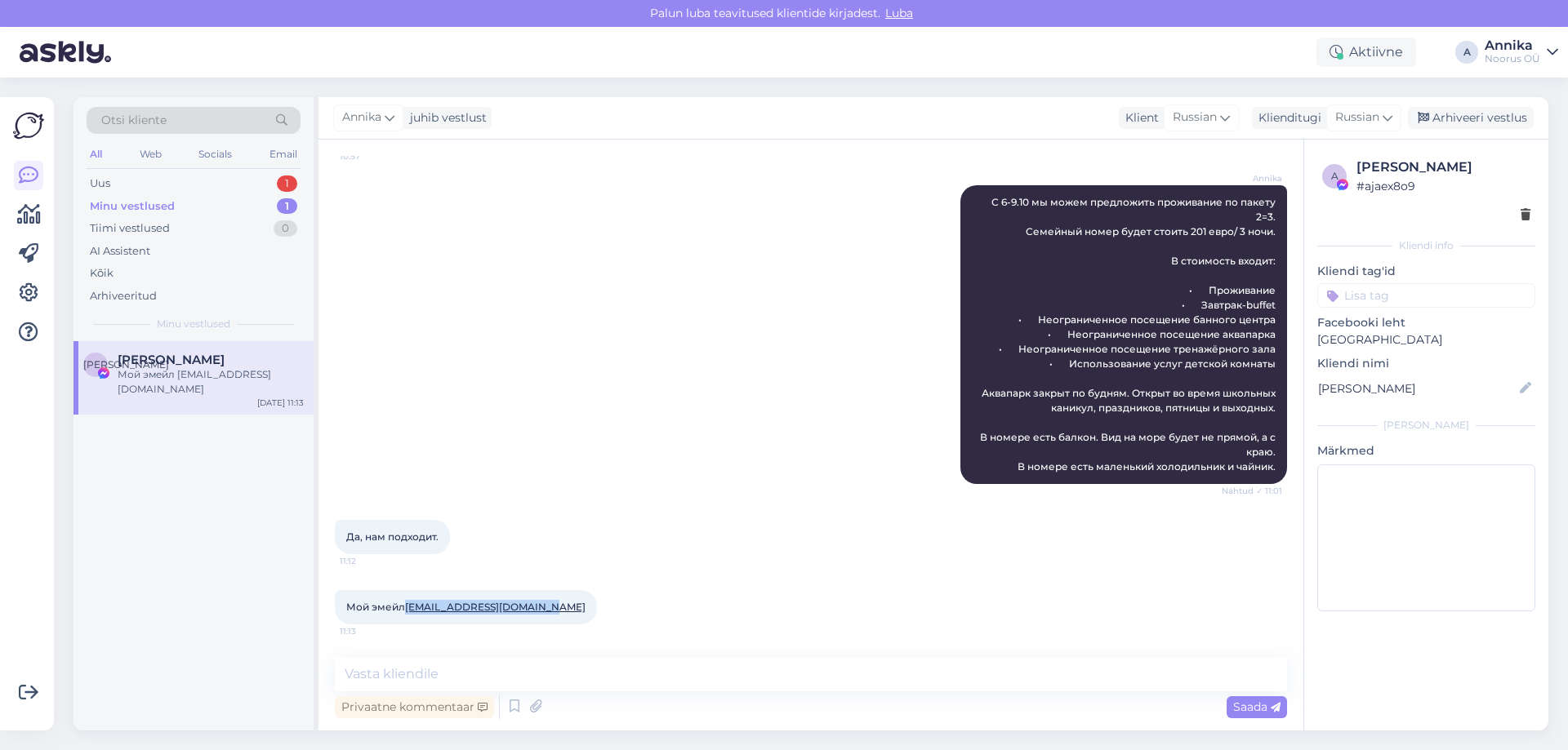
drag, startPoint x: 543, startPoint y: 605, endPoint x: 406, endPoint y: 603, distance: 137.0
click at [406, 603] on div "Мой эмейл jekaretina1208@gmail.com 11:13" at bounding box center [465, 607] width 262 height 34
copy link "[EMAIL_ADDRESS][DOMAIN_NAME]"
click at [430, 666] on textarea at bounding box center [811, 674] width 952 height 34
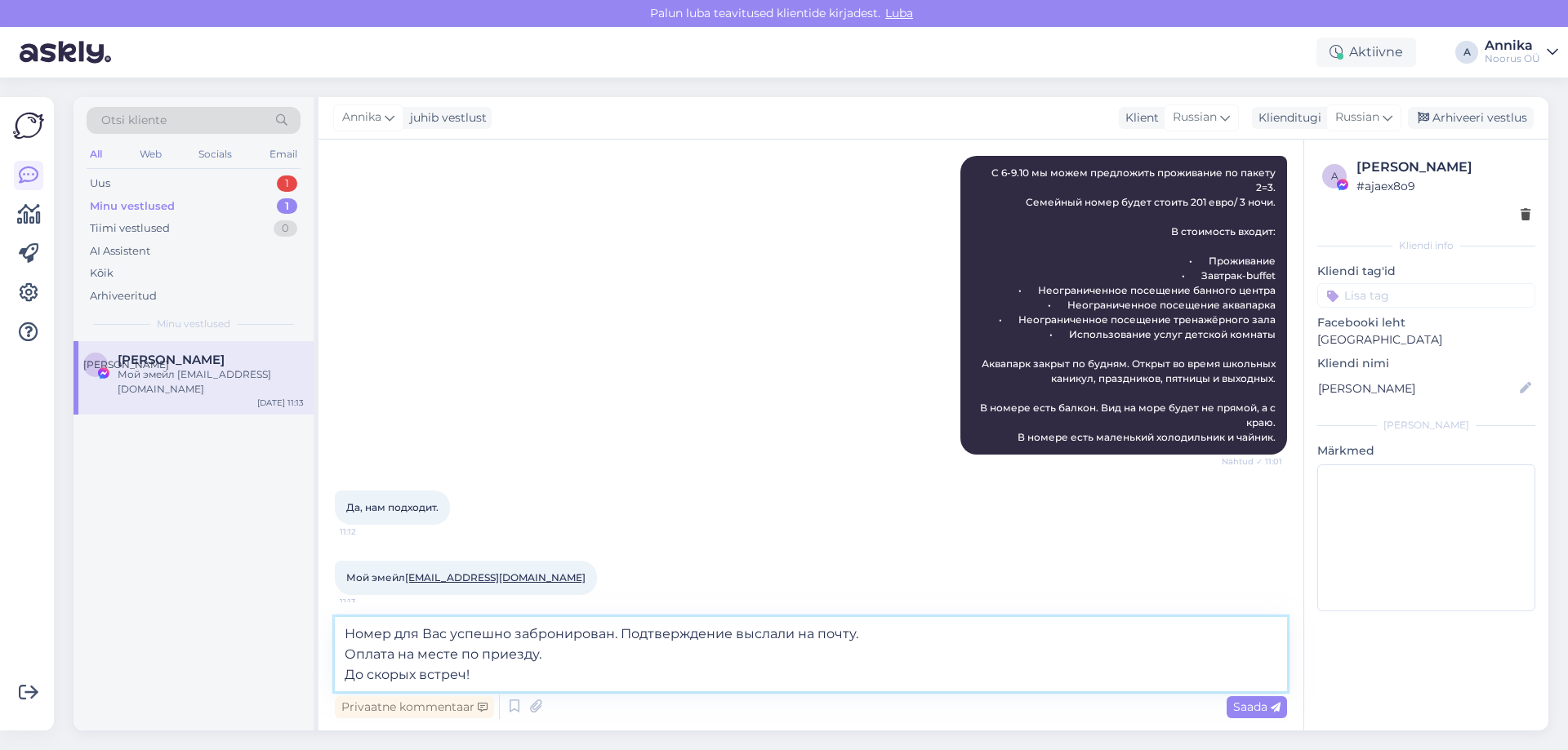
type textarea "Номер для Вас успешно забронирован. Подтверждение выслали на почту. Оплата на м…"
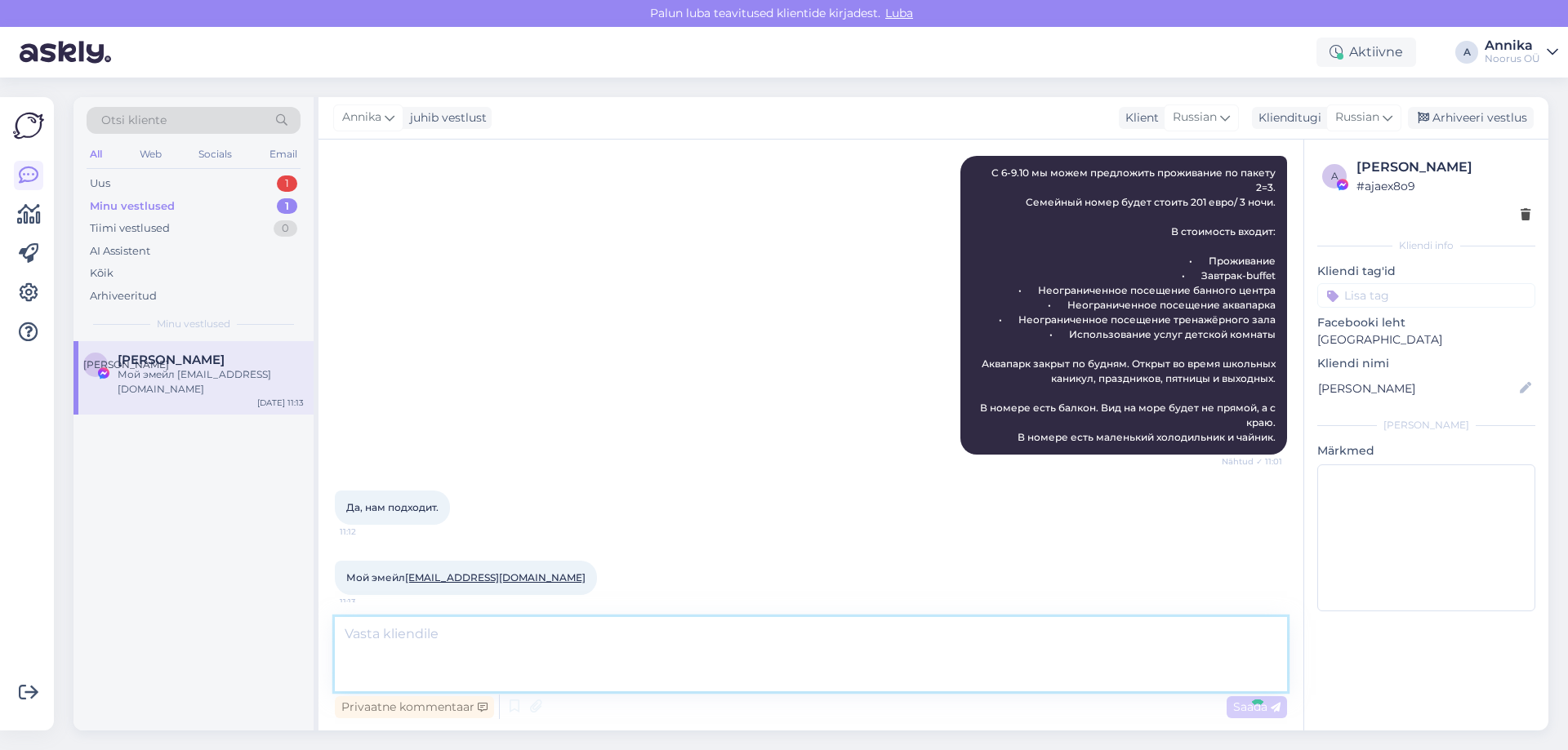
scroll to position [1598, 0]
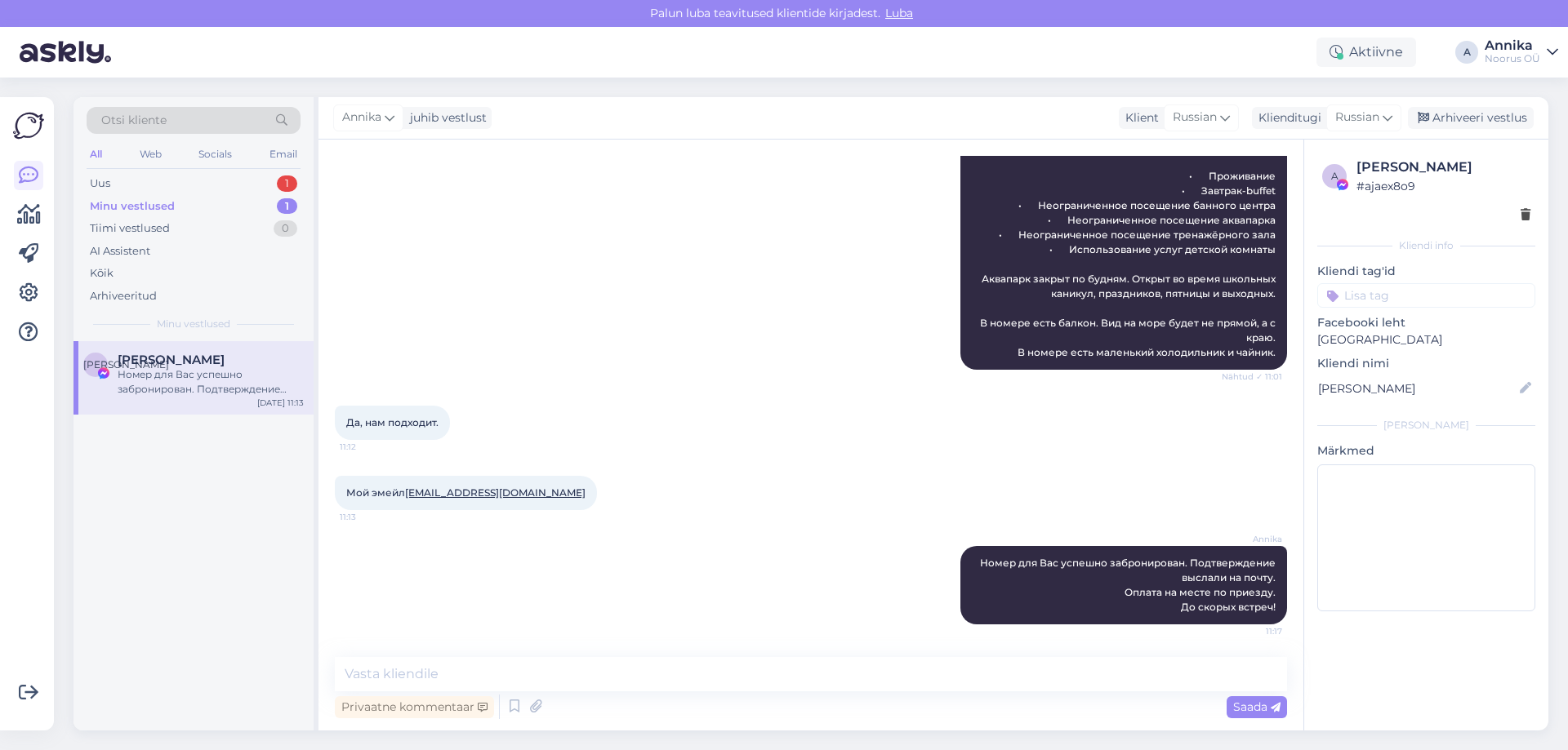
click at [792, 496] on div "Мой эмейл jekaretina1208@gmail.com 11:13" at bounding box center [811, 493] width 952 height 70
click at [214, 187] on div "Uus 1" at bounding box center [194, 184] width 214 height 23
click at [203, 383] on div "I am routing this question to the colleague who is responsible for this topic. …" at bounding box center [210, 382] width 186 height 30
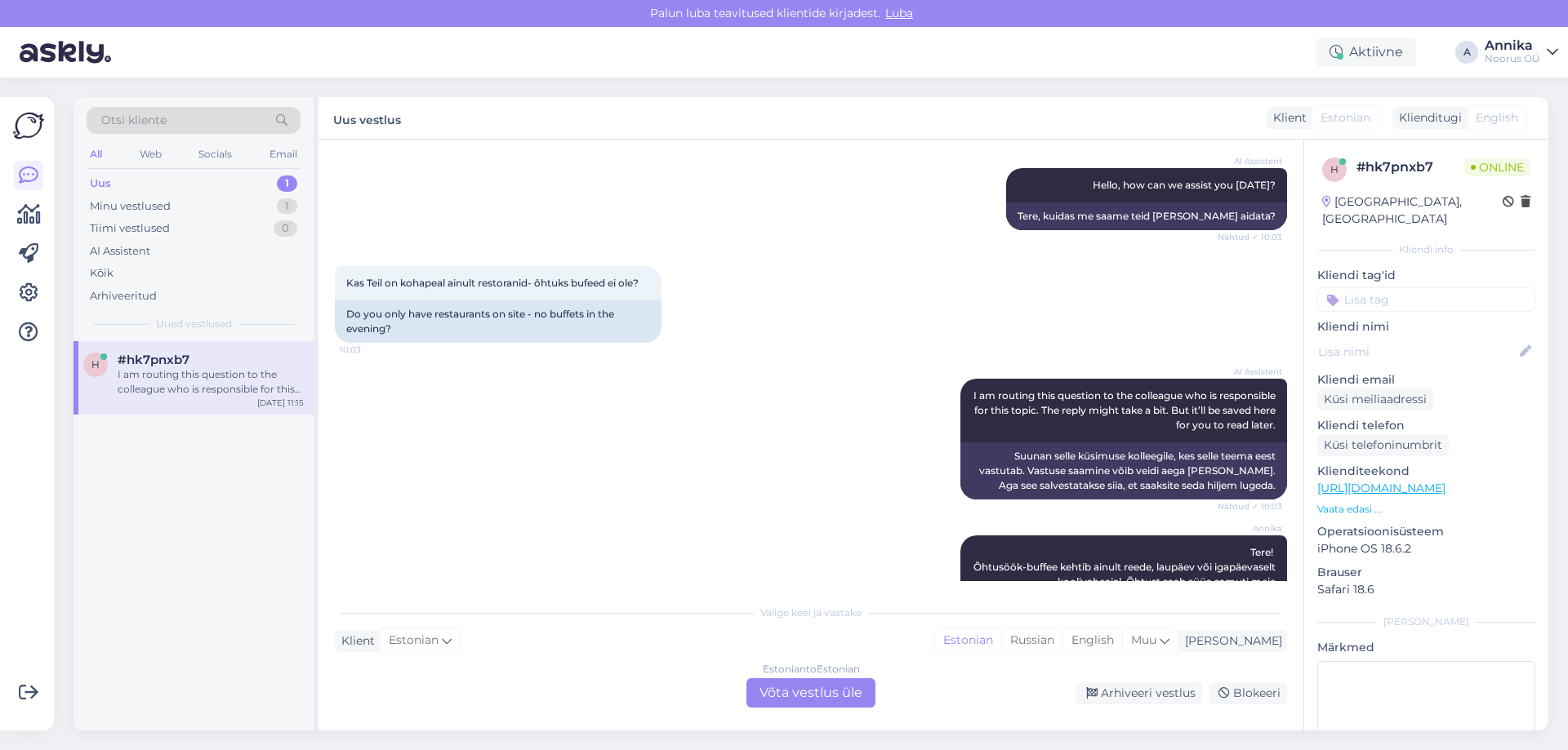
click at [781, 686] on div "Estonian to Estonian Võta vestlus üle" at bounding box center [811, 693] width 129 height 30
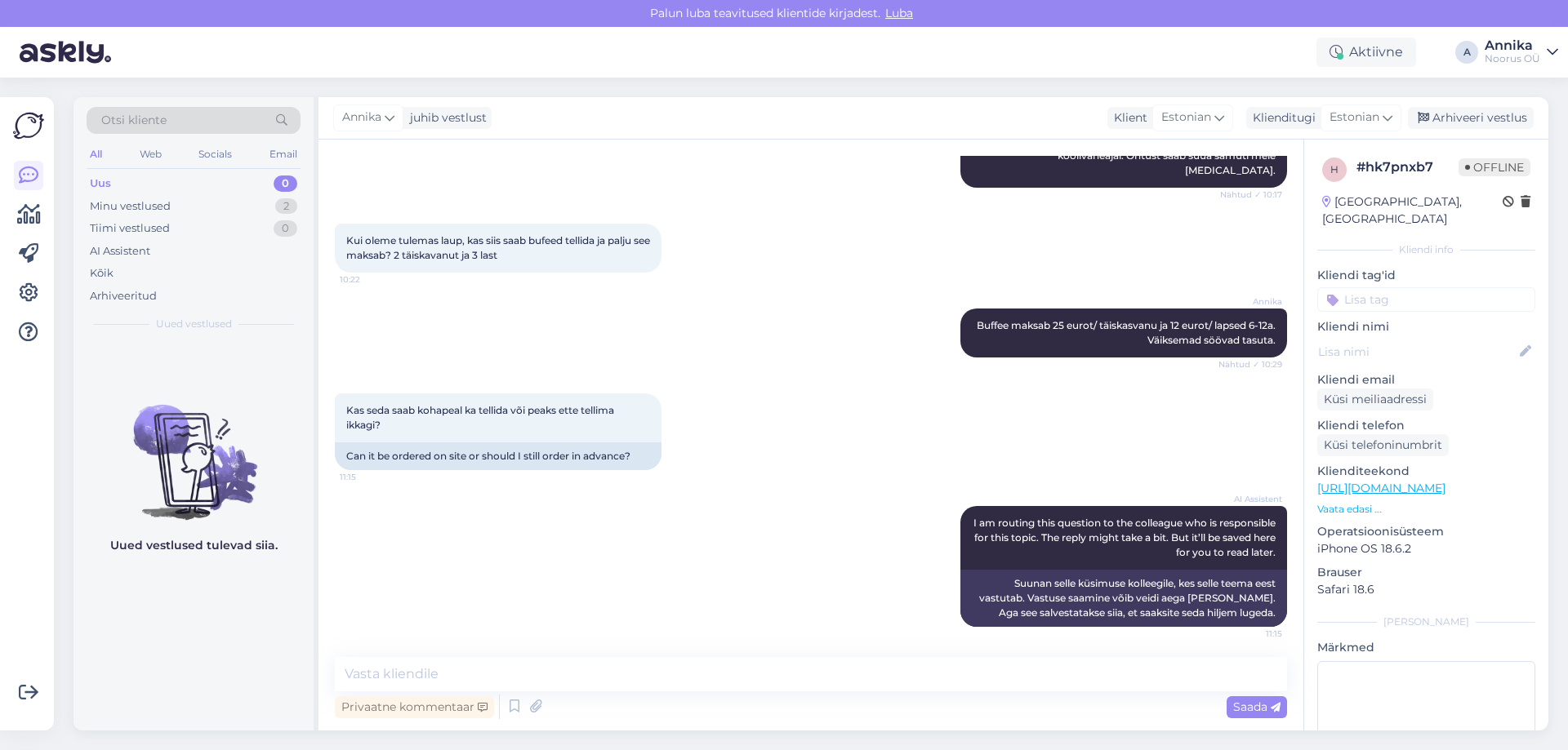
scroll to position [601, 0]
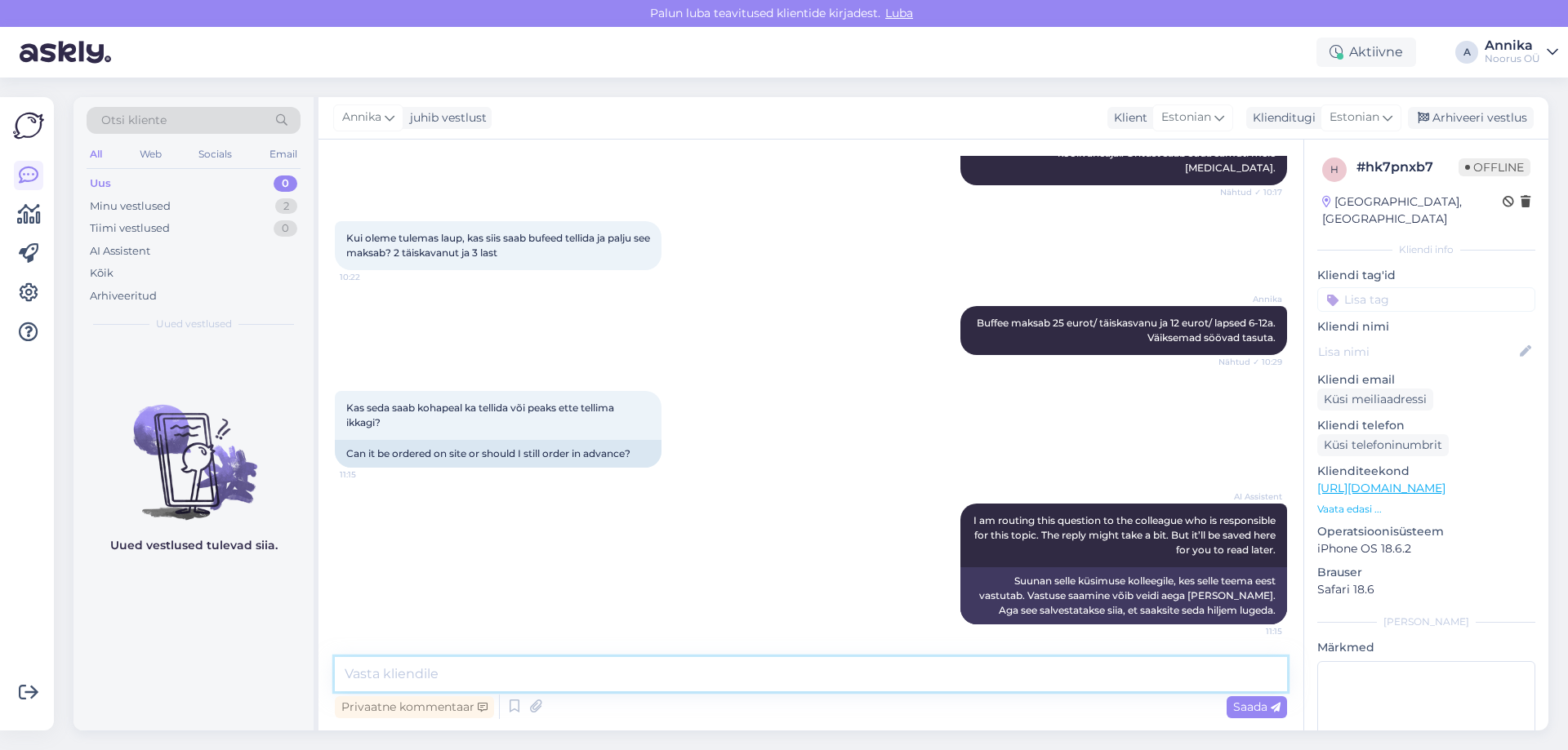
click at [532, 676] on textarea at bounding box center [811, 674] width 952 height 34
type textarea "Ърегыжжлш"
type textarea "Õhtusööki saab juurde võtta ka kohapeal, kuid lauda soovitame eelnevalt ära bro…"
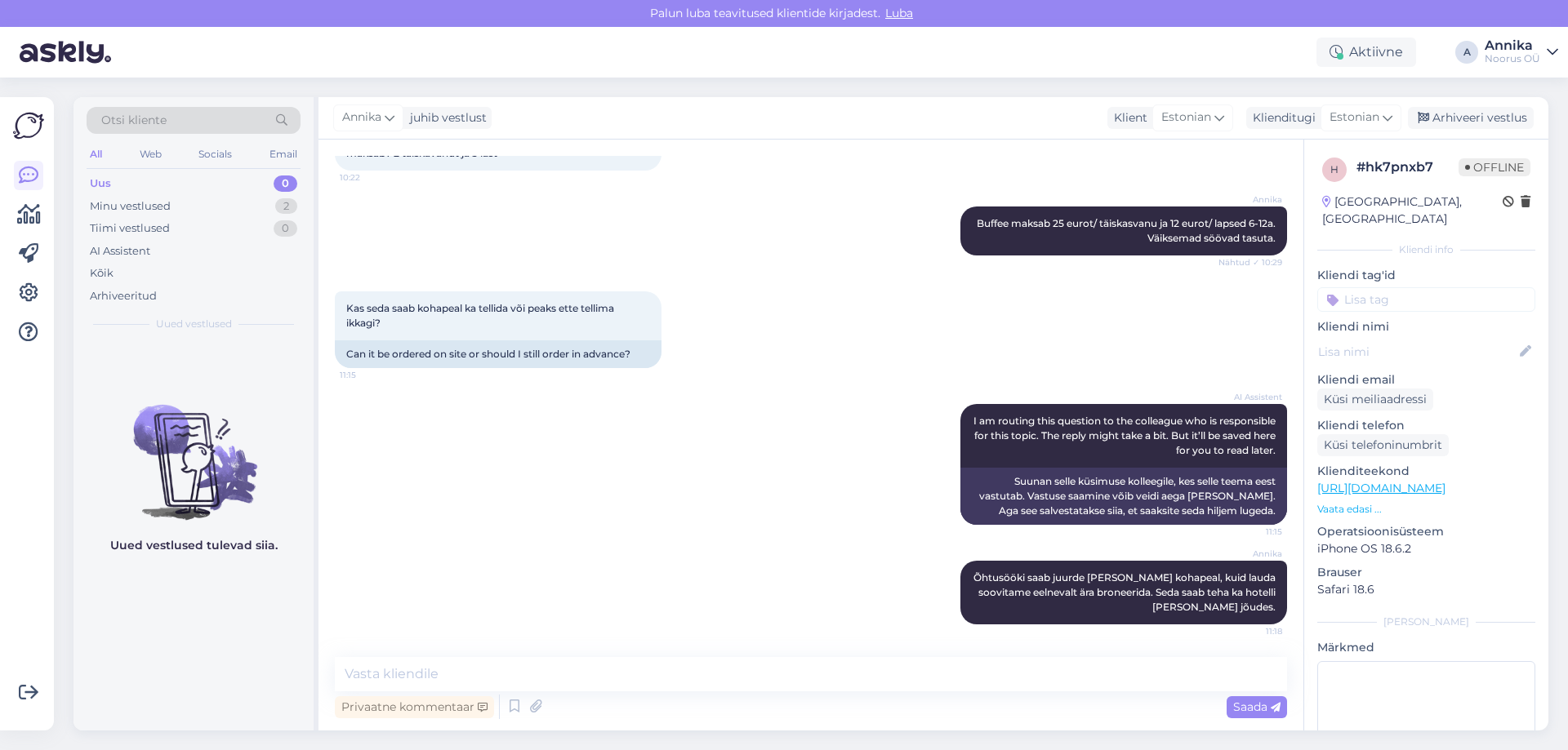
click at [565, 477] on div "AI Assistent I am routing this question to the colleague who is responsible for…" at bounding box center [811, 464] width 952 height 157
click at [181, 209] on div "Minu vestlused 2" at bounding box center [194, 207] width 214 height 23
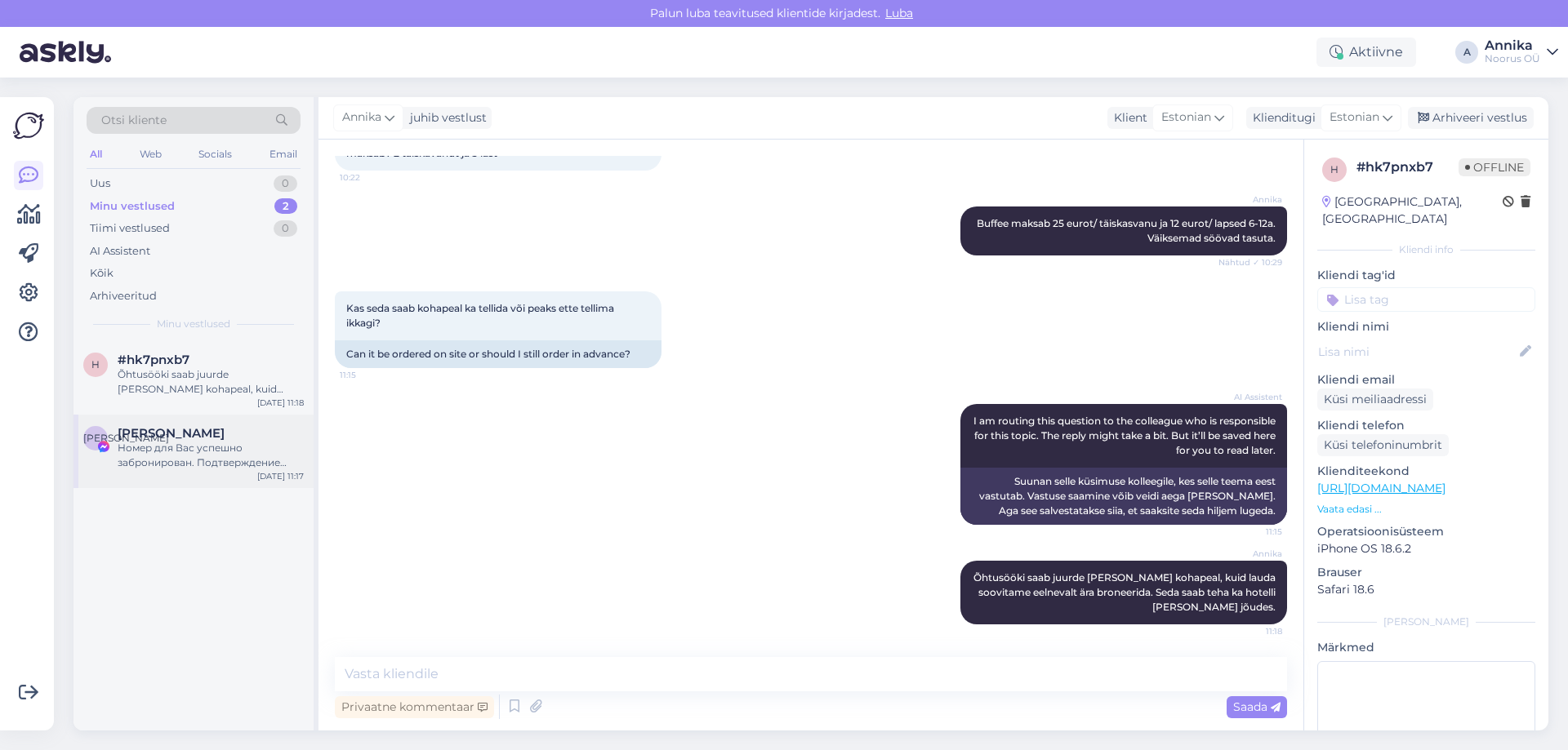
click at [202, 439] on span "[PERSON_NAME]" at bounding box center [171, 433] width 107 height 15
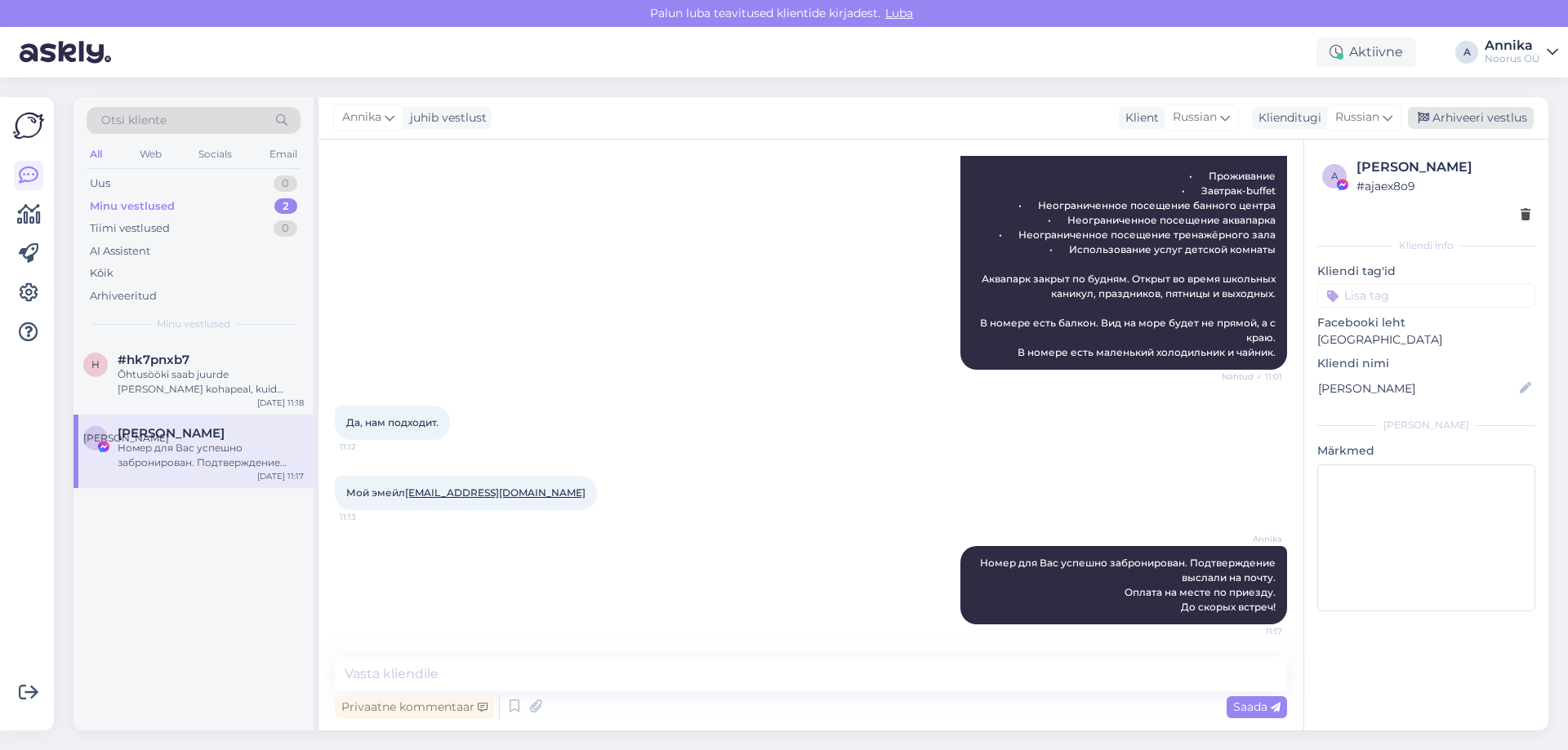
click at [1412, 117] on div "Arhiveeri vestlus" at bounding box center [1470, 117] width 125 height 22
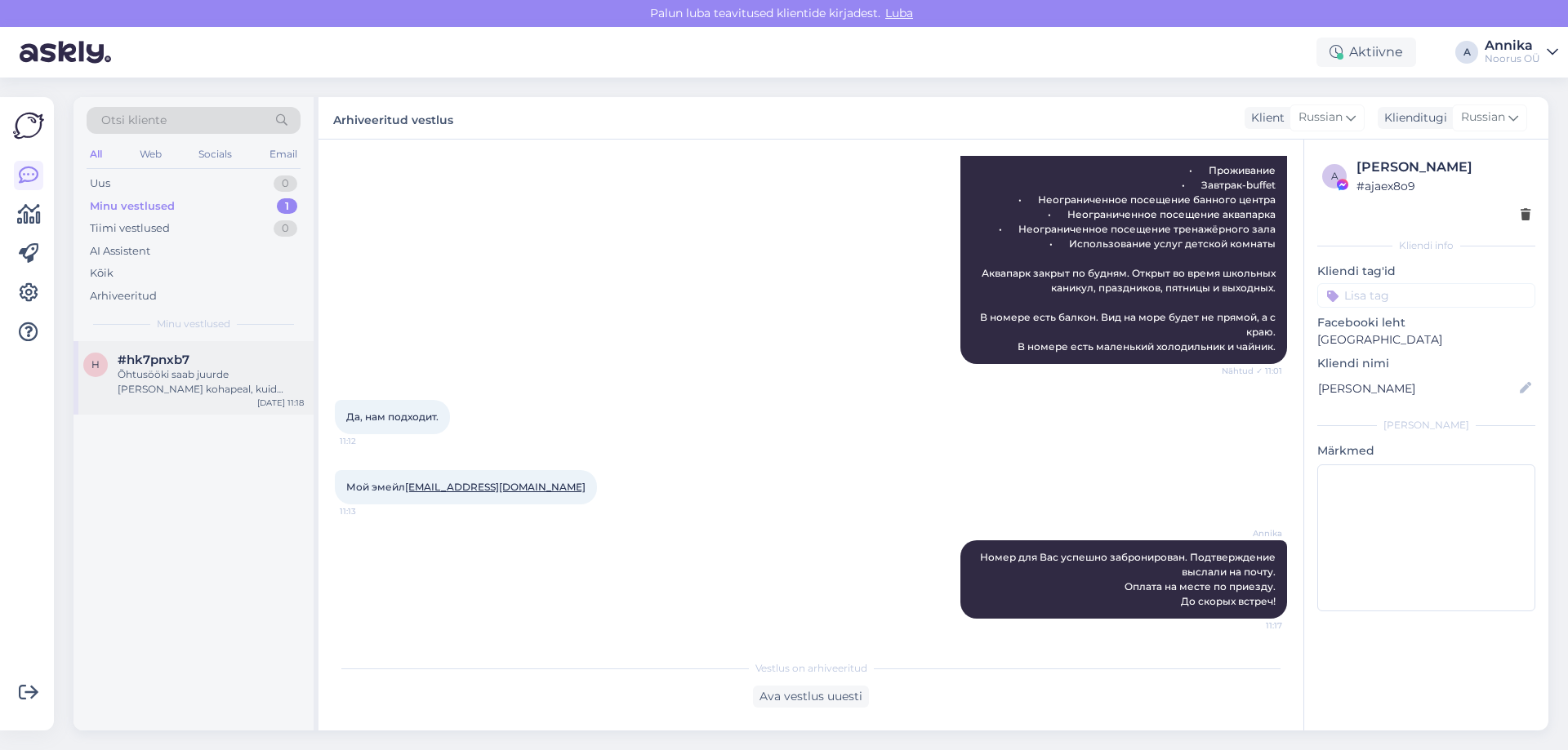
click at [120, 378] on div "Õhtusööki saab juurde võtta ka kohapeal, kuid lauda soovitame eelnevalt ära bro…" at bounding box center [210, 382] width 186 height 30
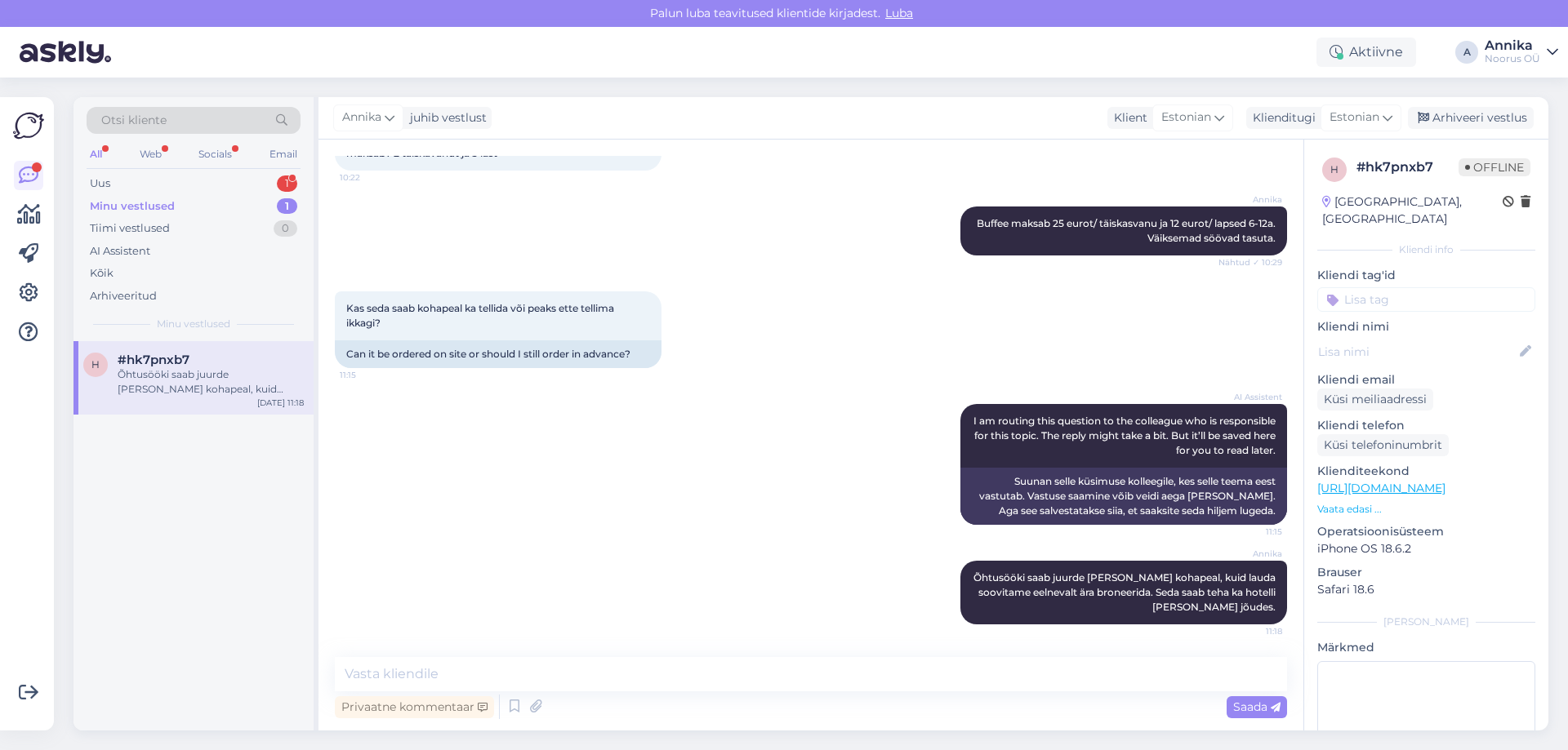
click at [587, 505] on div "AI Assistent I am routing this question to the colleague who is responsible for…" at bounding box center [811, 464] width 952 height 157
click at [211, 181] on div "Uus 1" at bounding box center [194, 184] width 214 height 23
click at [197, 371] on div "спасибо" at bounding box center [210, 374] width 186 height 15
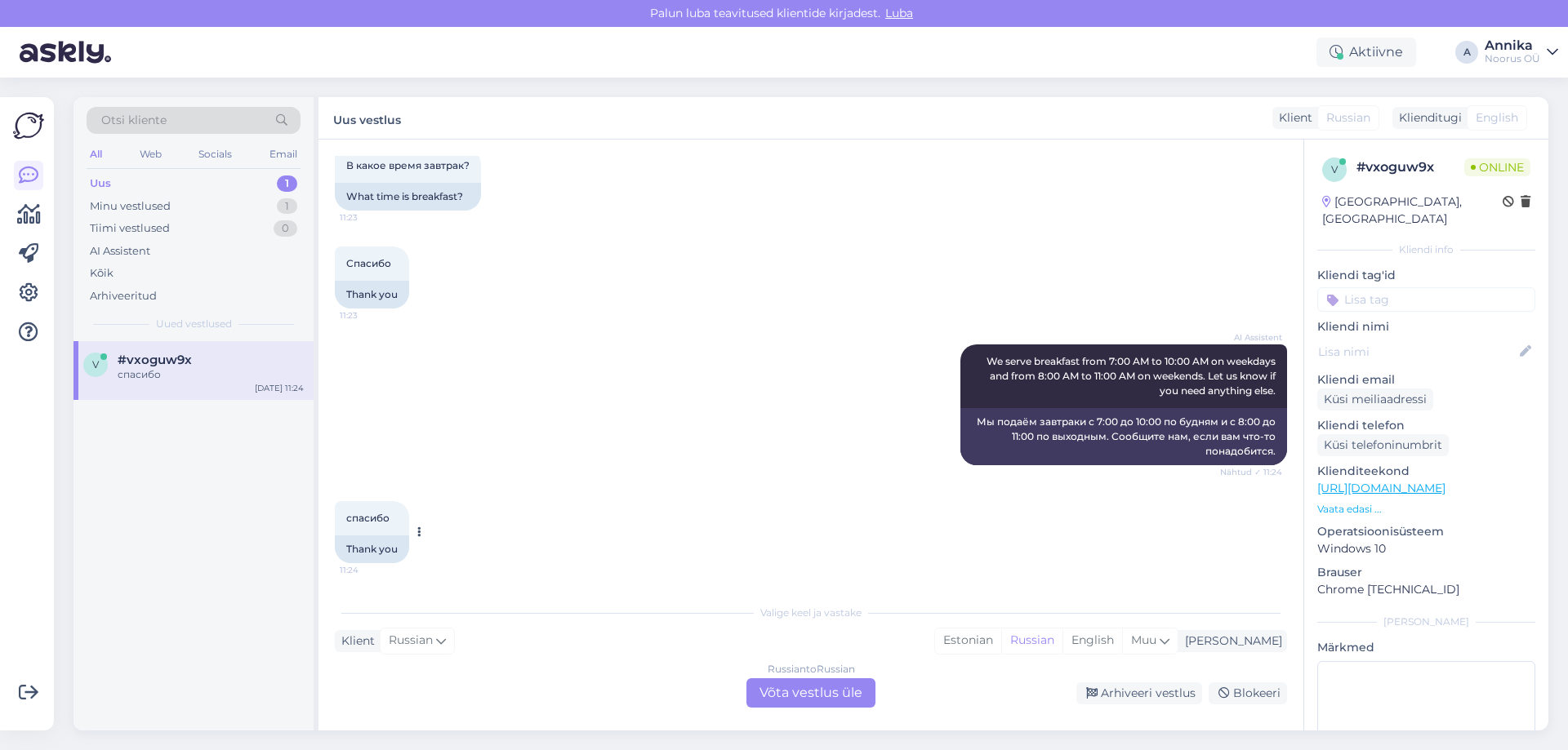
scroll to position [290, 0]
click at [1144, 704] on div "Russian to Russian Võta vestlus üle Arhiveeri vestlus Blokeeri" at bounding box center [811, 693] width 952 height 30
click at [1141, 697] on div "Arhiveeri vestlus" at bounding box center [1139, 693] width 125 height 22
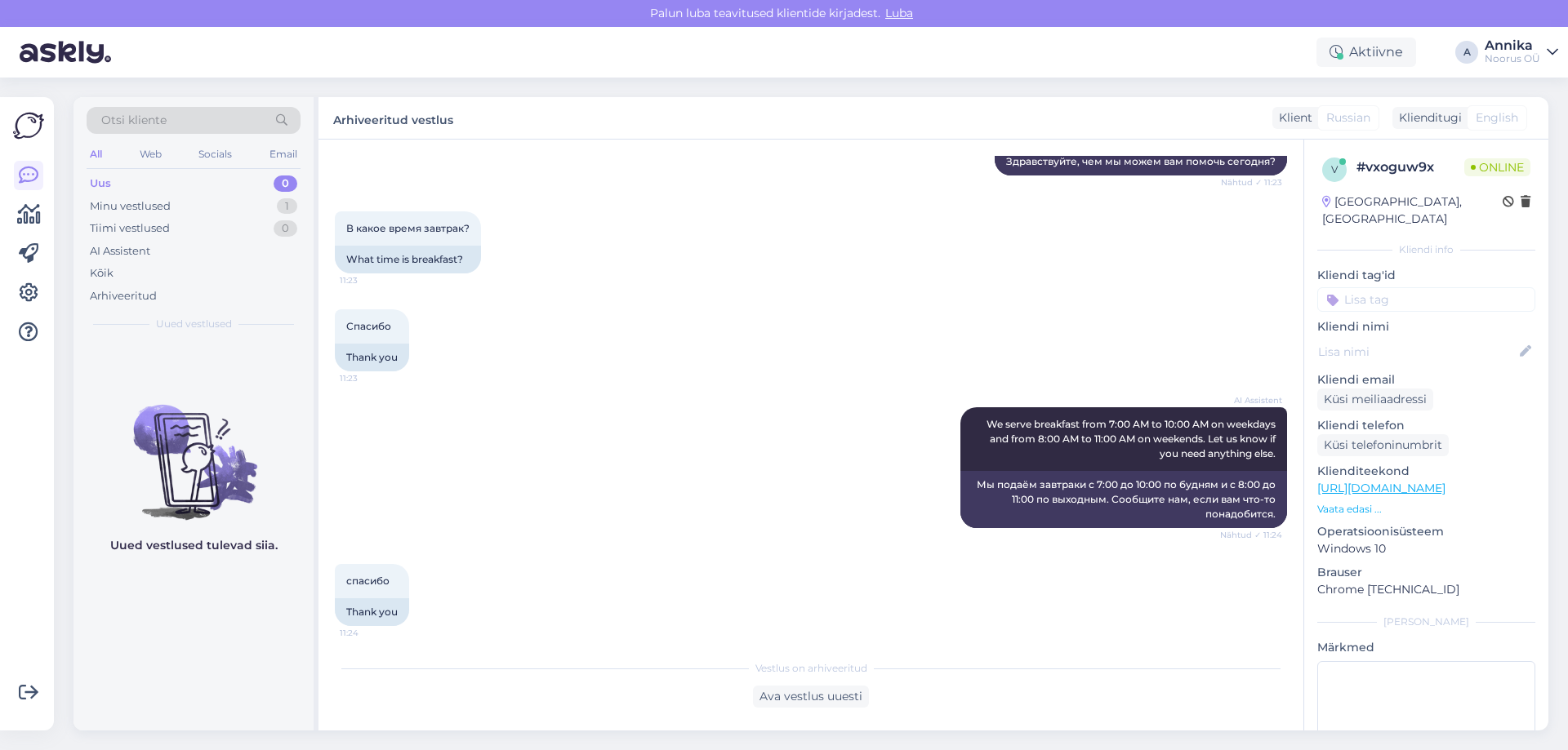
scroll to position [234, 0]
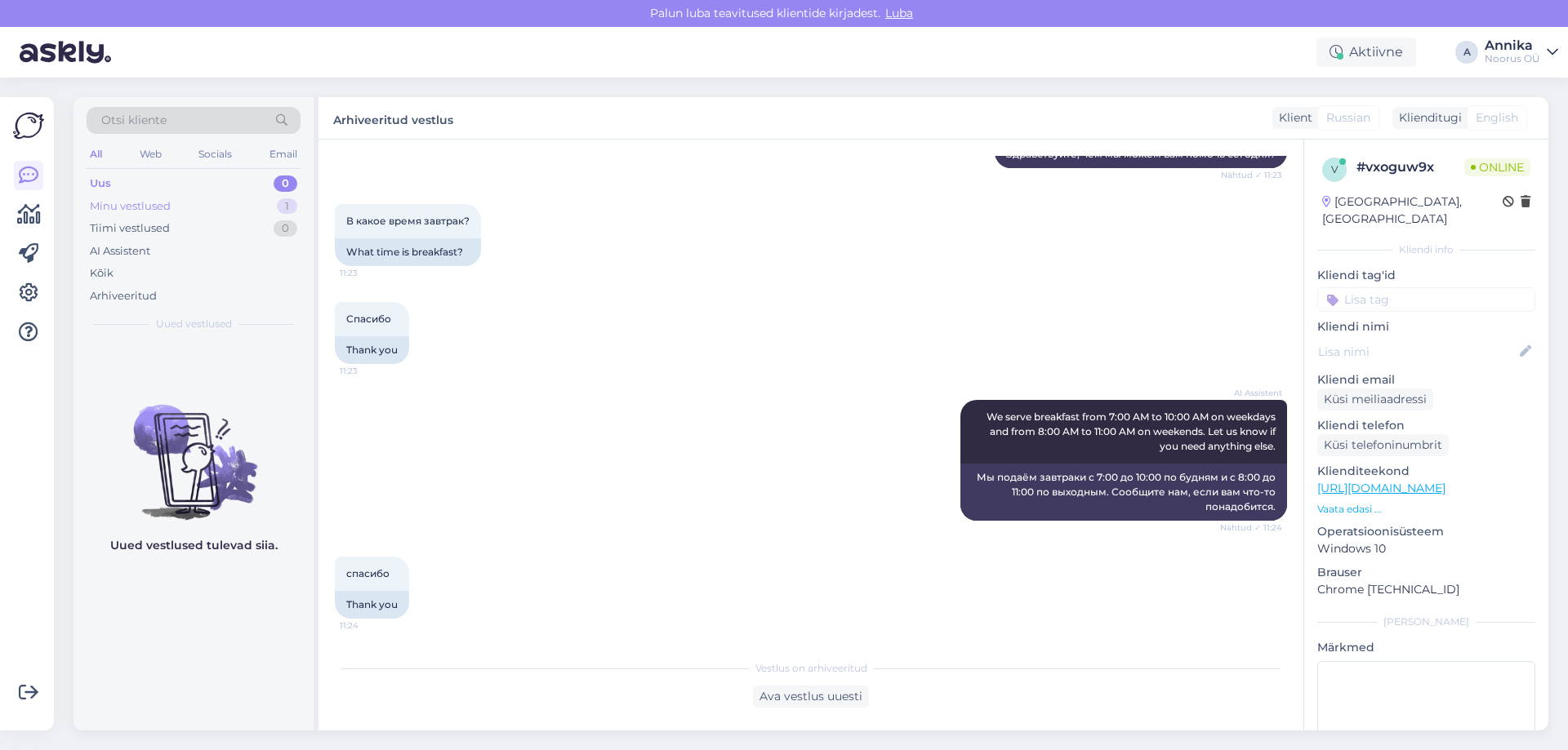
click at [163, 212] on div "Minu vestlused" at bounding box center [130, 206] width 81 height 17
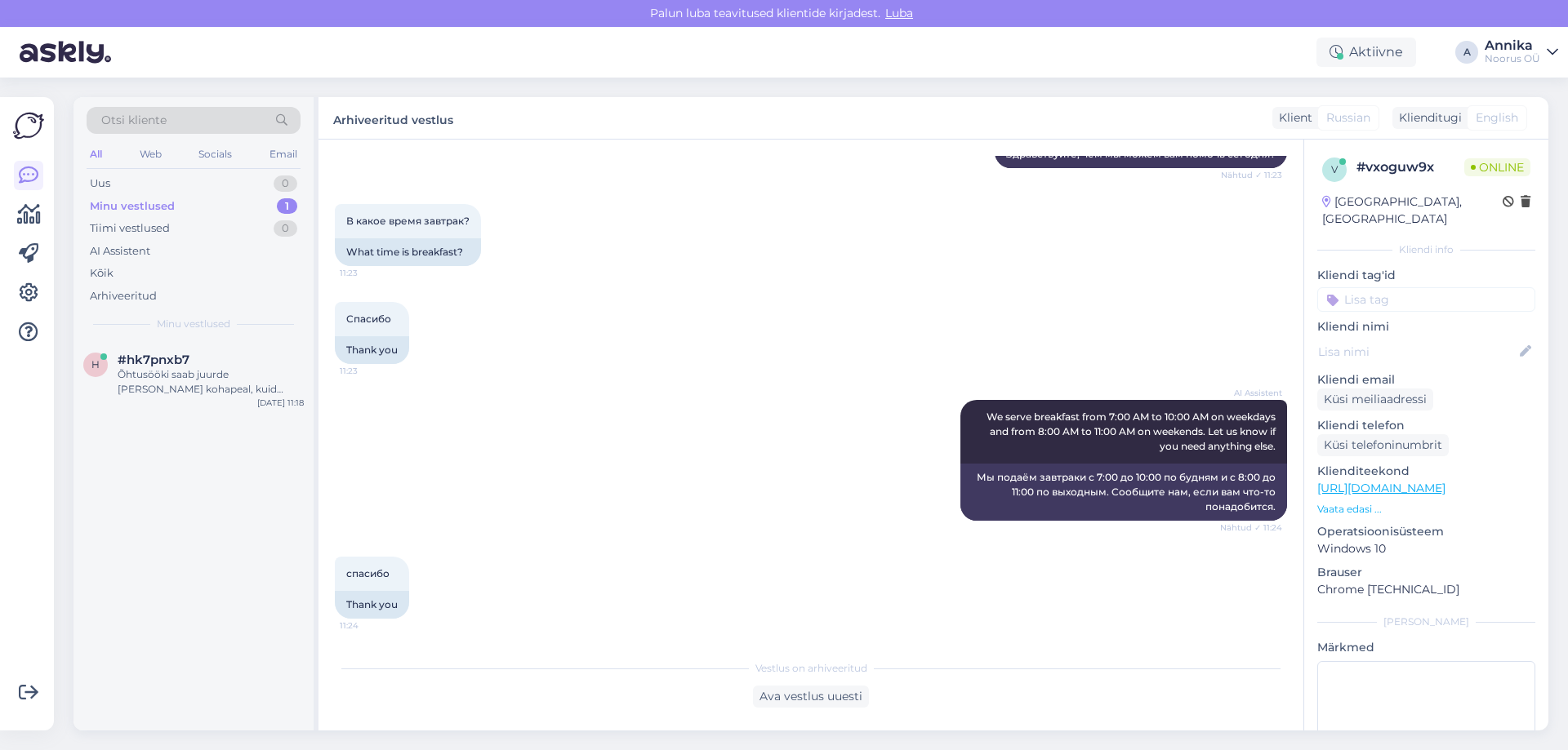
click at [217, 336] on div "Otsi kliente All Web Socials Email Uus 0 Minu vestlused 1 Tiimi vestlused 0 AI …" at bounding box center [194, 219] width 240 height 244
click at [221, 376] on div "Õhtusööki saab juurde võtta ka kohapeal, kuid lauda soovitame eelnevalt ära bro…" at bounding box center [210, 382] width 186 height 30
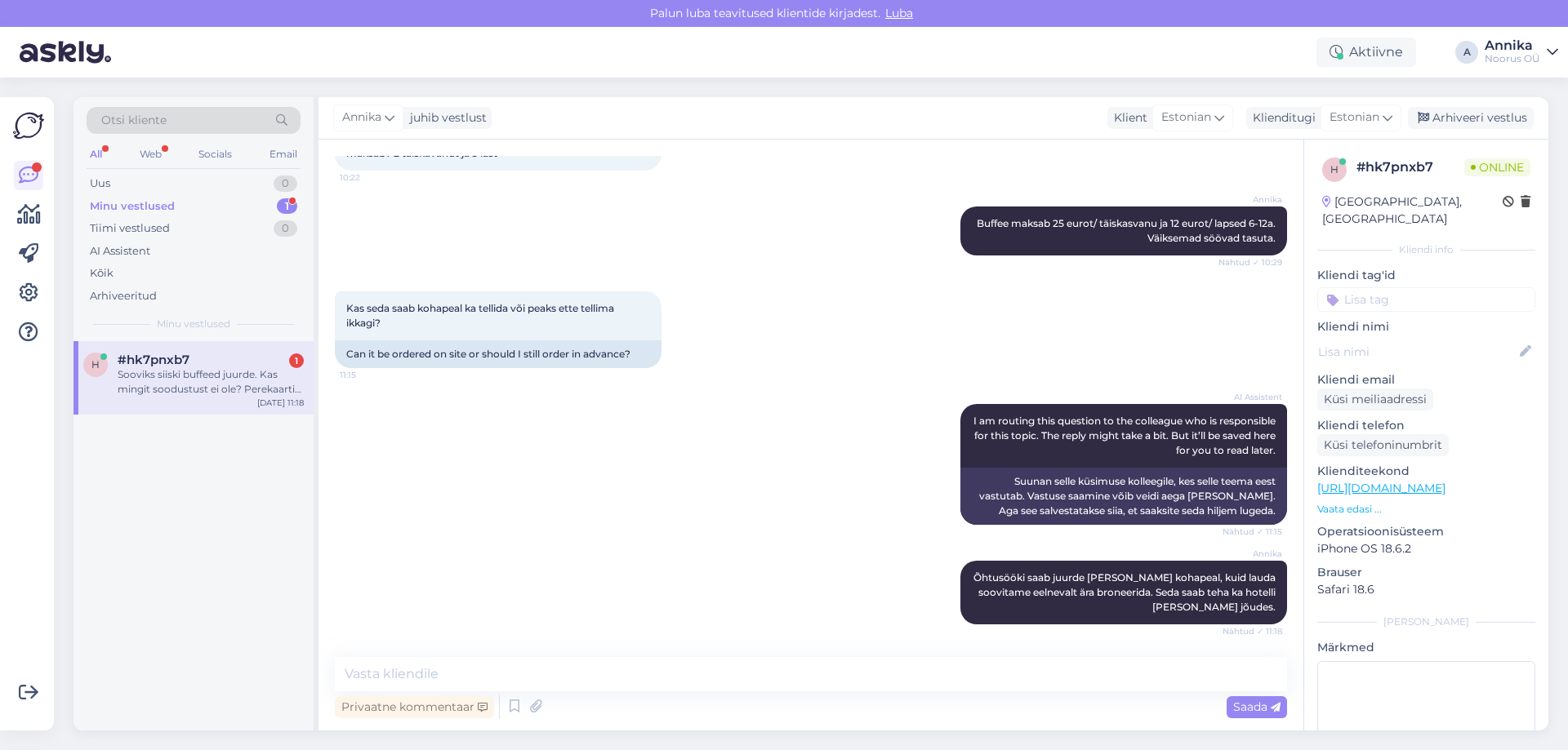
scroll to position [785, 0]
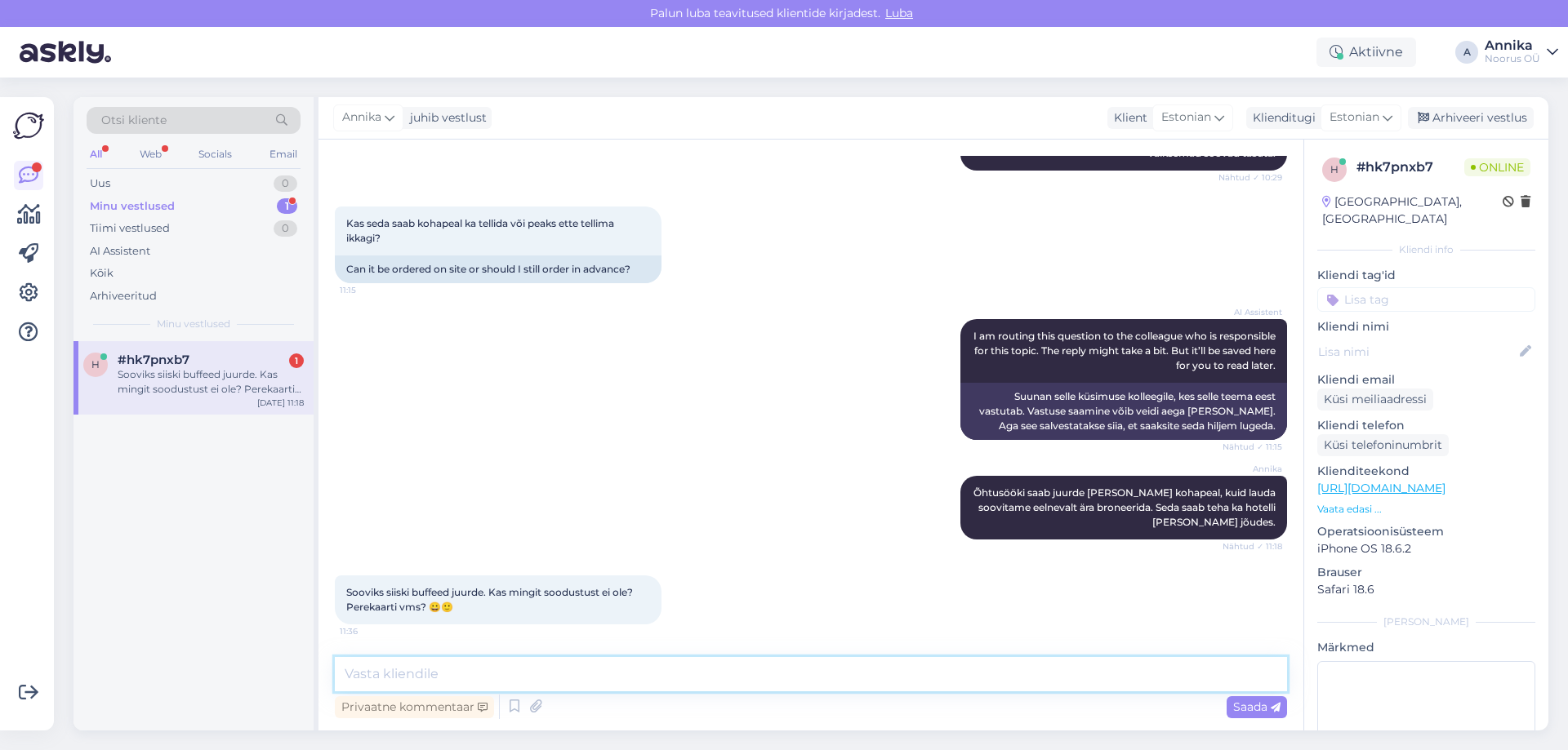
click at [454, 657] on textarea at bounding box center [811, 674] width 952 height 34
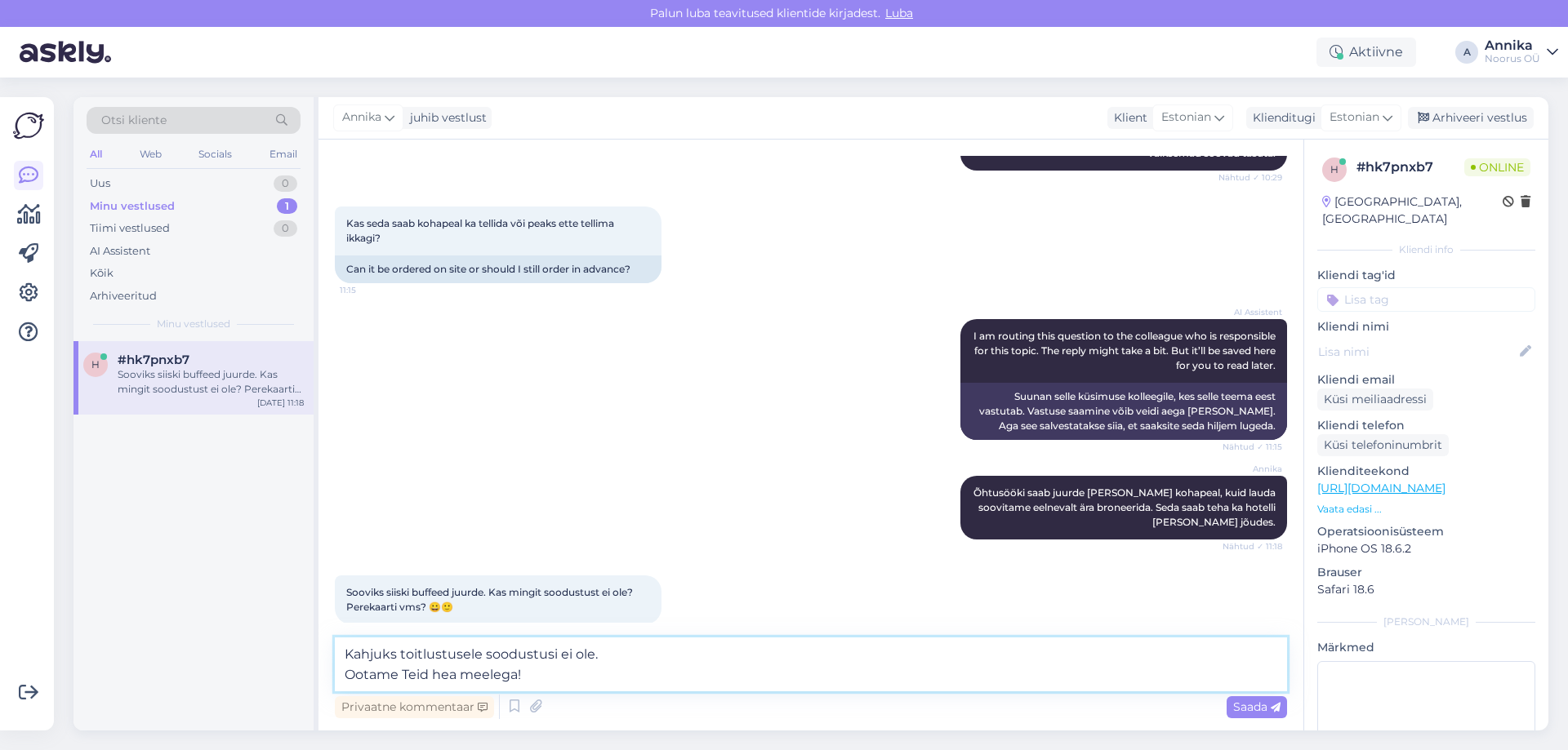
click at [643, 651] on textarea "Kahjuks toitlustusele soodustusi ei ole. Ootame Teid hea meelega!" at bounding box center [811, 664] width 952 height 53
type textarea "Kahjuks toitlustusele soodustusi ei ole. Perekaart annab soodustust eraldi spa …"
click at [1230, 711] on div "Saada" at bounding box center [1256, 707] width 60 height 22
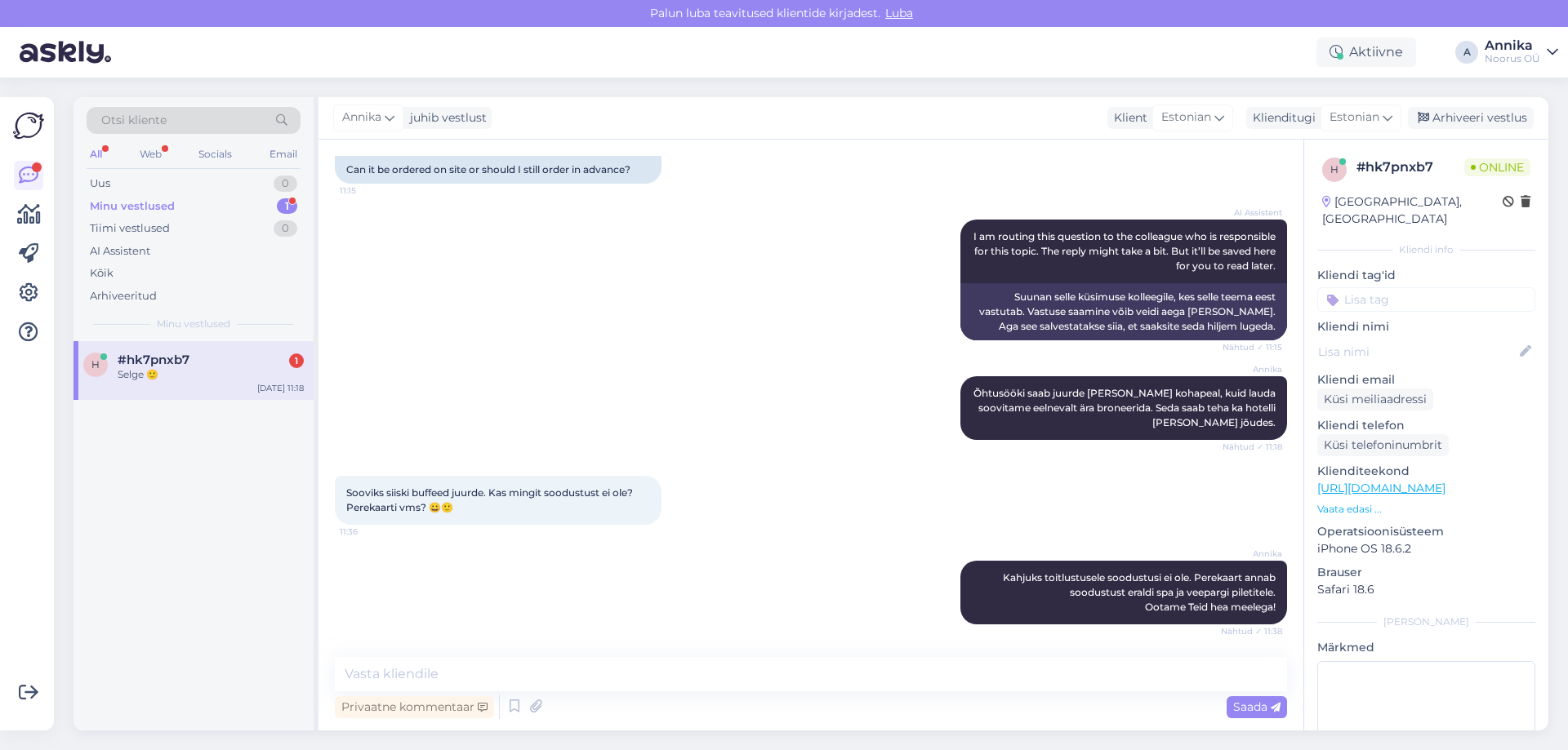
scroll to position [955, 0]
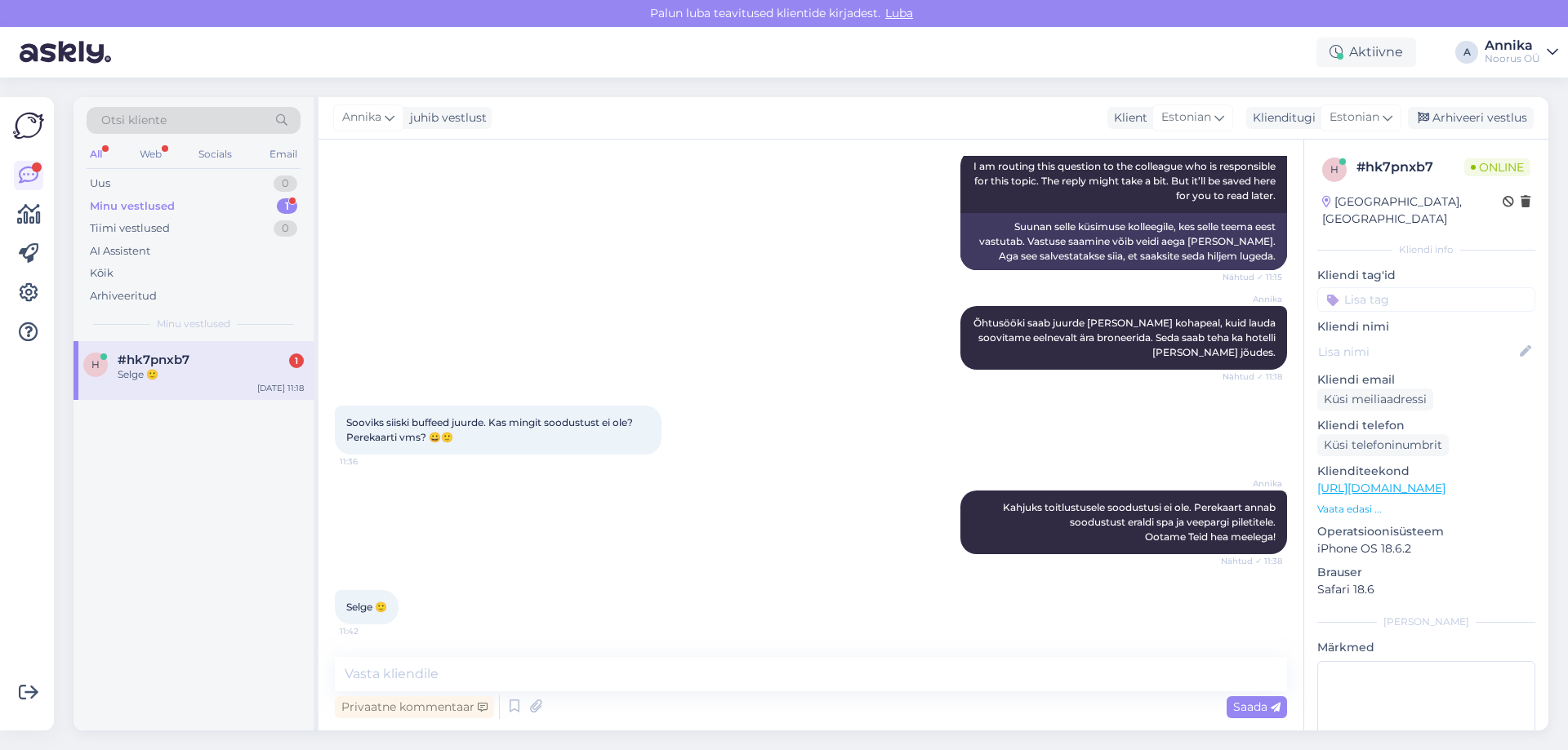
drag, startPoint x: 546, startPoint y: 599, endPoint x: 705, endPoint y: 499, distance: 187.8
click at [549, 598] on div "Selge 🙂 11:42" at bounding box center [811, 607] width 952 height 70
click at [1473, 122] on div "Arhiveeri vestlus" at bounding box center [1470, 117] width 125 height 22
